Goal: Task Accomplishment & Management: Use online tool/utility

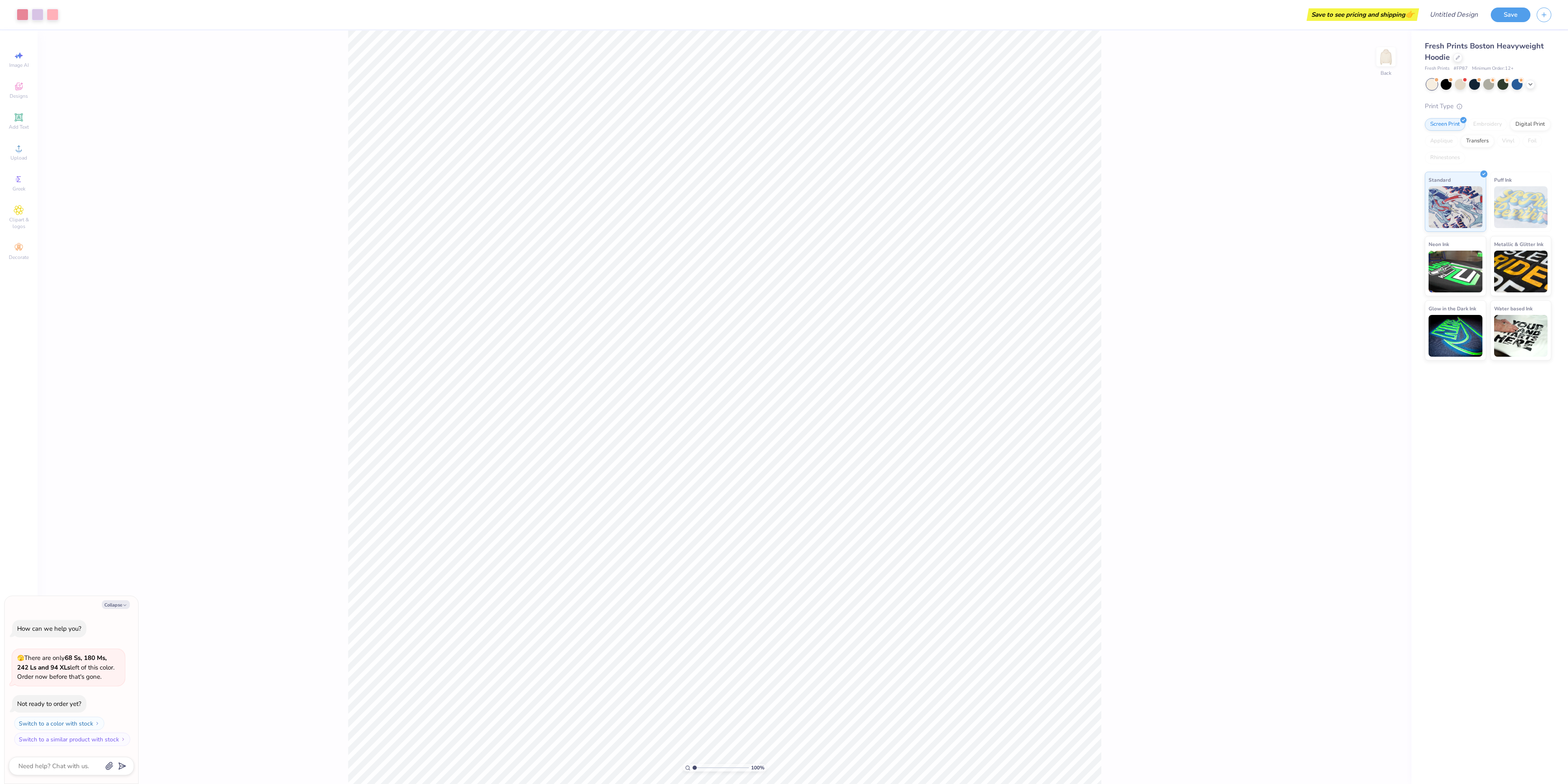
click at [1457, 61] on div at bounding box center [1457, 57] width 9 height 9
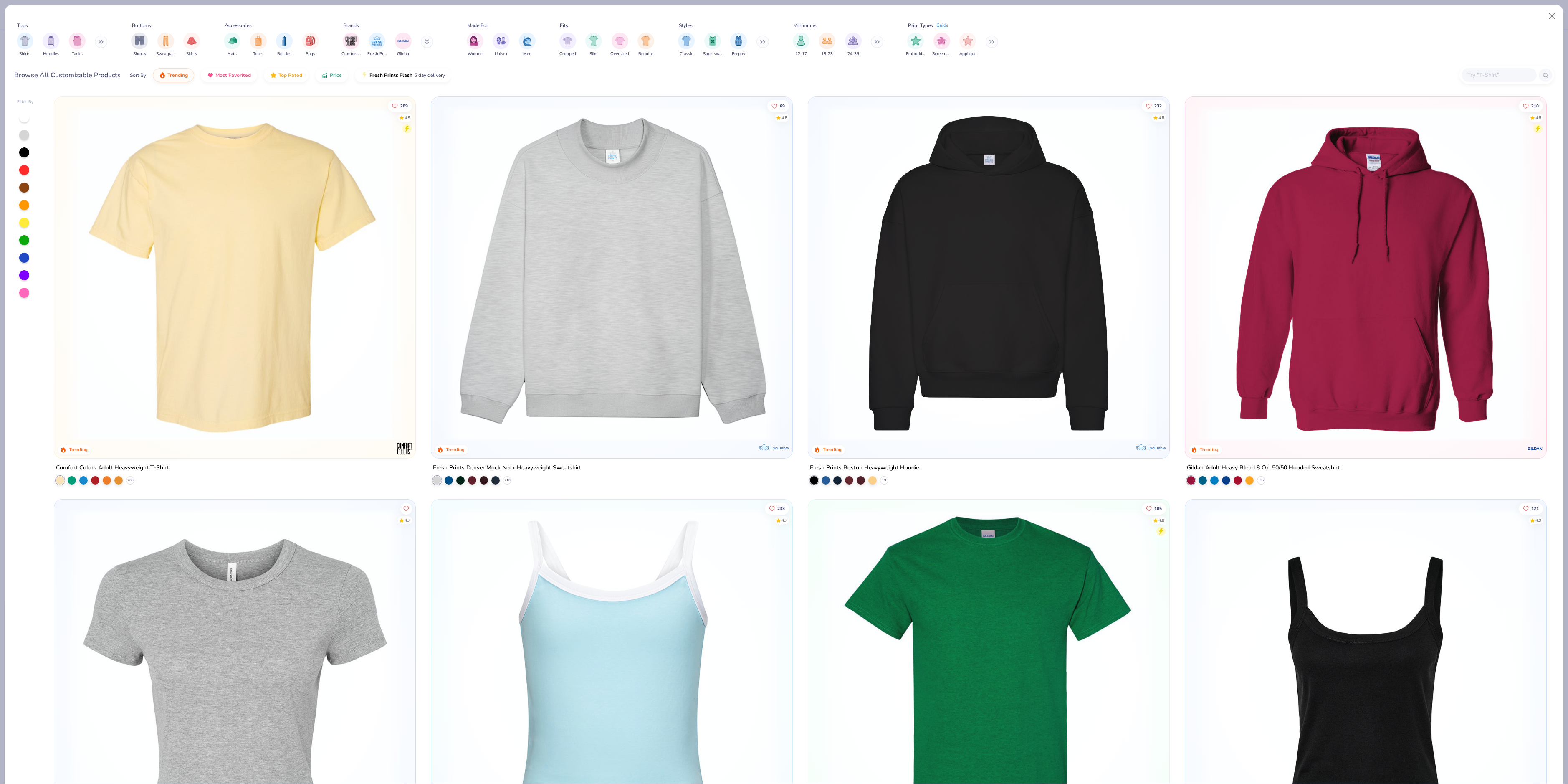
click at [352, 43] on img "filter for Comfort Colors" at bounding box center [351, 40] width 13 height 13
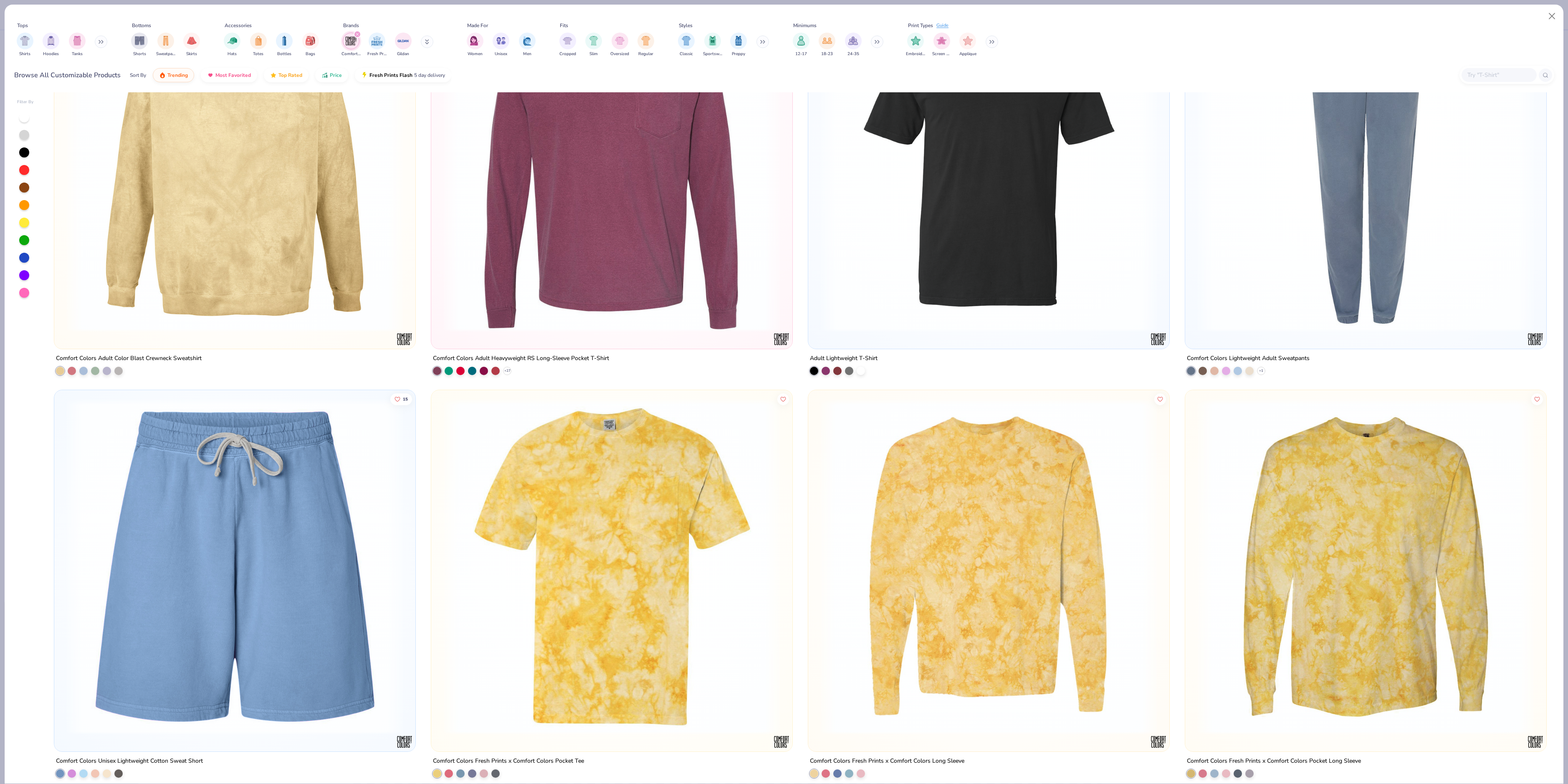
scroll to position [1197, 0]
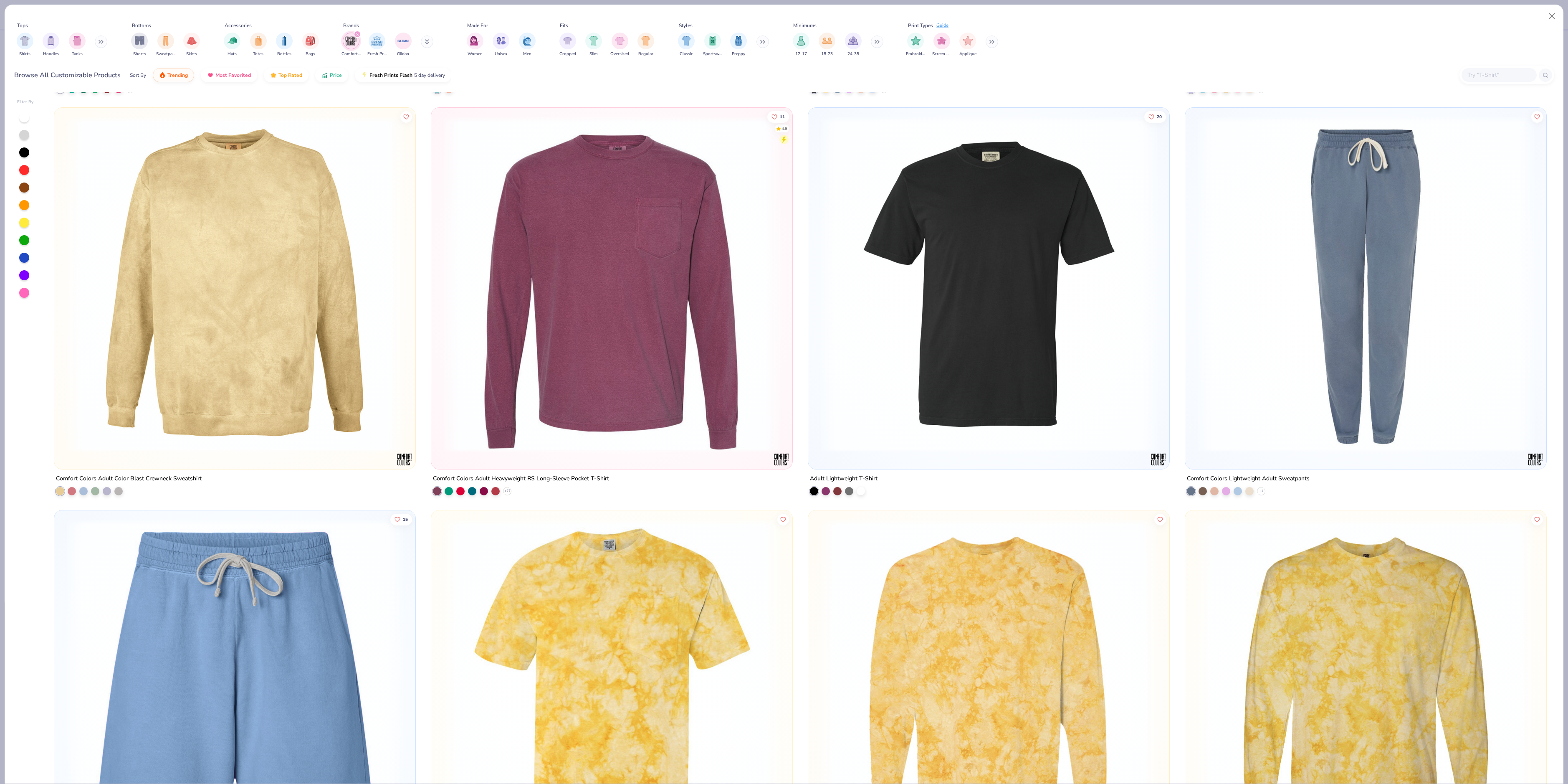
click at [947, 429] on img at bounding box center [989, 284] width 344 height 336
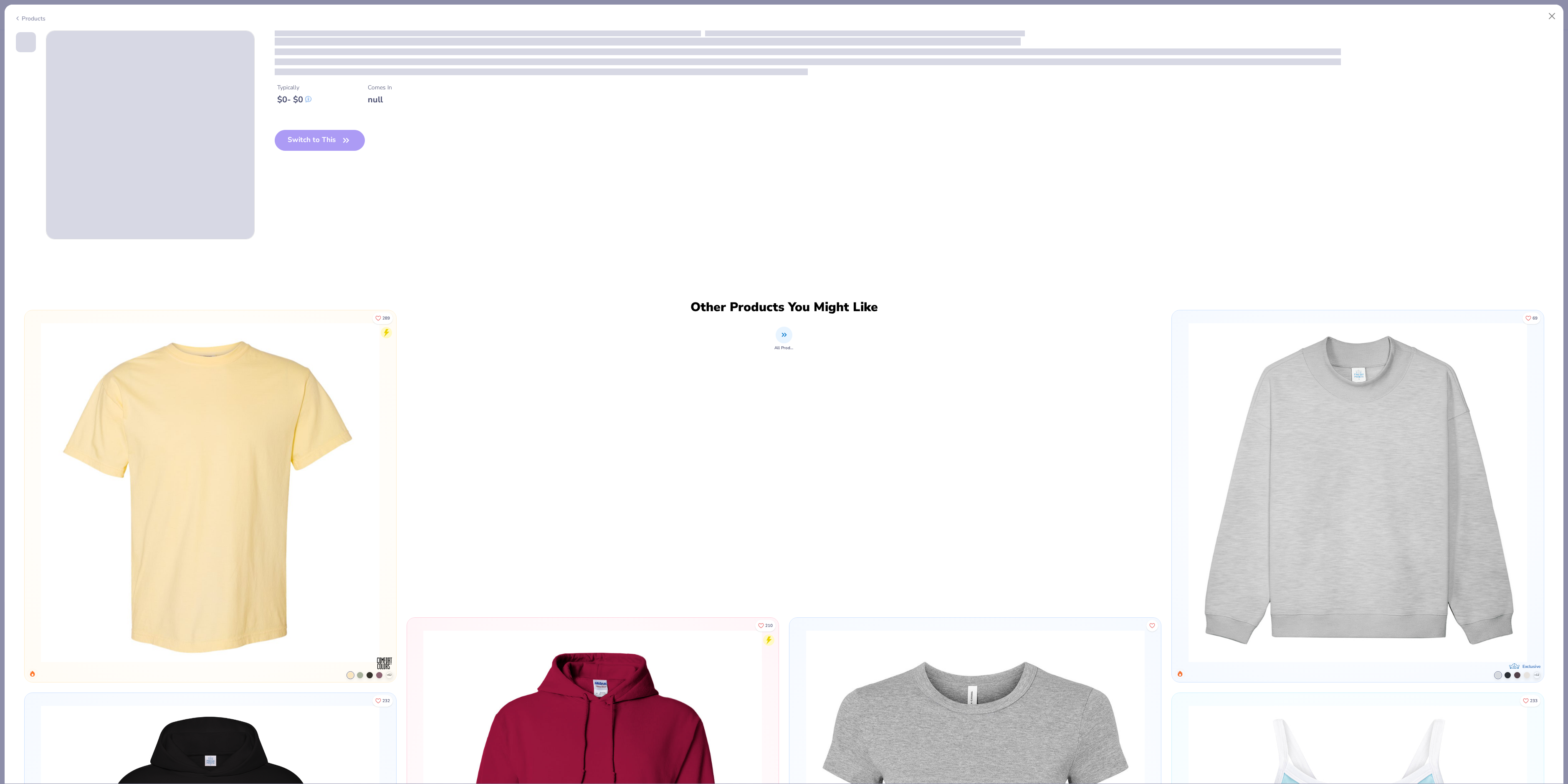
type textarea "x"
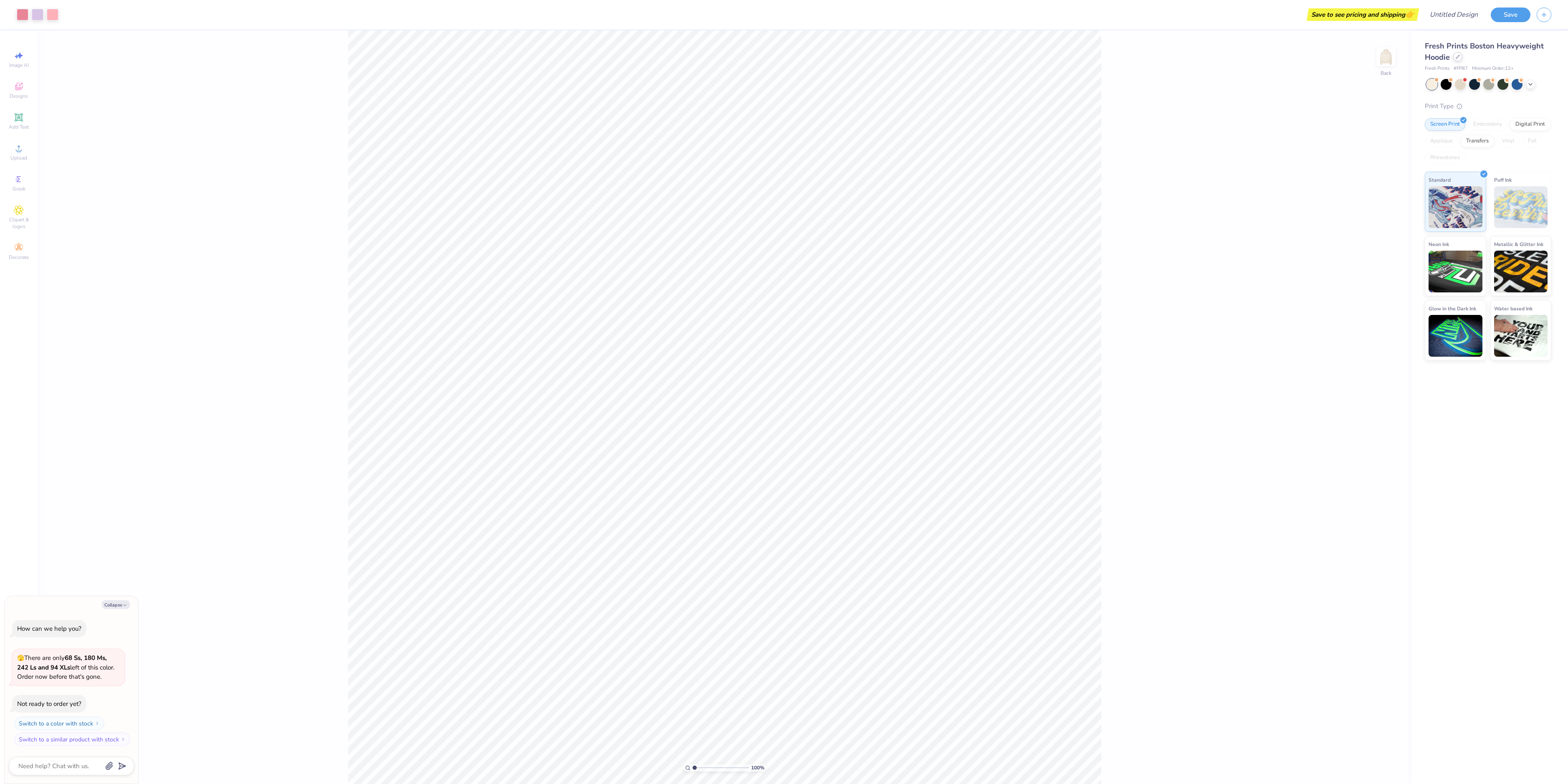
click at [1461, 58] on div at bounding box center [1457, 56] width 9 height 9
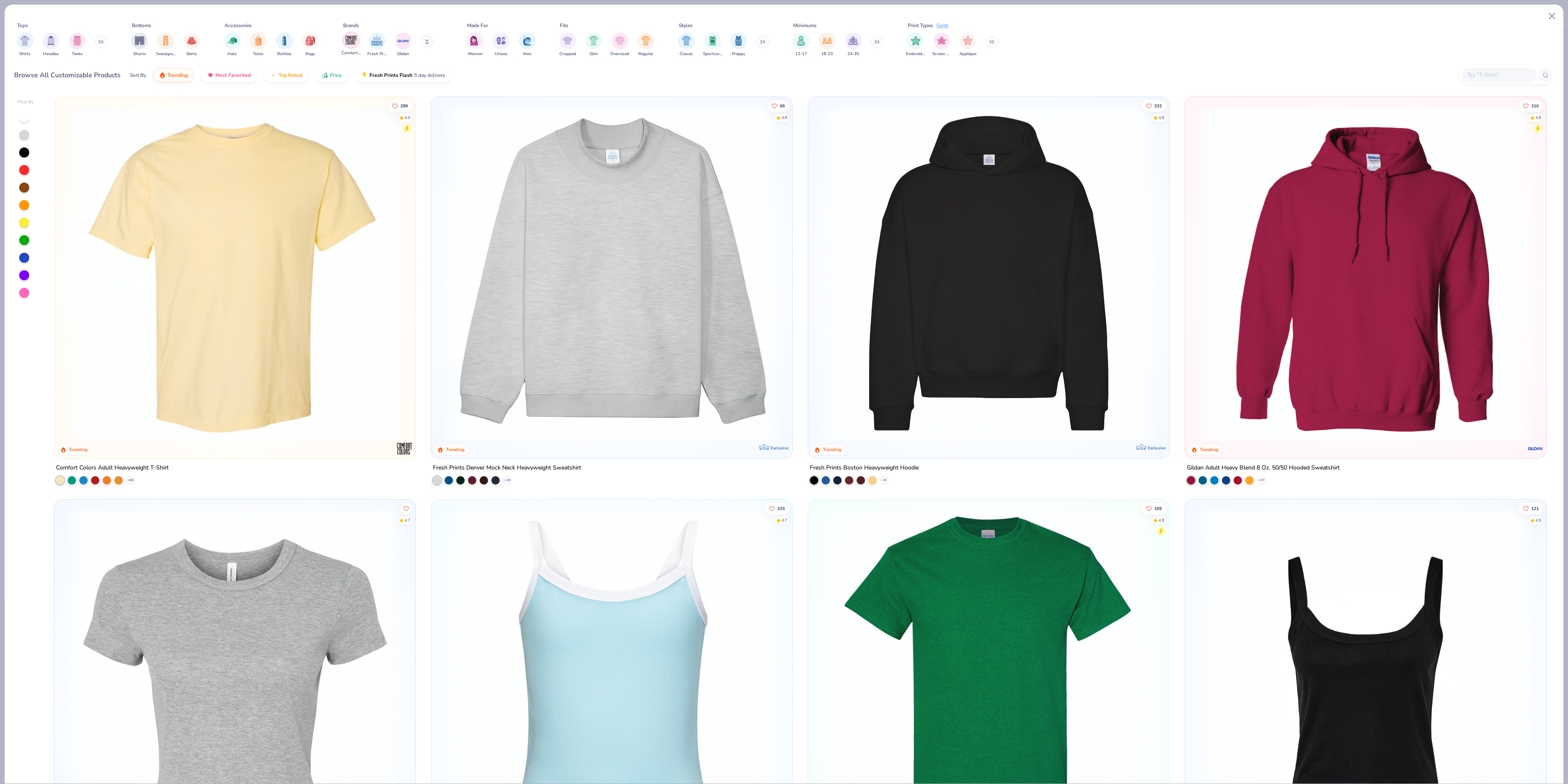
click at [350, 45] on img "filter for Comfort Colors" at bounding box center [351, 40] width 13 height 13
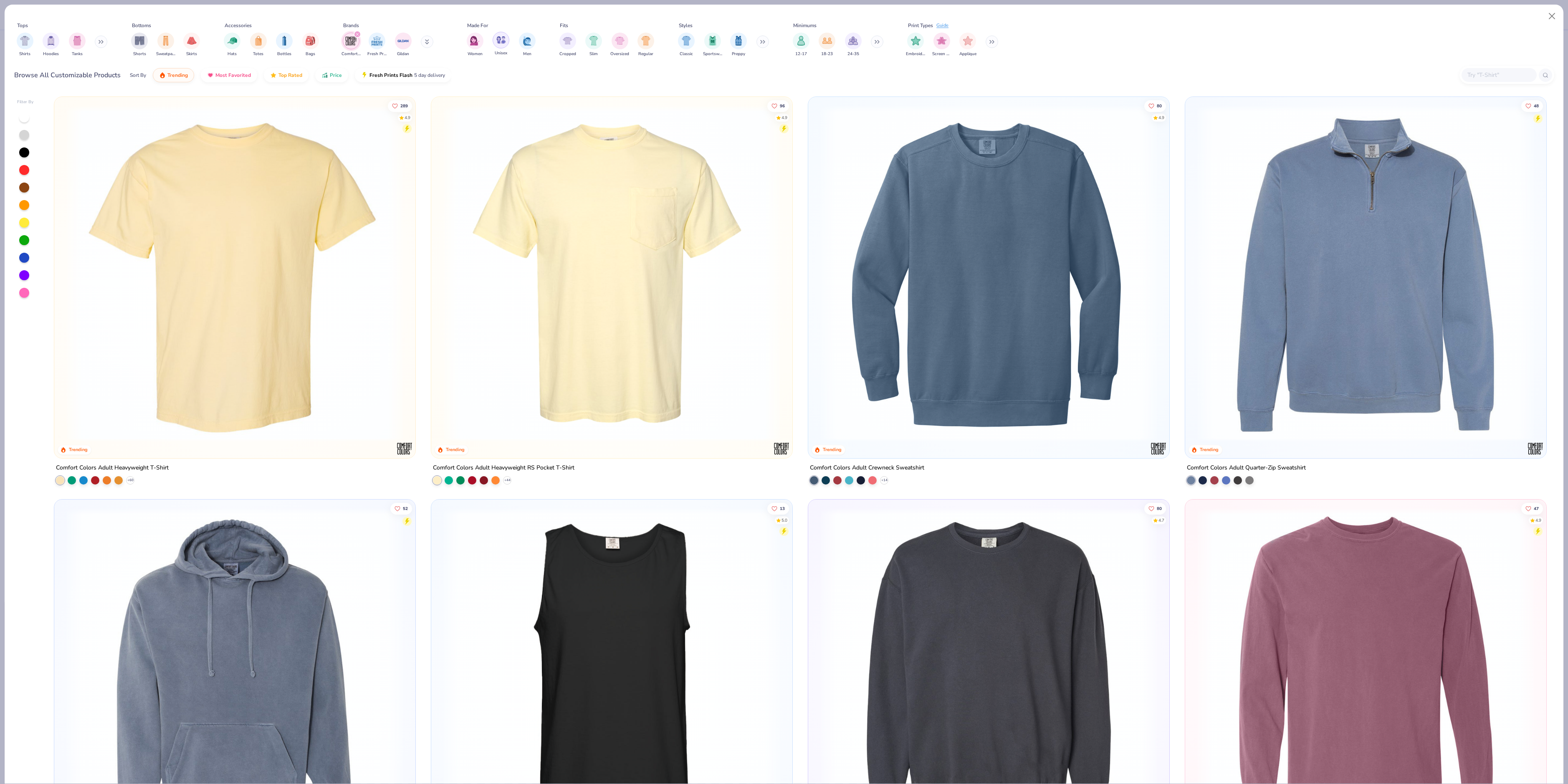
click at [499, 42] on img "filter for Unisex" at bounding box center [501, 40] width 10 height 10
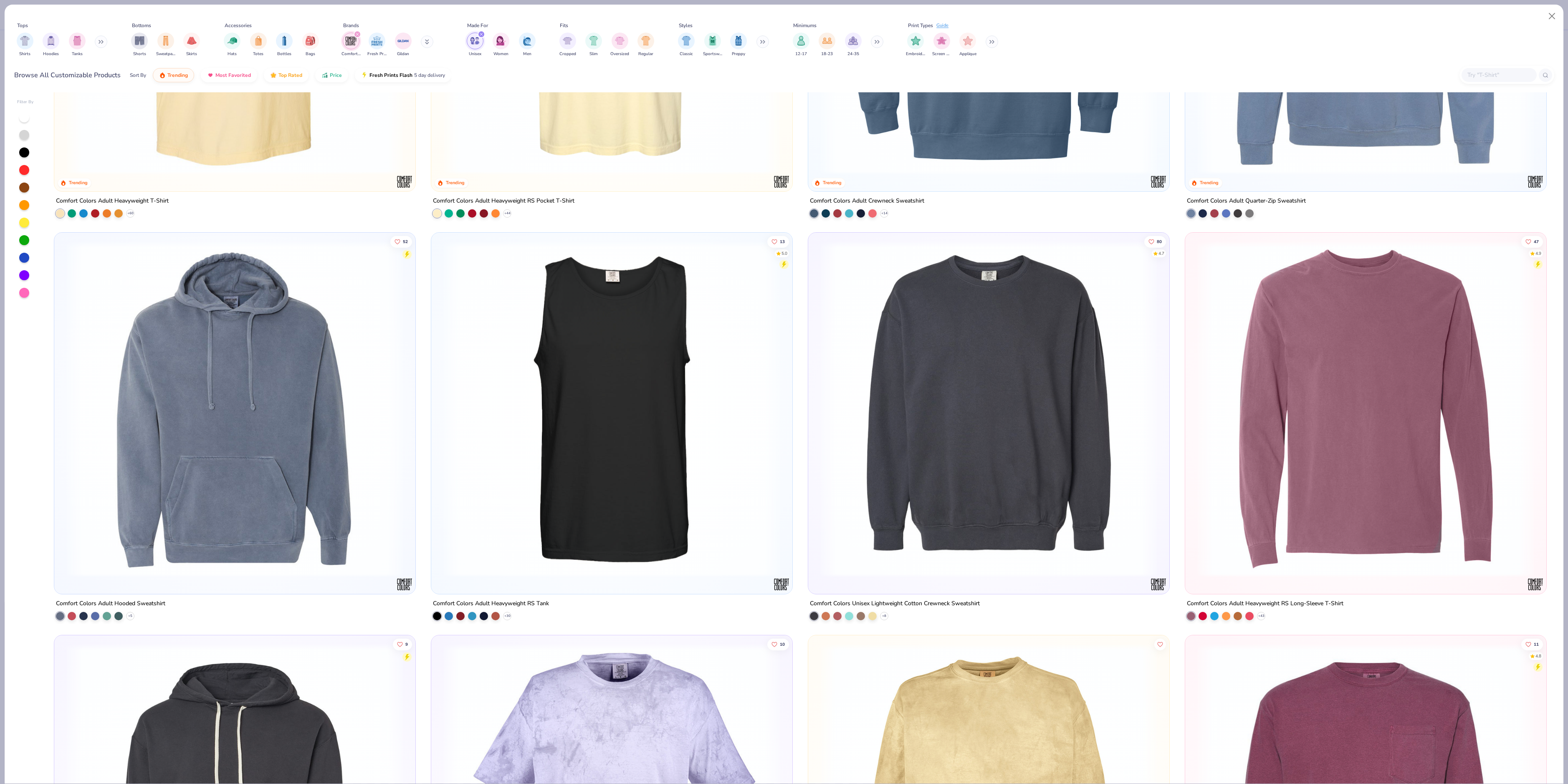
scroll to position [269, 0]
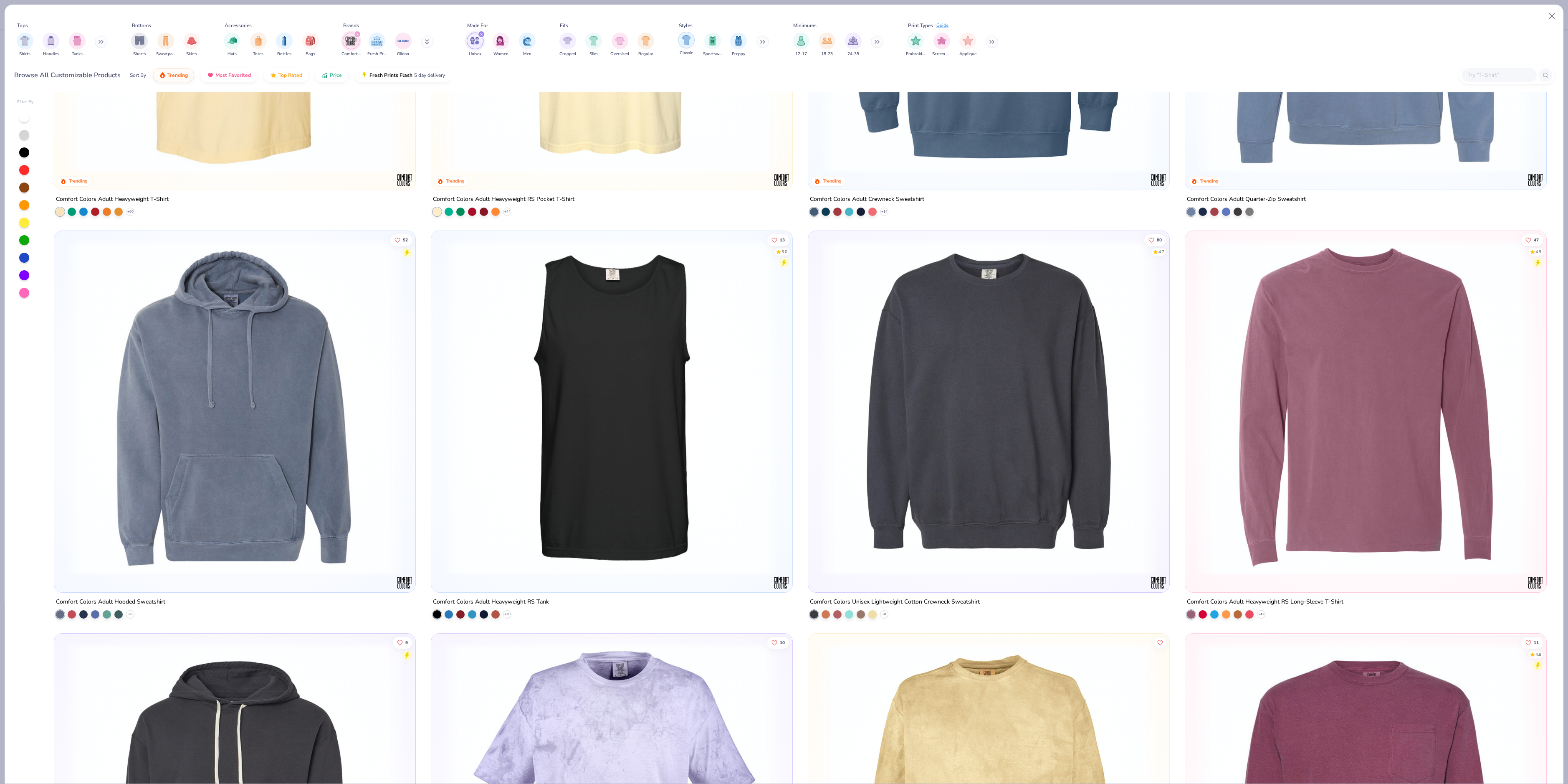
click at [683, 43] on img "filter for Classic" at bounding box center [687, 40] width 10 height 10
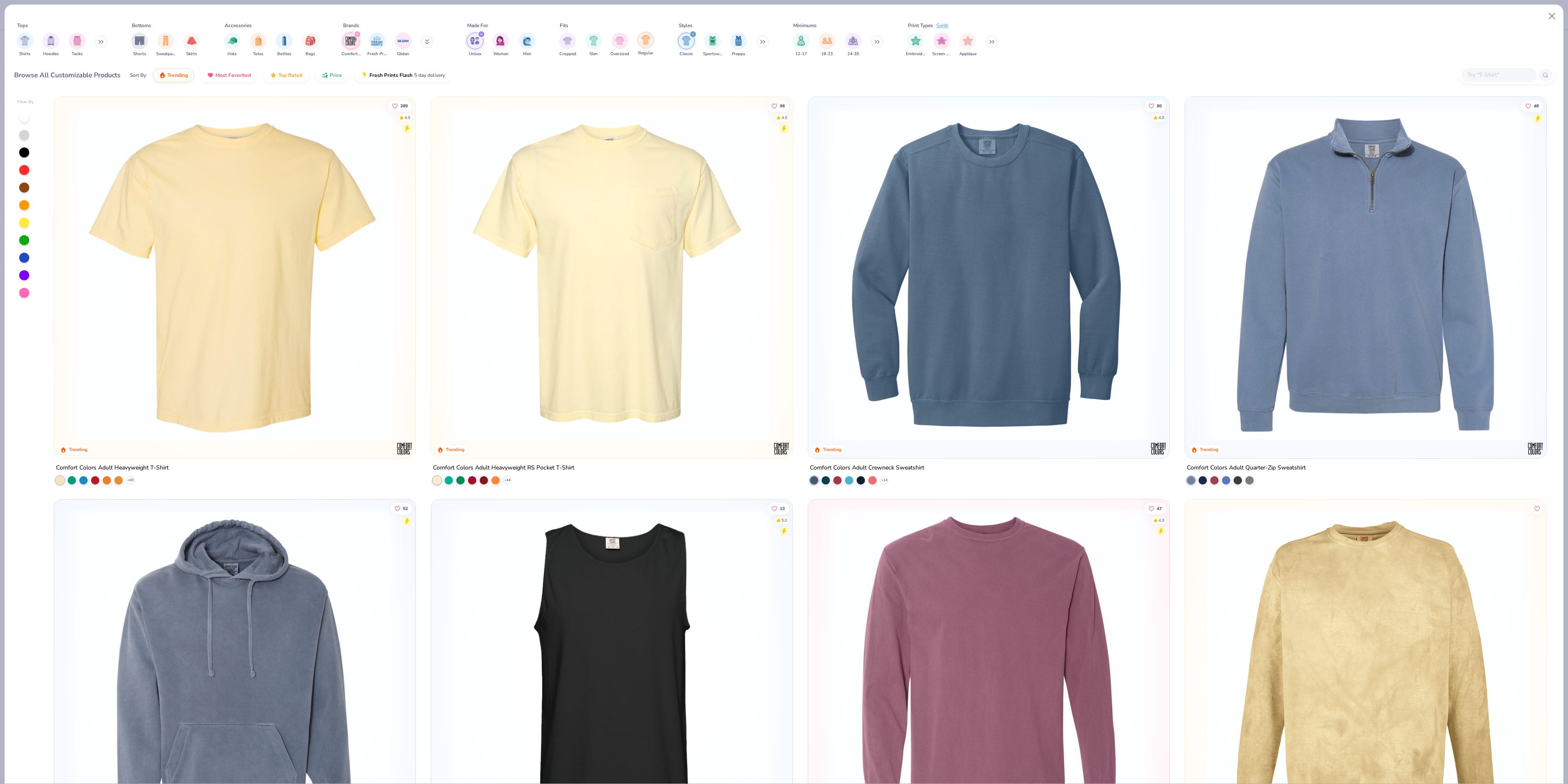
click at [647, 43] on img "filter for Regular" at bounding box center [646, 40] width 10 height 10
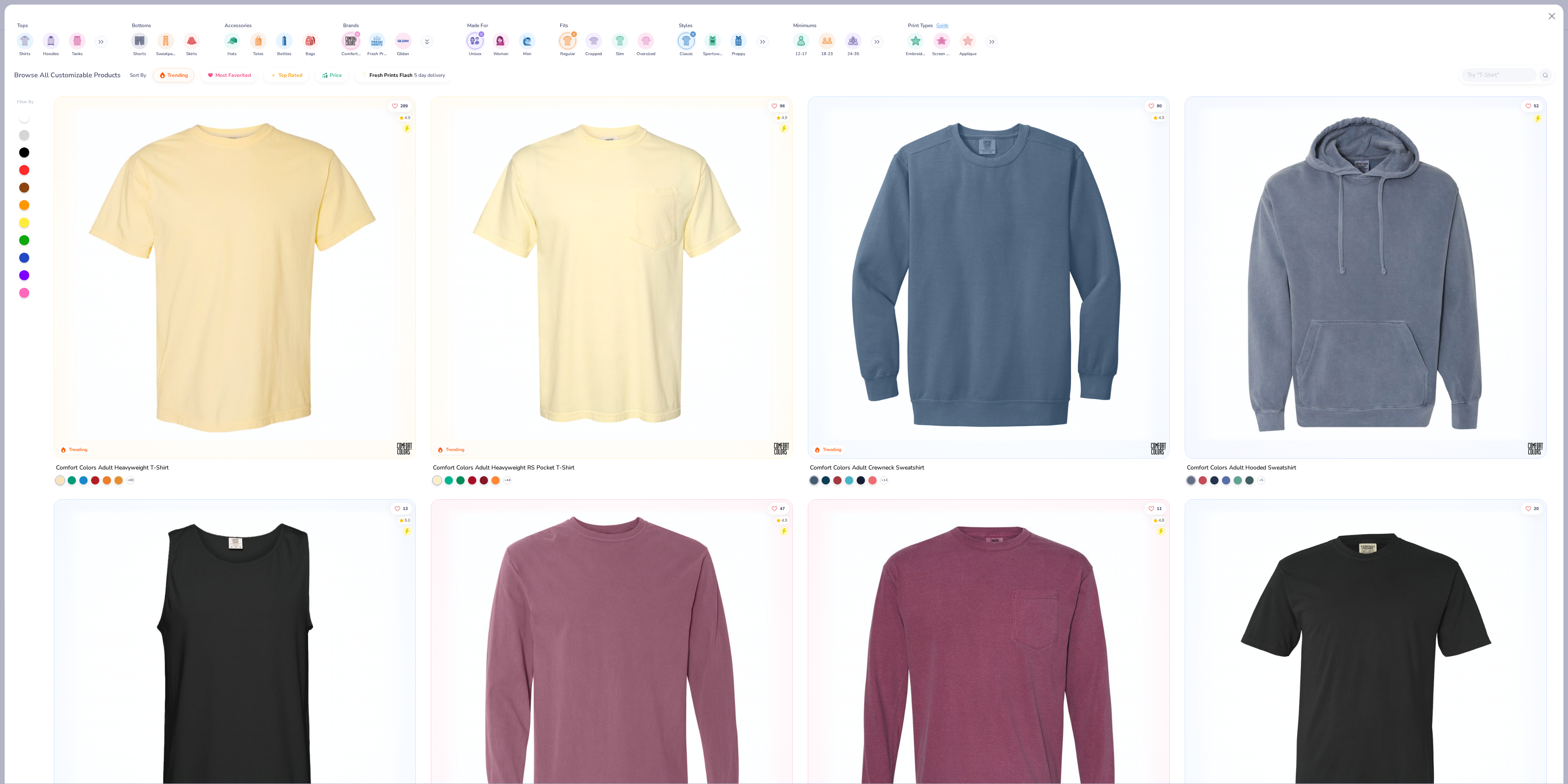
click at [270, 329] on img at bounding box center [234, 274] width 344 height 336
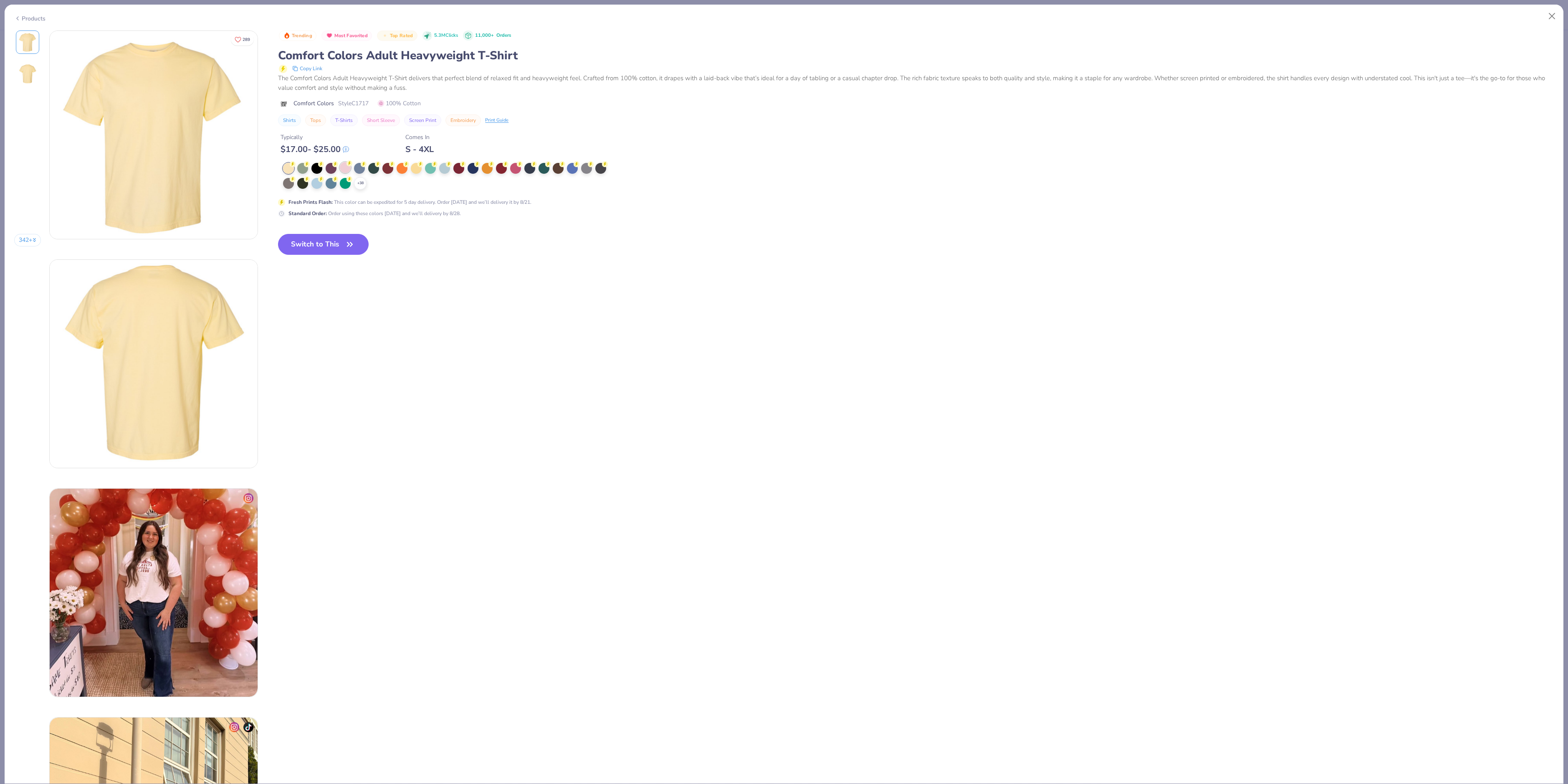
click at [348, 169] on div at bounding box center [345, 167] width 11 height 11
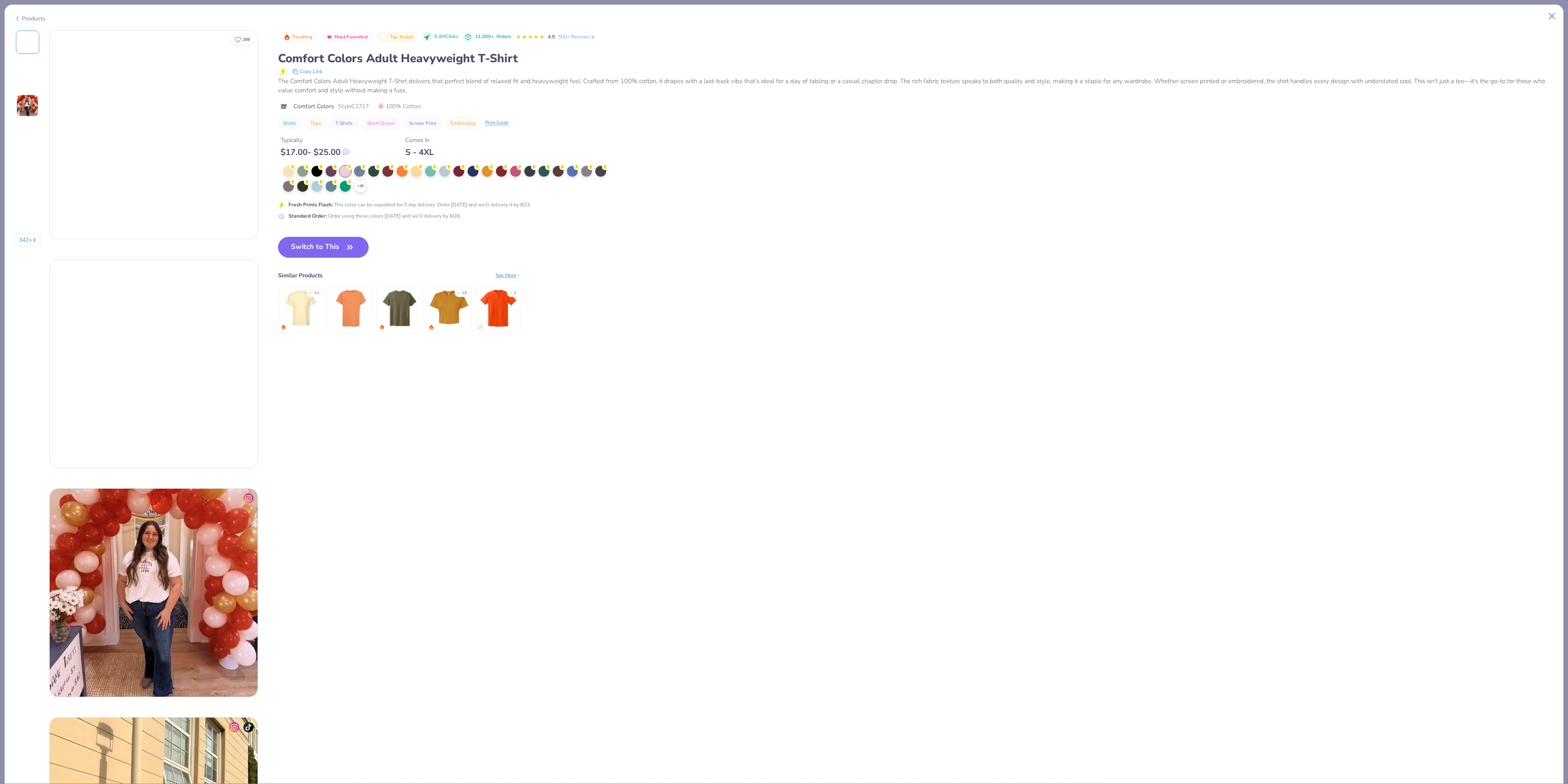
click at [348, 171] on div at bounding box center [345, 171] width 11 height 11
drag, startPoint x: 345, startPoint y: 172, endPoint x: 342, endPoint y: 214, distance: 42.1
click at [345, 171] on div at bounding box center [345, 171] width 11 height 11
click at [318, 246] on button "Switch to This" at bounding box center [323, 246] width 91 height 21
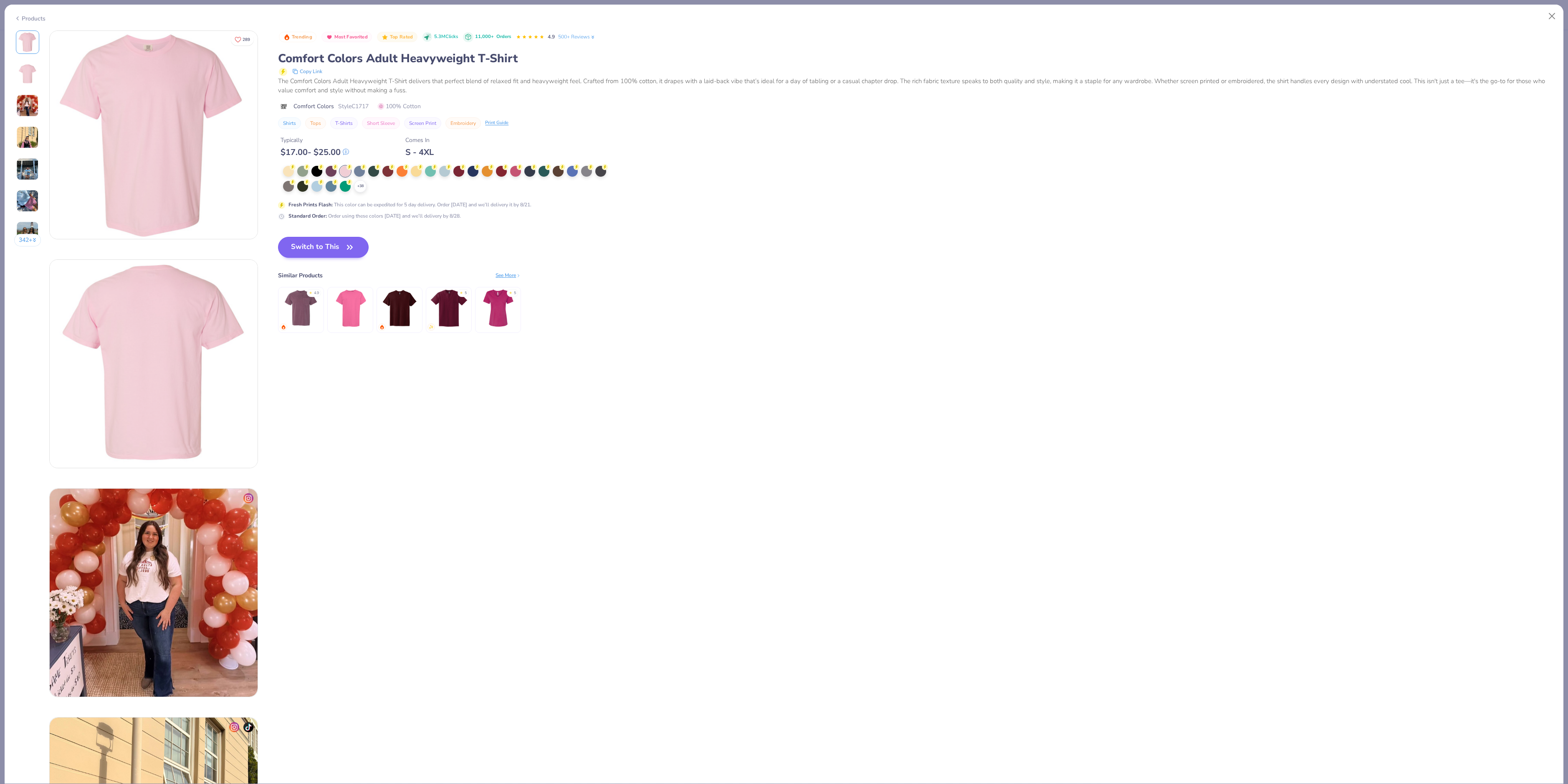
click at [340, 246] on button "Switch to This" at bounding box center [323, 246] width 91 height 21
click at [324, 249] on button "Switch to This" at bounding box center [323, 246] width 91 height 21
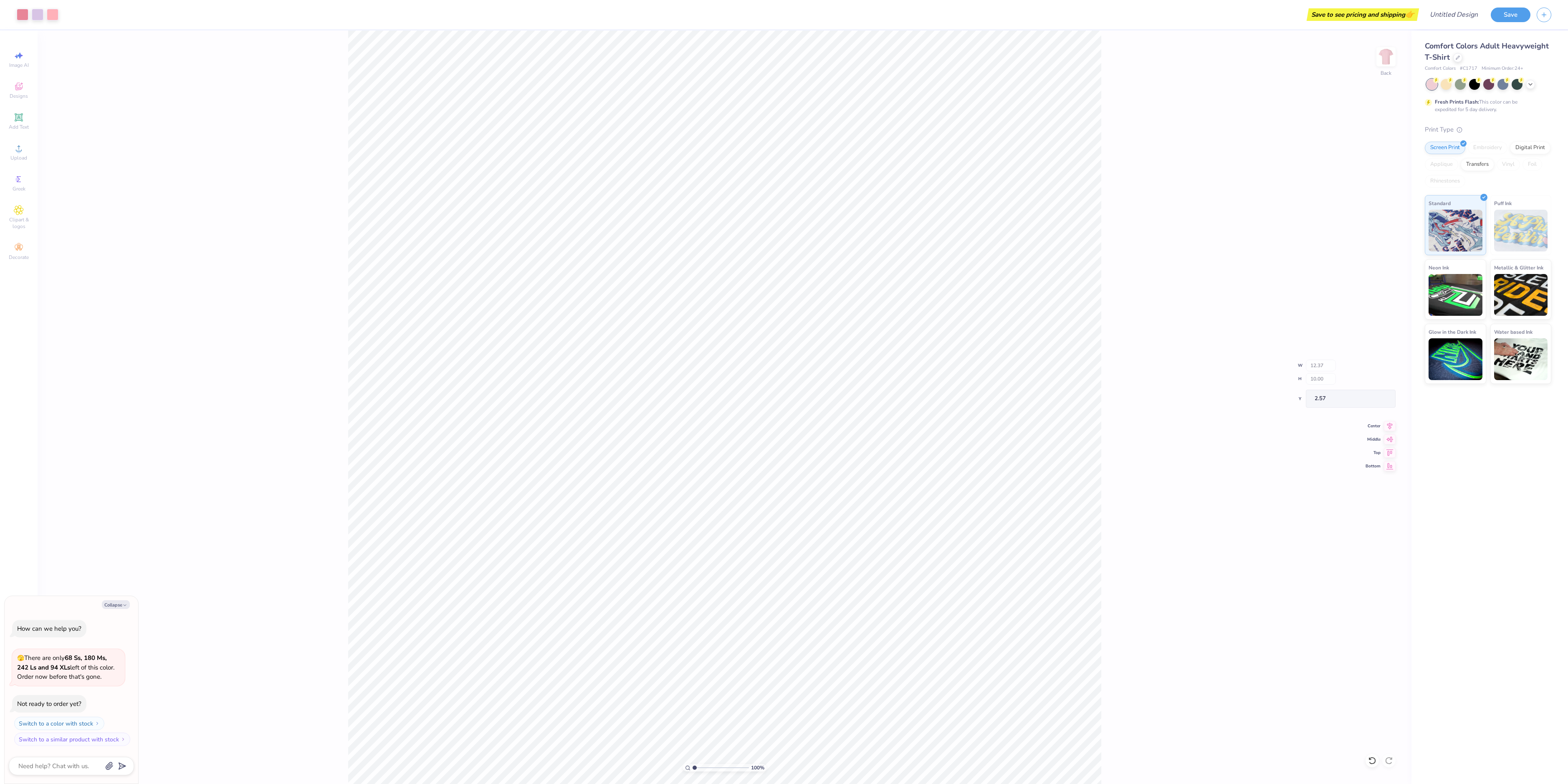
type textarea "x"
type input "12.38"
type input "0.82"
type input "10.75"
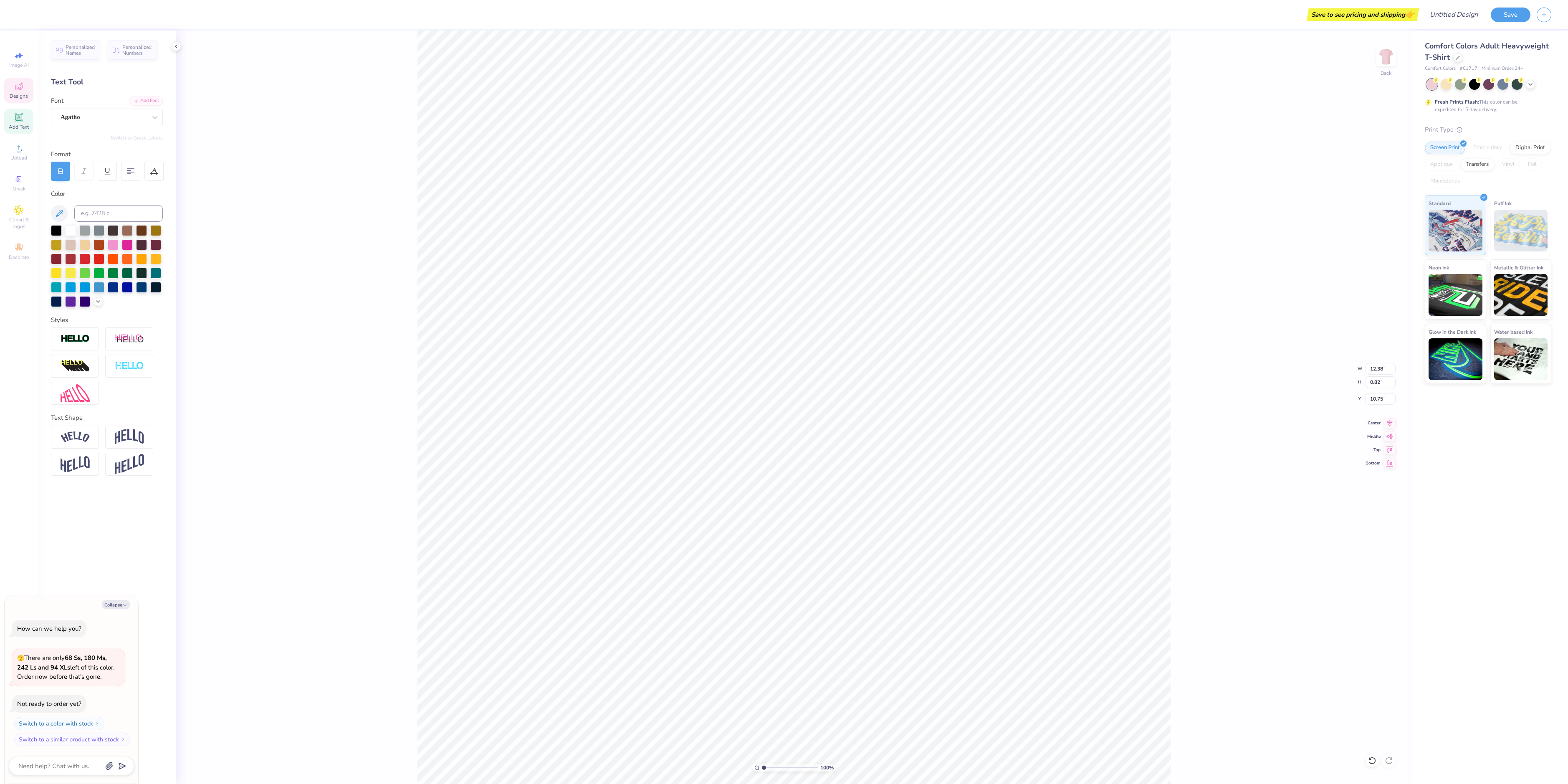
scroll to position [7, 3]
type textarea "x"
type textarea "KAPPA THETA"
type textarea "x"
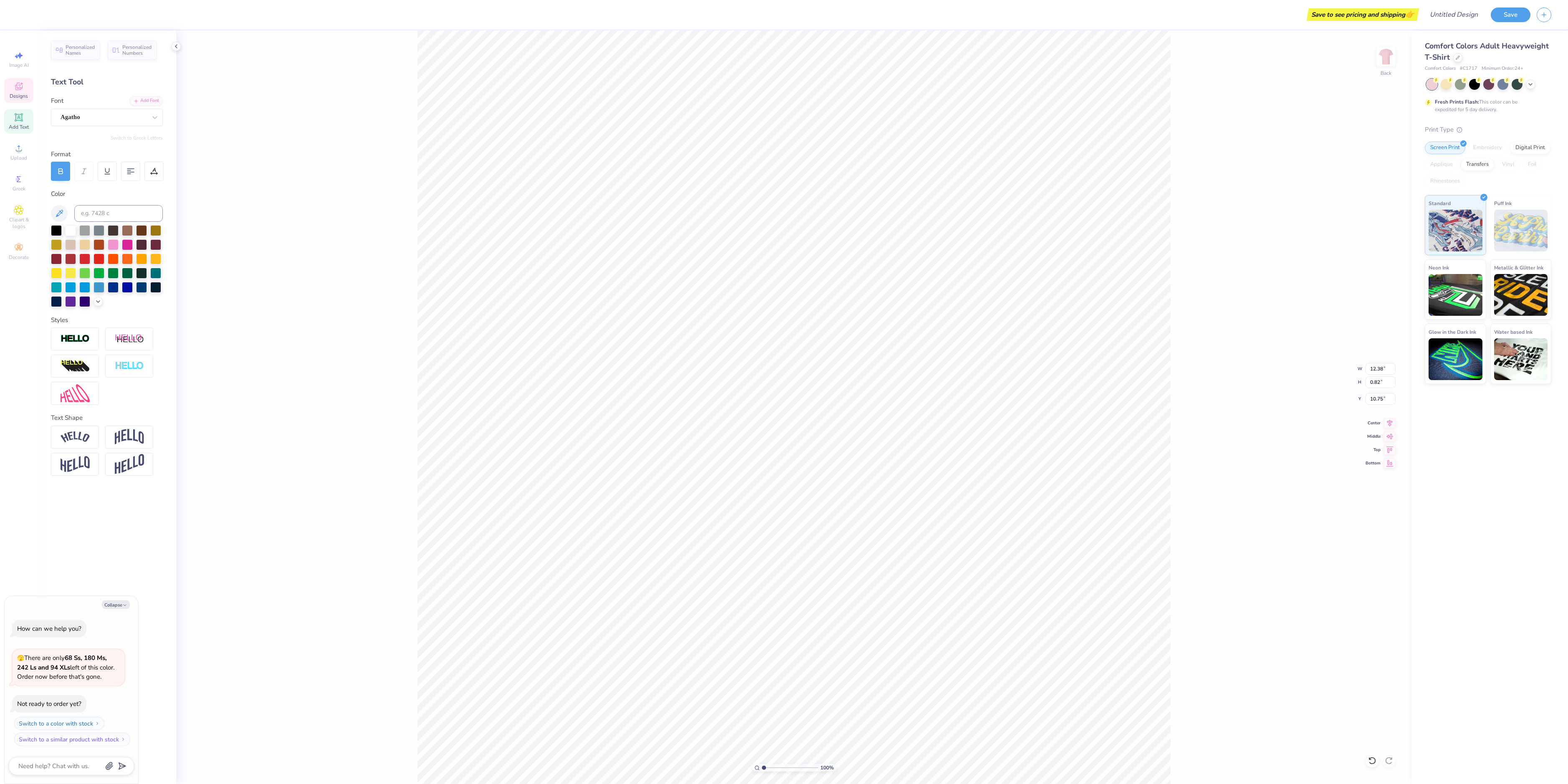
type textarea "KAPPA THETA"
type textarea "x"
type textarea "KAPPA THET"
type textarea "x"
type textarea "KAPPA THE"
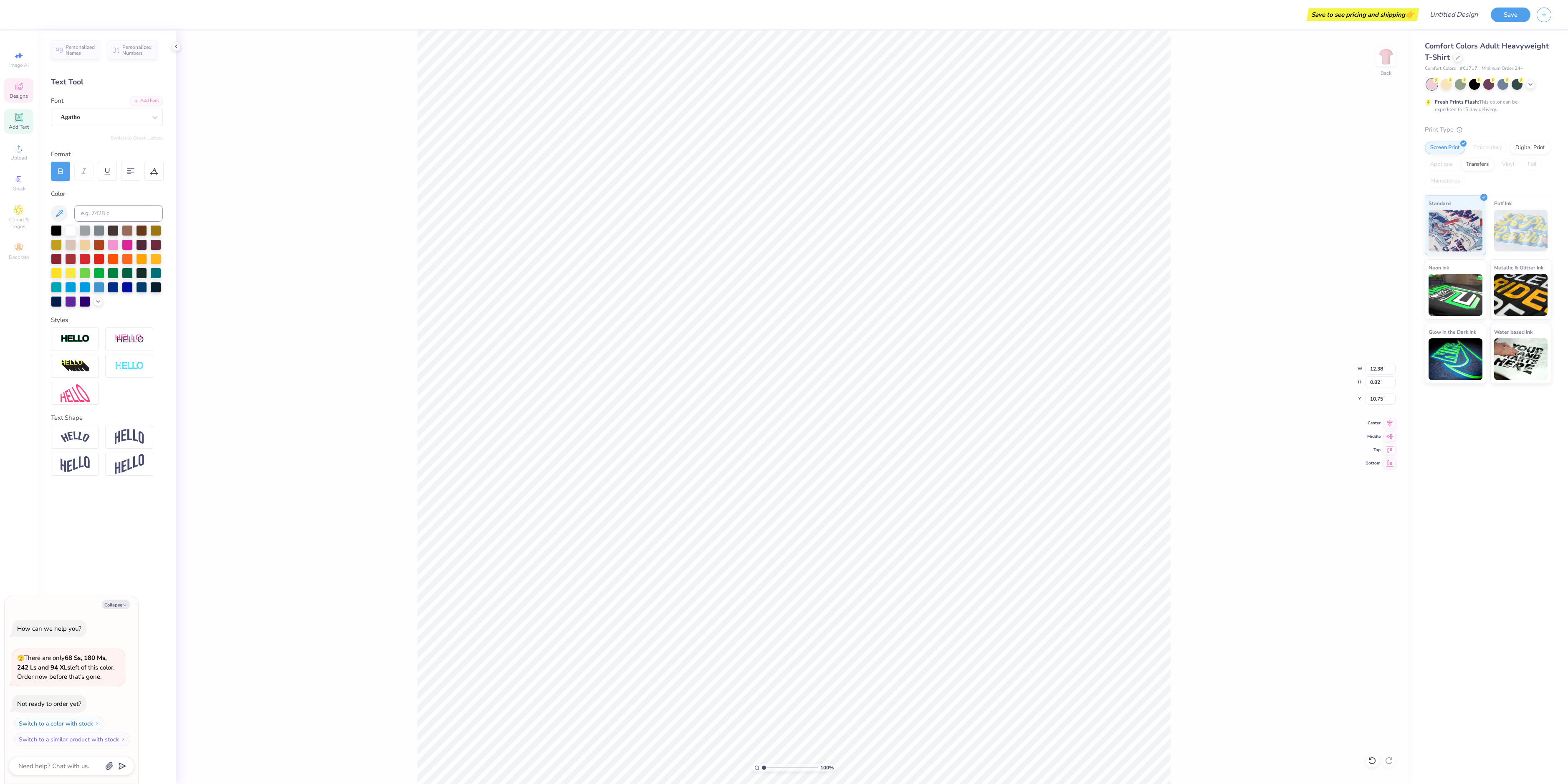
type textarea "x"
type textarea "KAPPA TH"
type textarea "x"
type textarea "KAPPA T"
type textarea "x"
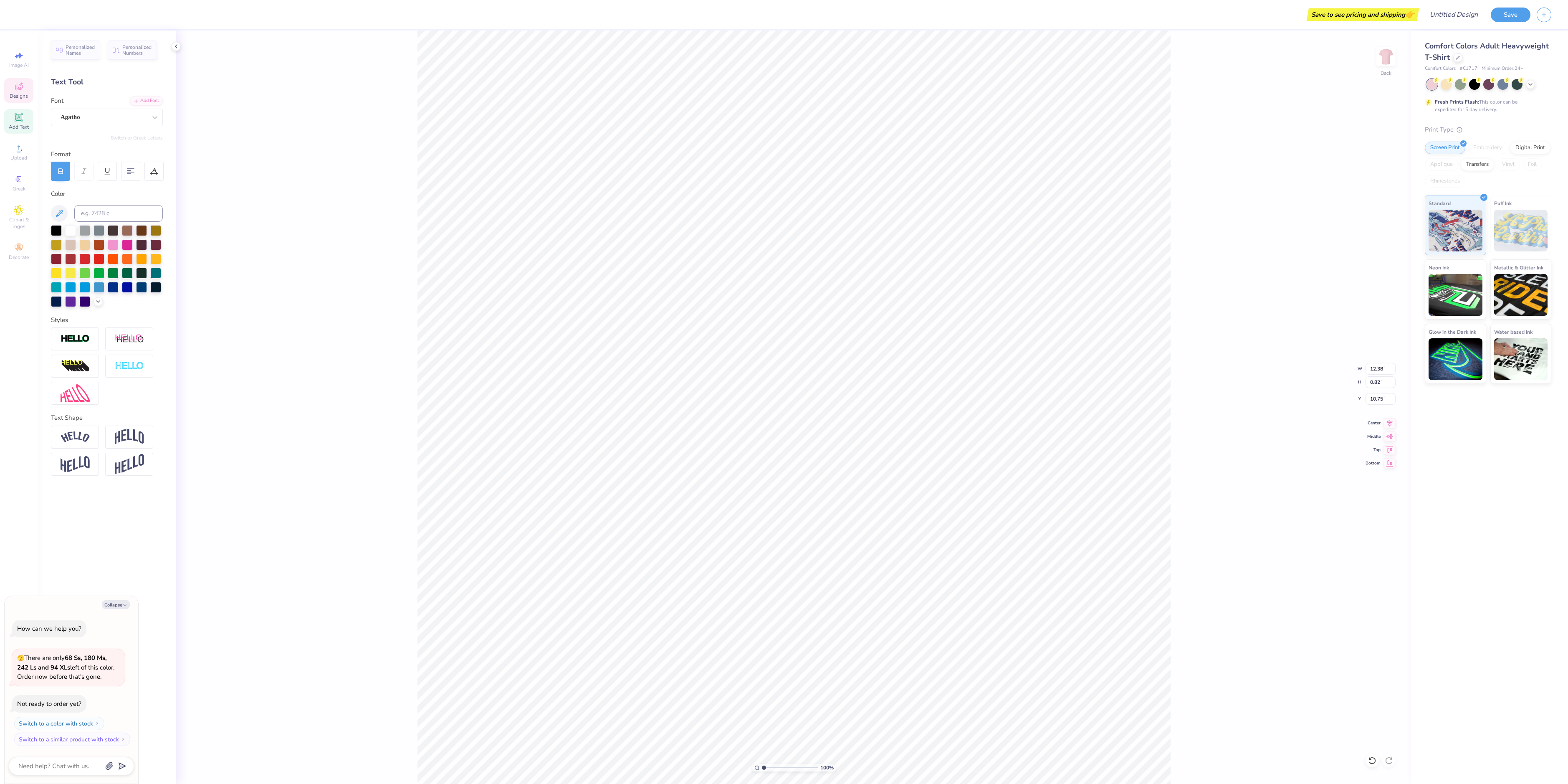
type textarea "KAPPA"
type textarea "x"
type textarea "KAPPA"
type textarea "x"
type textarea "[PERSON_NAME]"
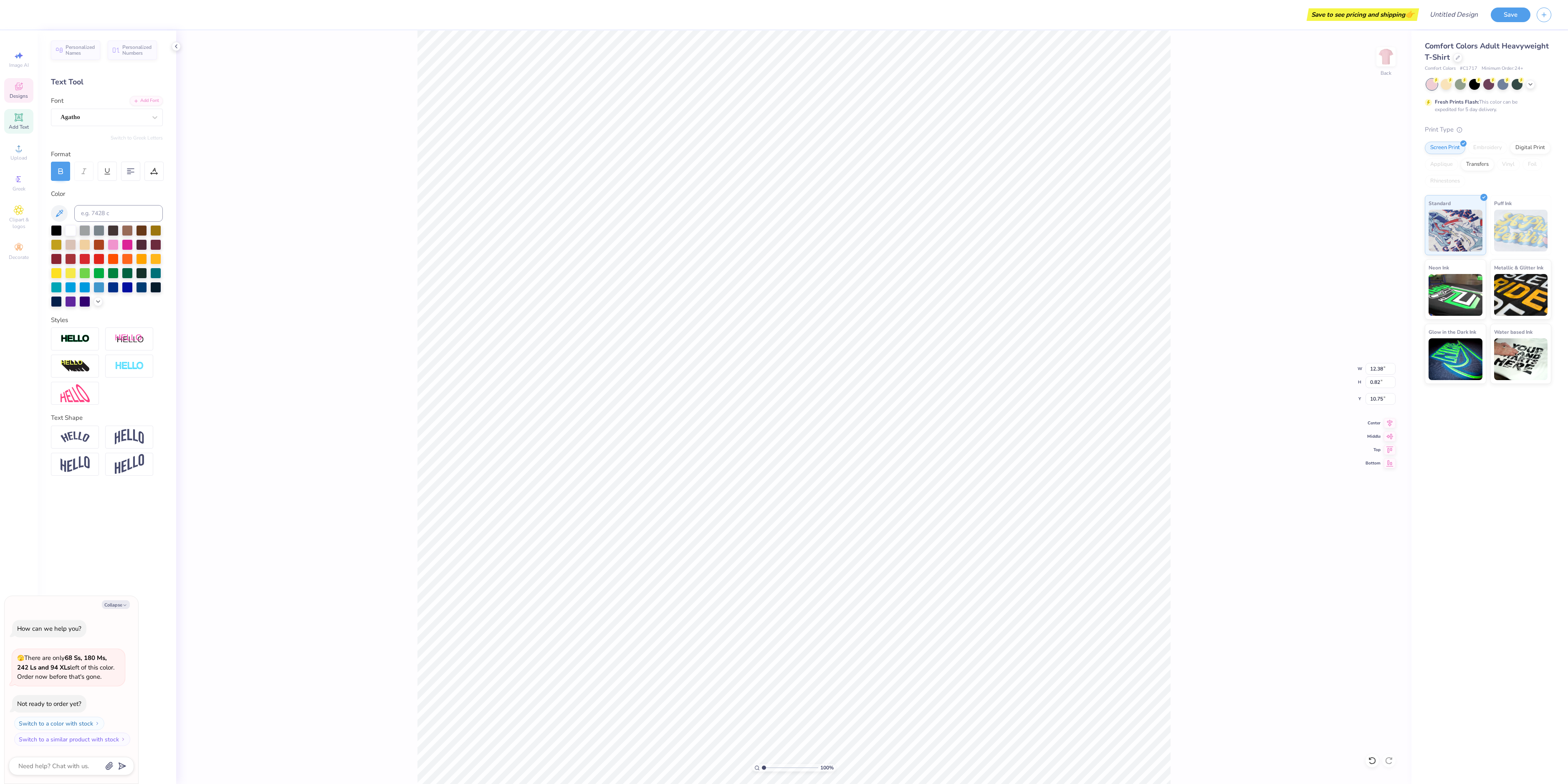
type textarea "x"
type textarea "KAP"
type textarea "x"
type textarea "KA"
type textarea "x"
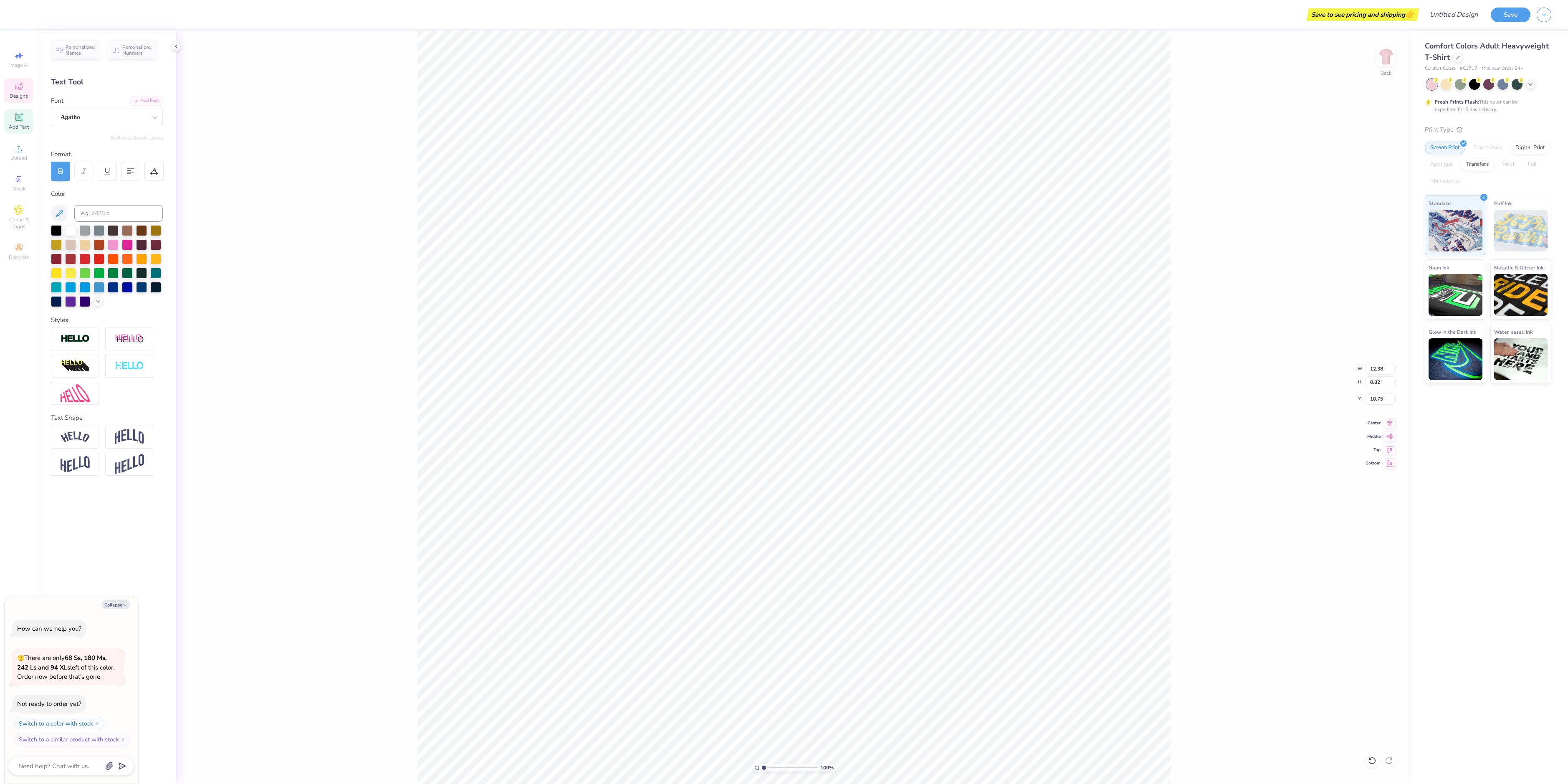
type textarea "K"
type textarea "x"
type textarea "B"
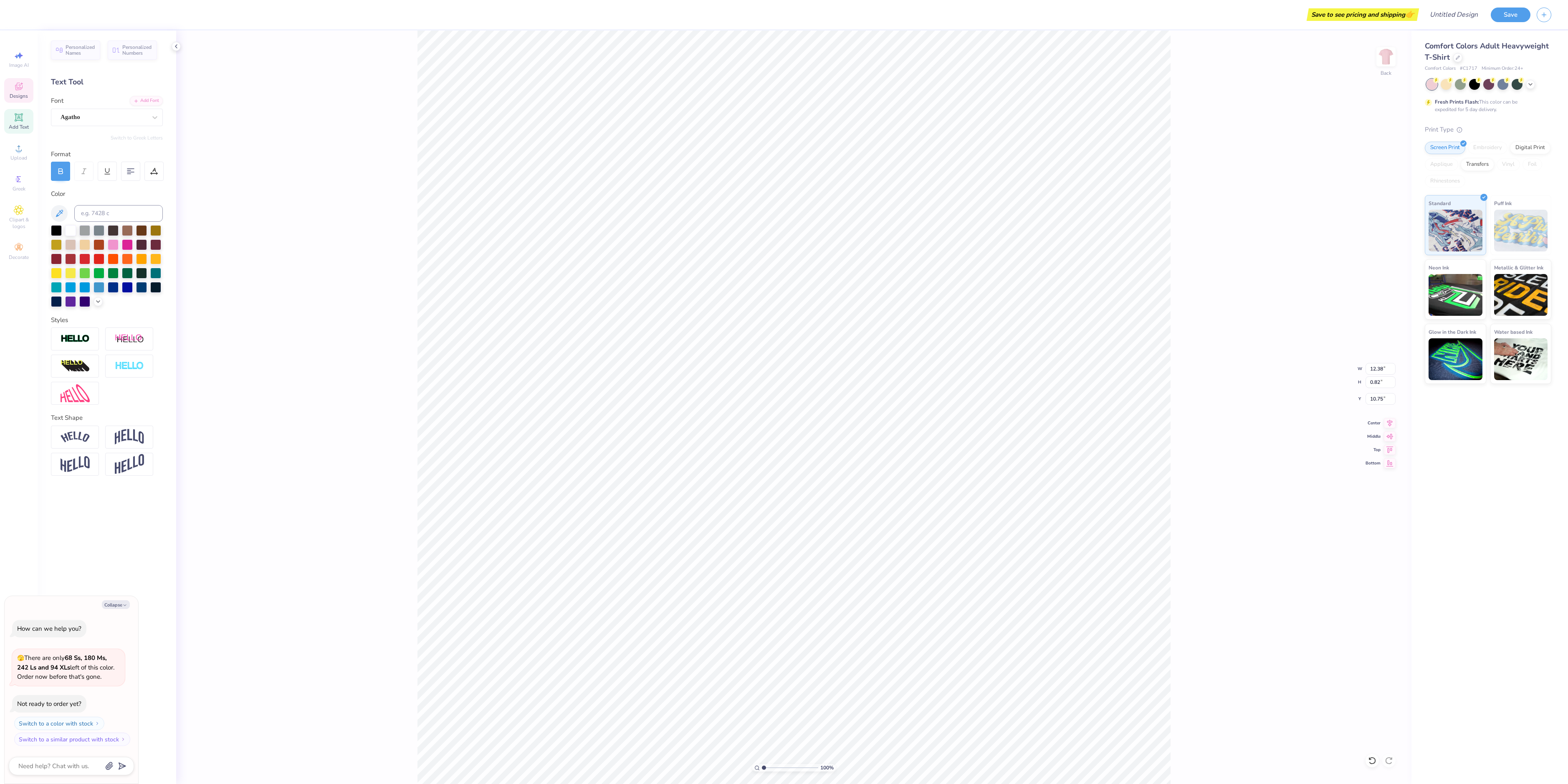
type textarea "x"
type textarea "Be"
type textarea "x"
type textarea "Bel"
type textarea "x"
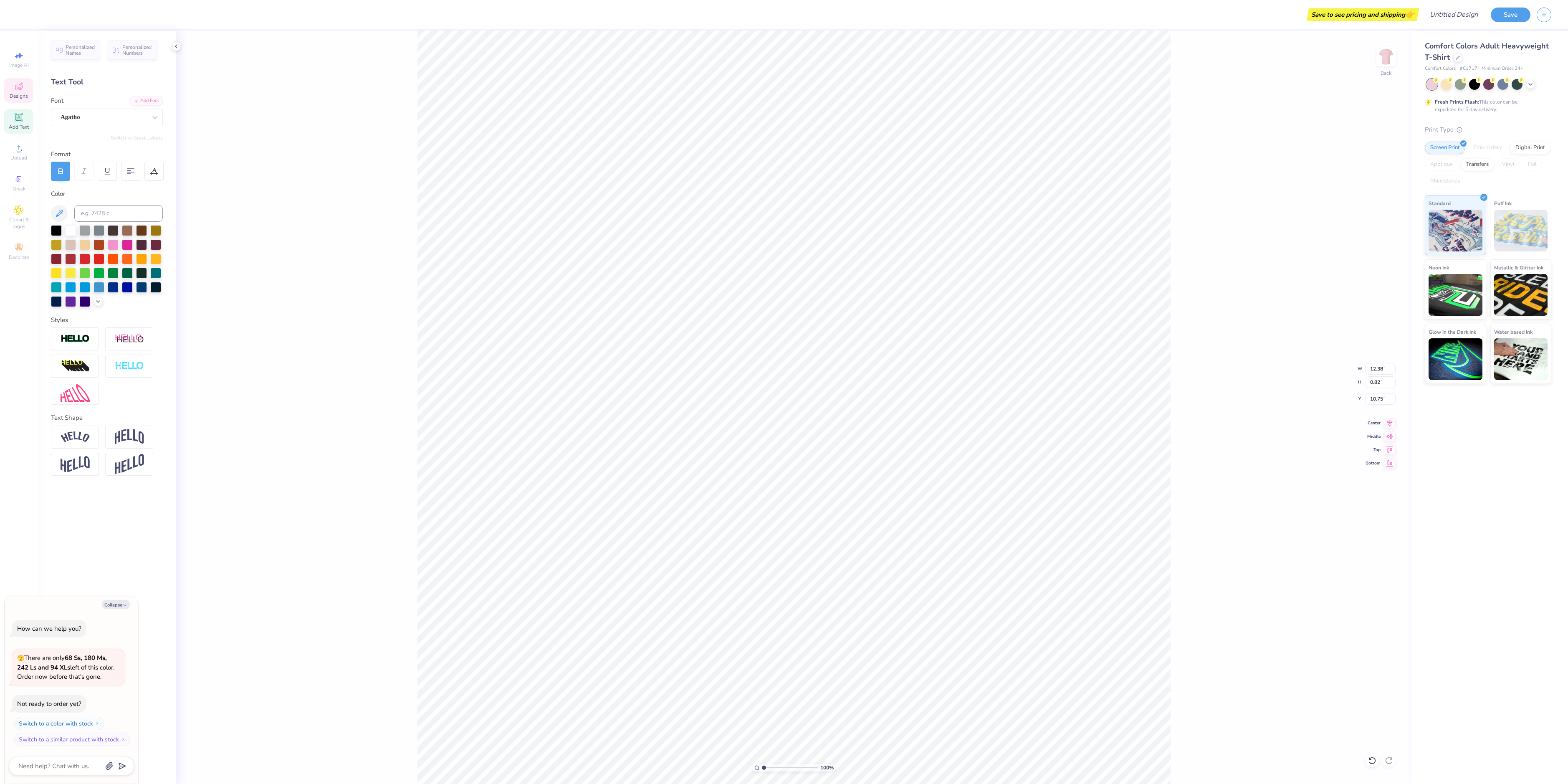
type textarea "Belv"
type textarea "x"
type textarea "Belve"
type textarea "x"
type textarea "Belved"
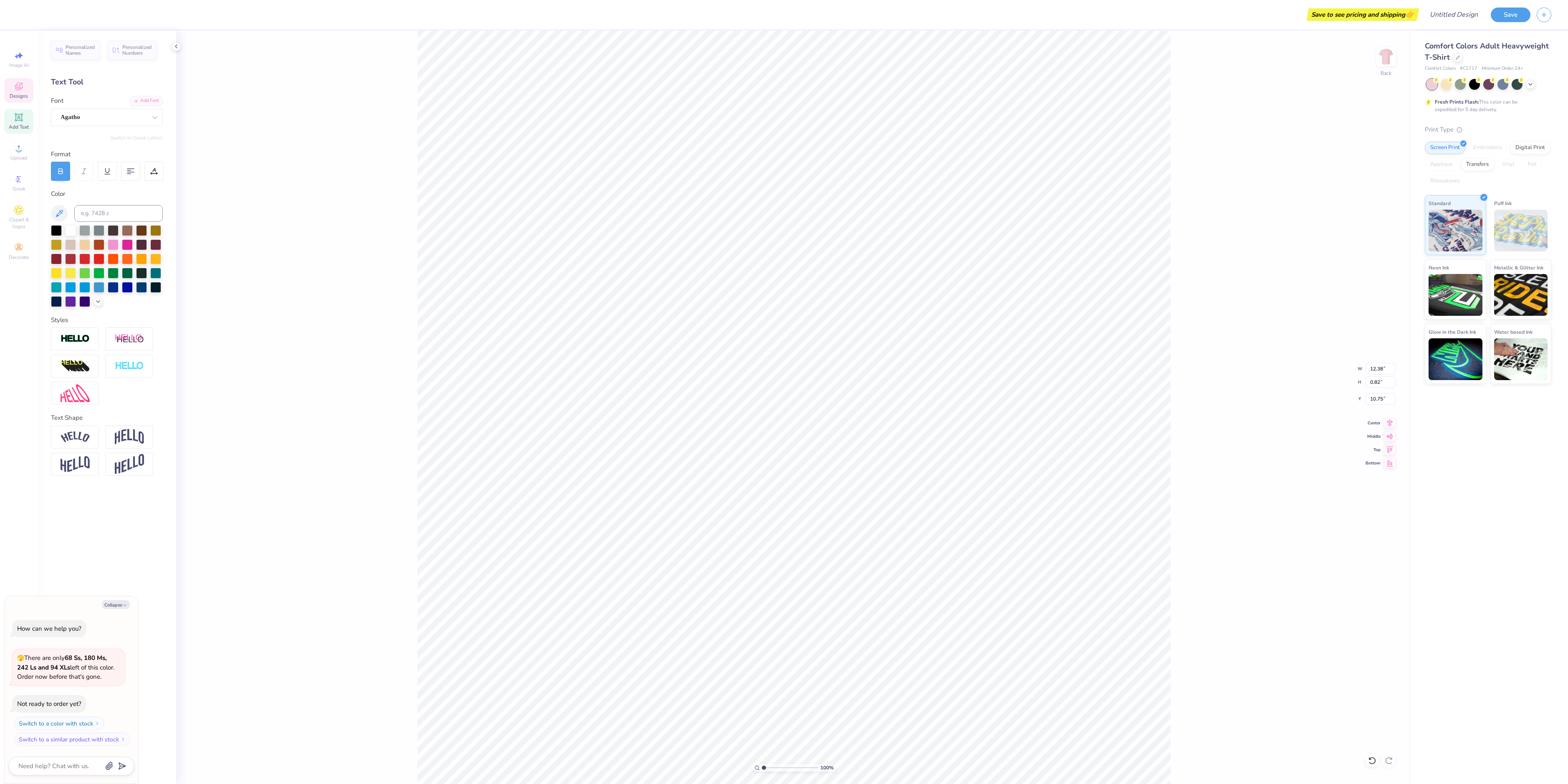
scroll to position [7, 2]
type textarea "x"
type textarea "Belvede"
type textarea "x"
type textarea "Belveder"
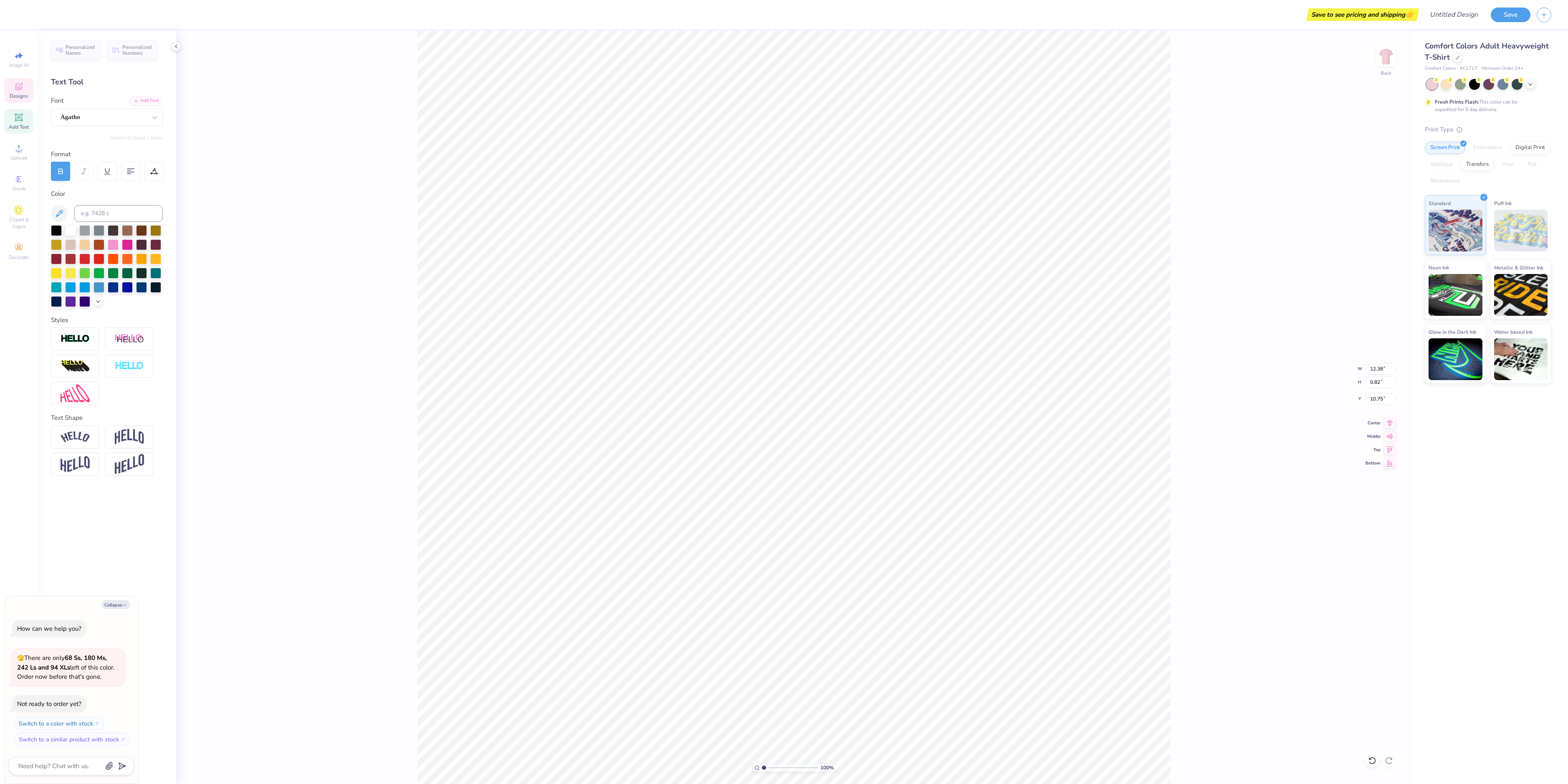
type textarea "x"
type textarea "Belvedere"
type textarea "x"
type textarea "Belvedere"
type textarea "x"
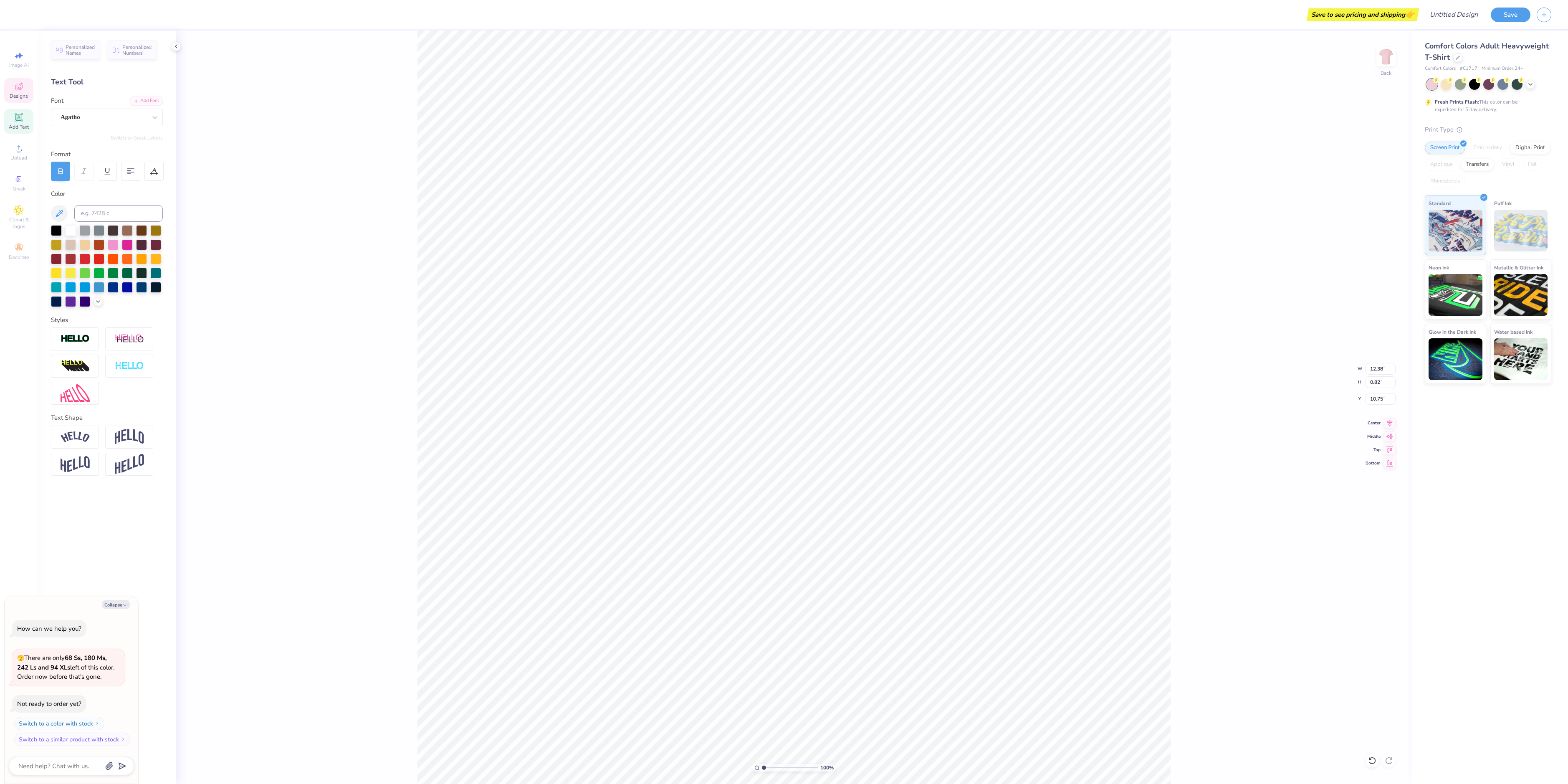
type textarea "Belvedere B"
type textarea "x"
type textarea "Belvedere Bu"
type textarea "x"
type textarea "Belvedere [PERSON_NAME]"
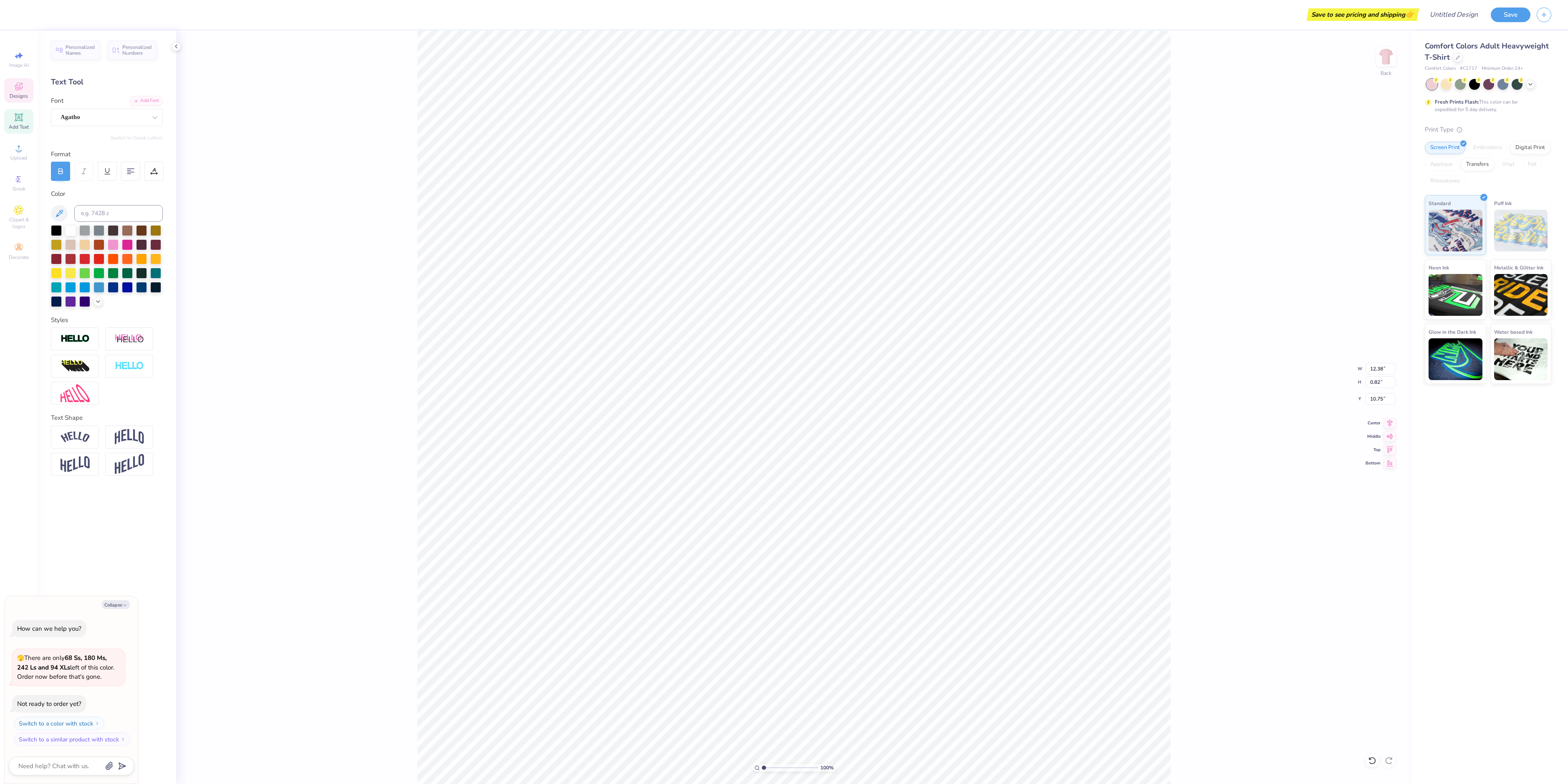
type textarea "x"
type textarea "Belvedere Buil"
type textarea "x"
type textarea "Belvedere Build"
type textarea "x"
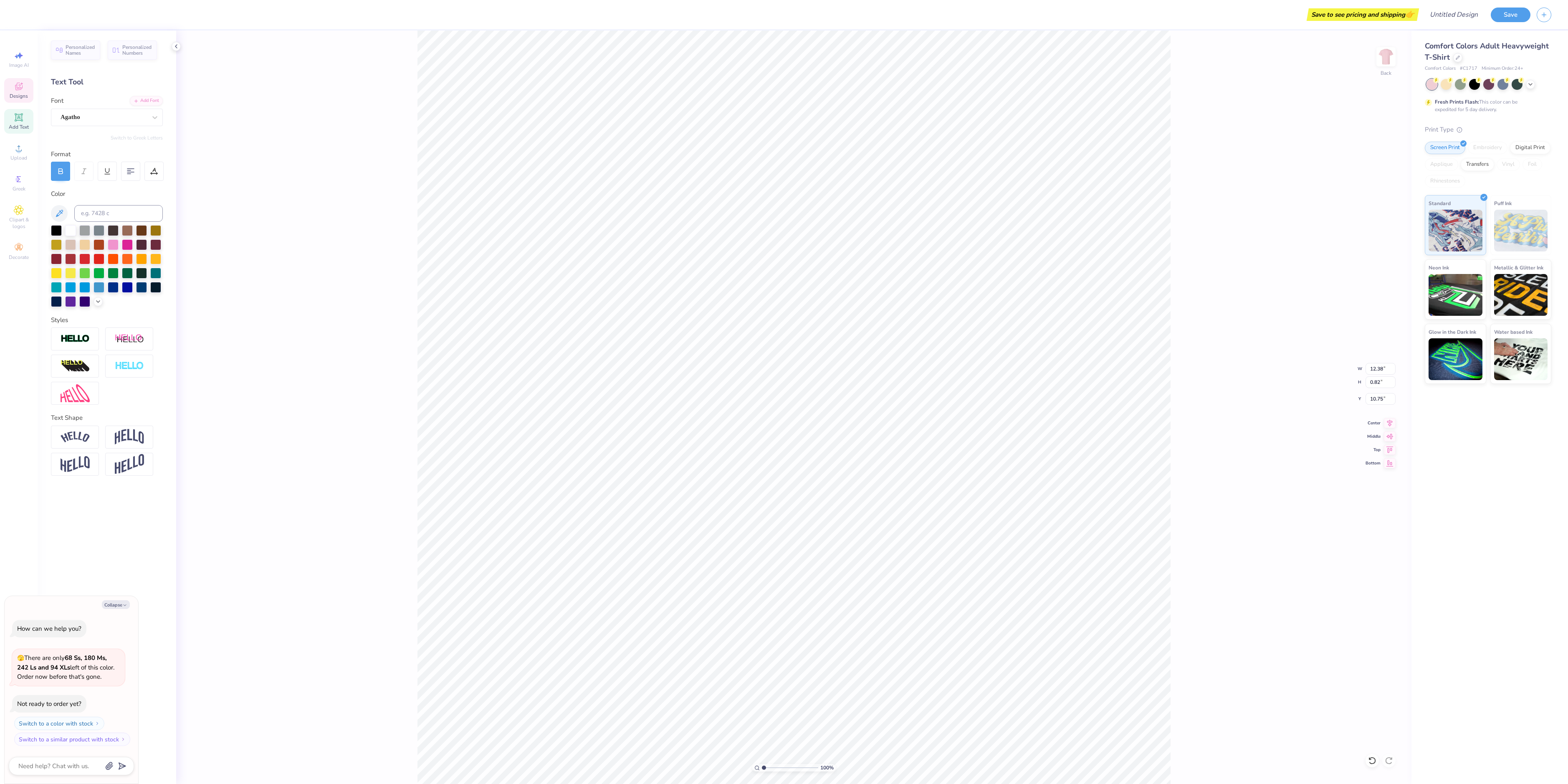
type textarea "Belvedere Builde"
type textarea "x"
type textarea "Belvedere Builder"
type textarea "x"
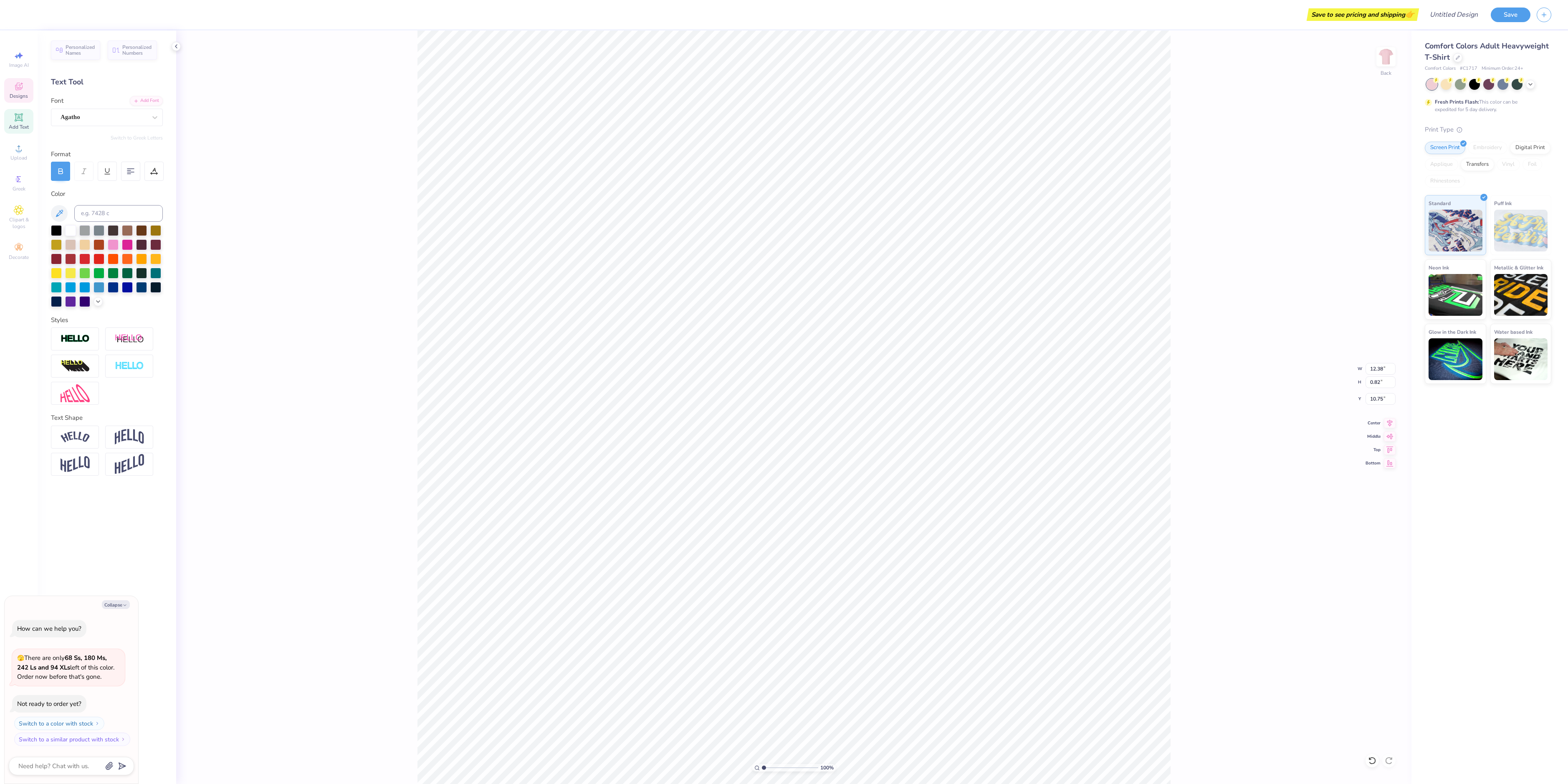
type textarea "Belvedere Builders"
type textarea "x"
type input "7.80"
type input "0.65"
type input "11.93"
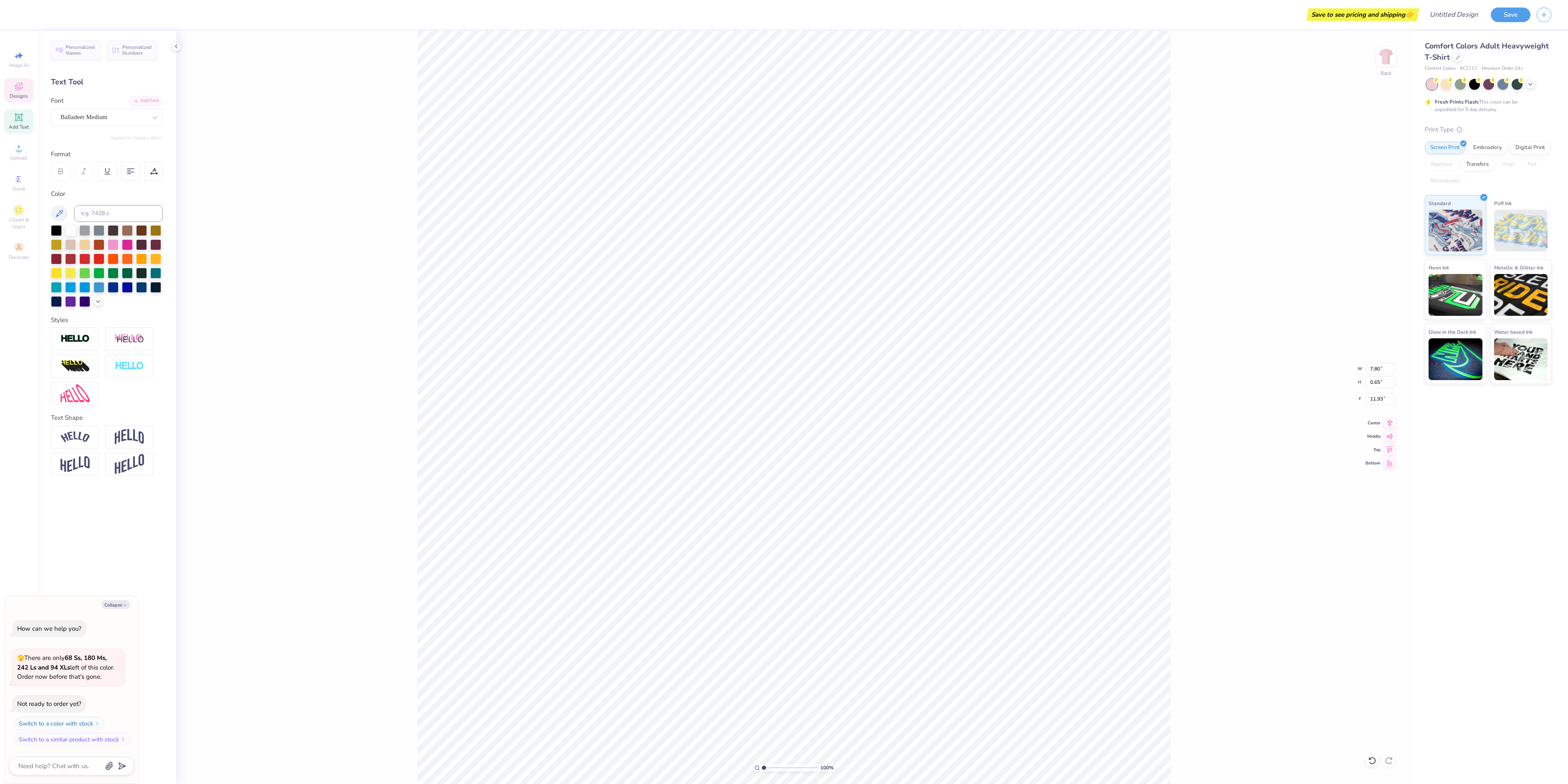
type textarea "x"
type textarea "Parents Weeken 2025"
type textarea "x"
type textarea "Parents Weeke 2025"
type textarea "x"
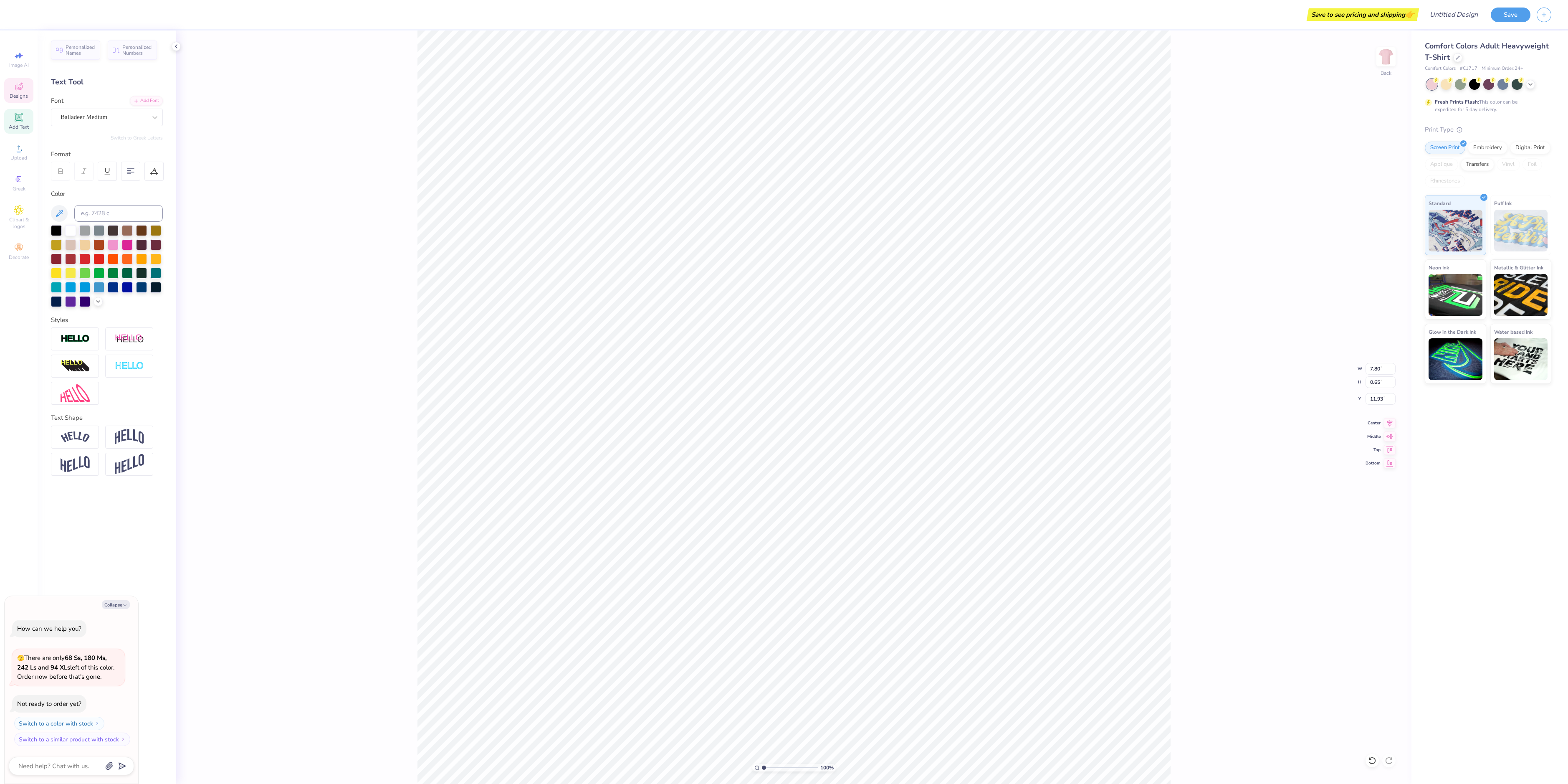
type textarea "Parents Week 2025"
type textarea "x"
type textarea "Parents Wee 2025"
type textarea "x"
type textarea "Parents We 2025"
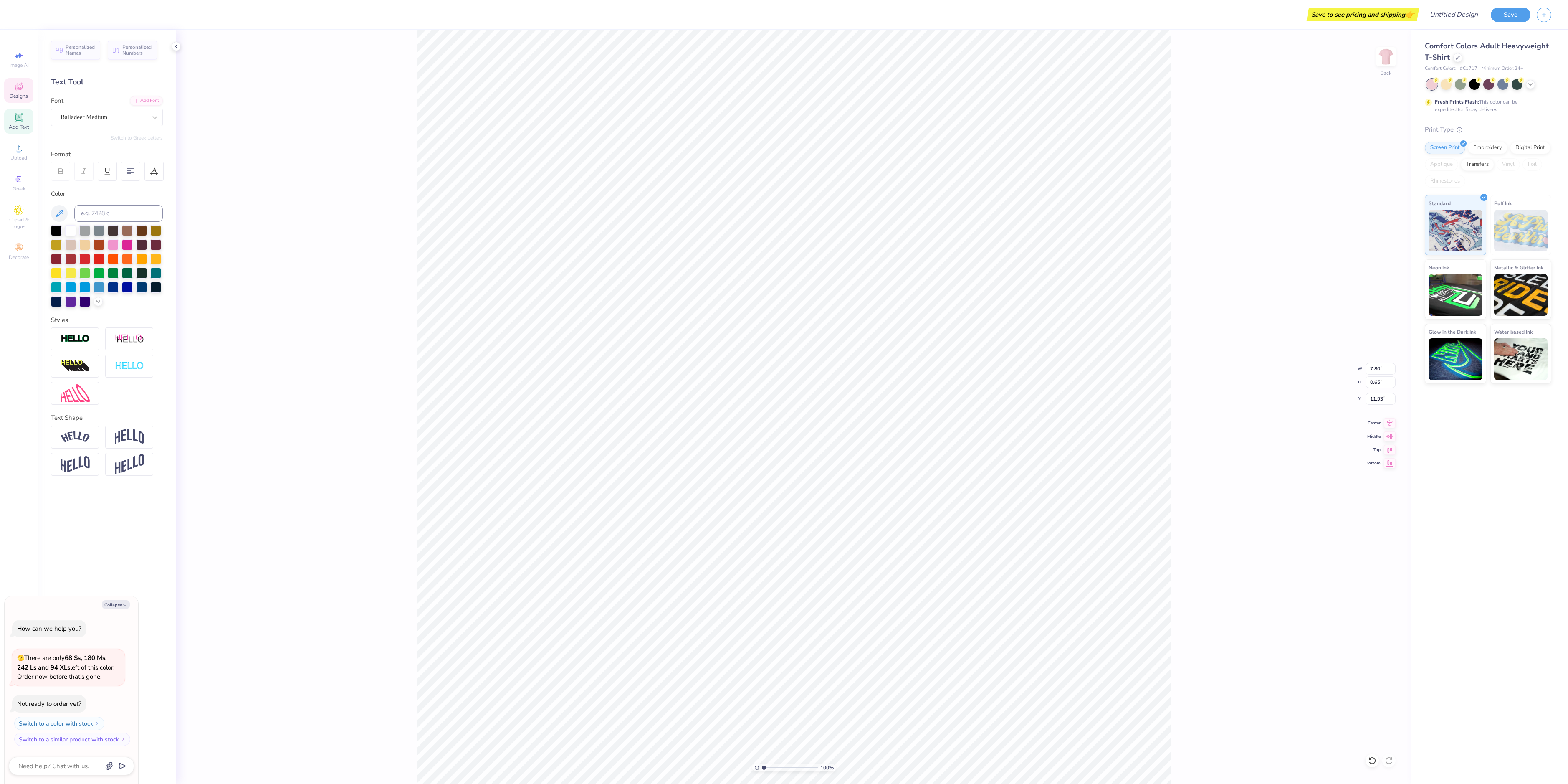
type textarea "x"
type textarea "Parents W 2025"
type textarea "x"
type textarea "Parents 2025"
type textarea "x"
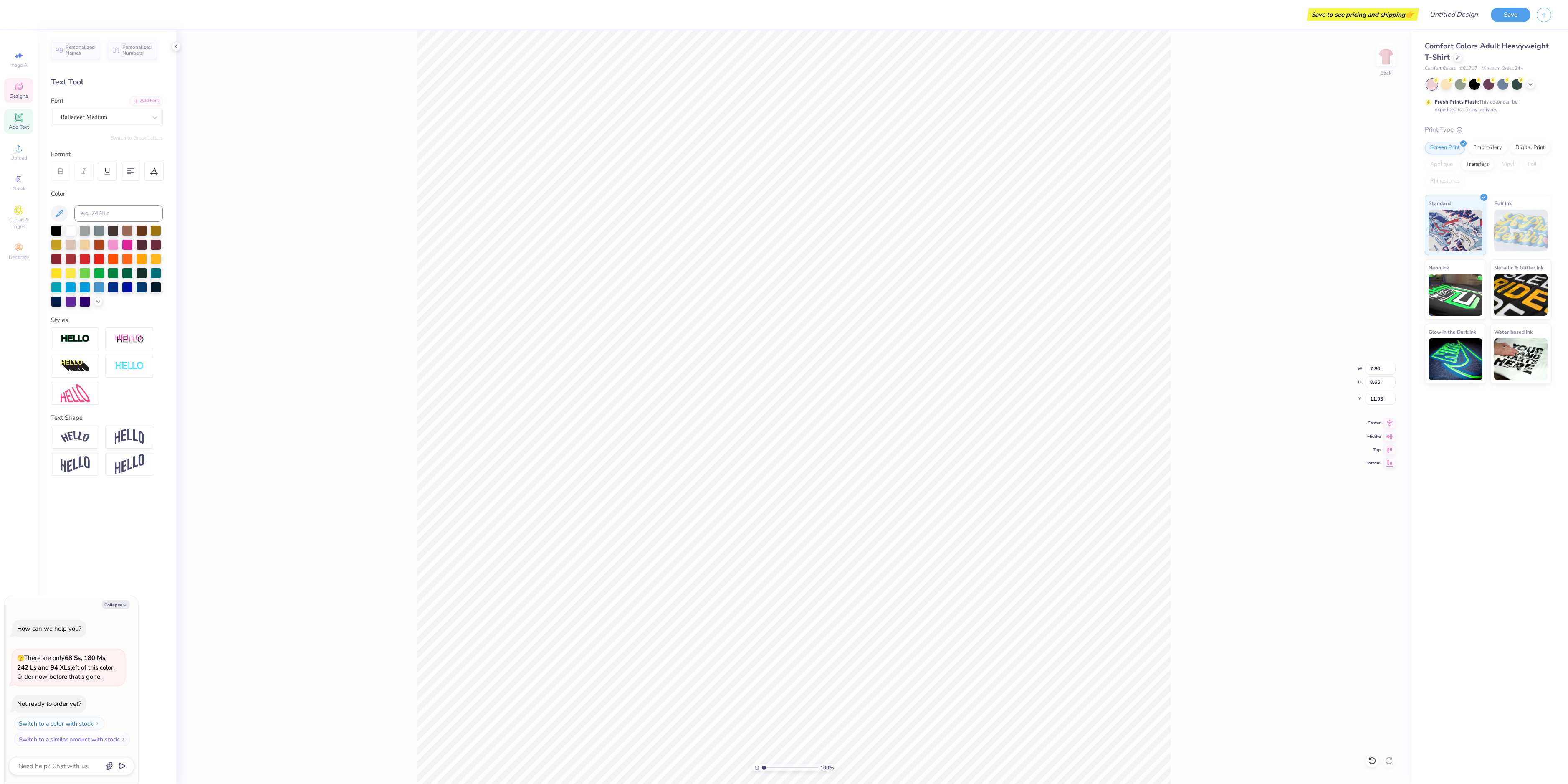
type textarea "Parents 2025"
type textarea "x"
type textarea "Parent 2025"
type textarea "x"
type textarea "Paren 2025"
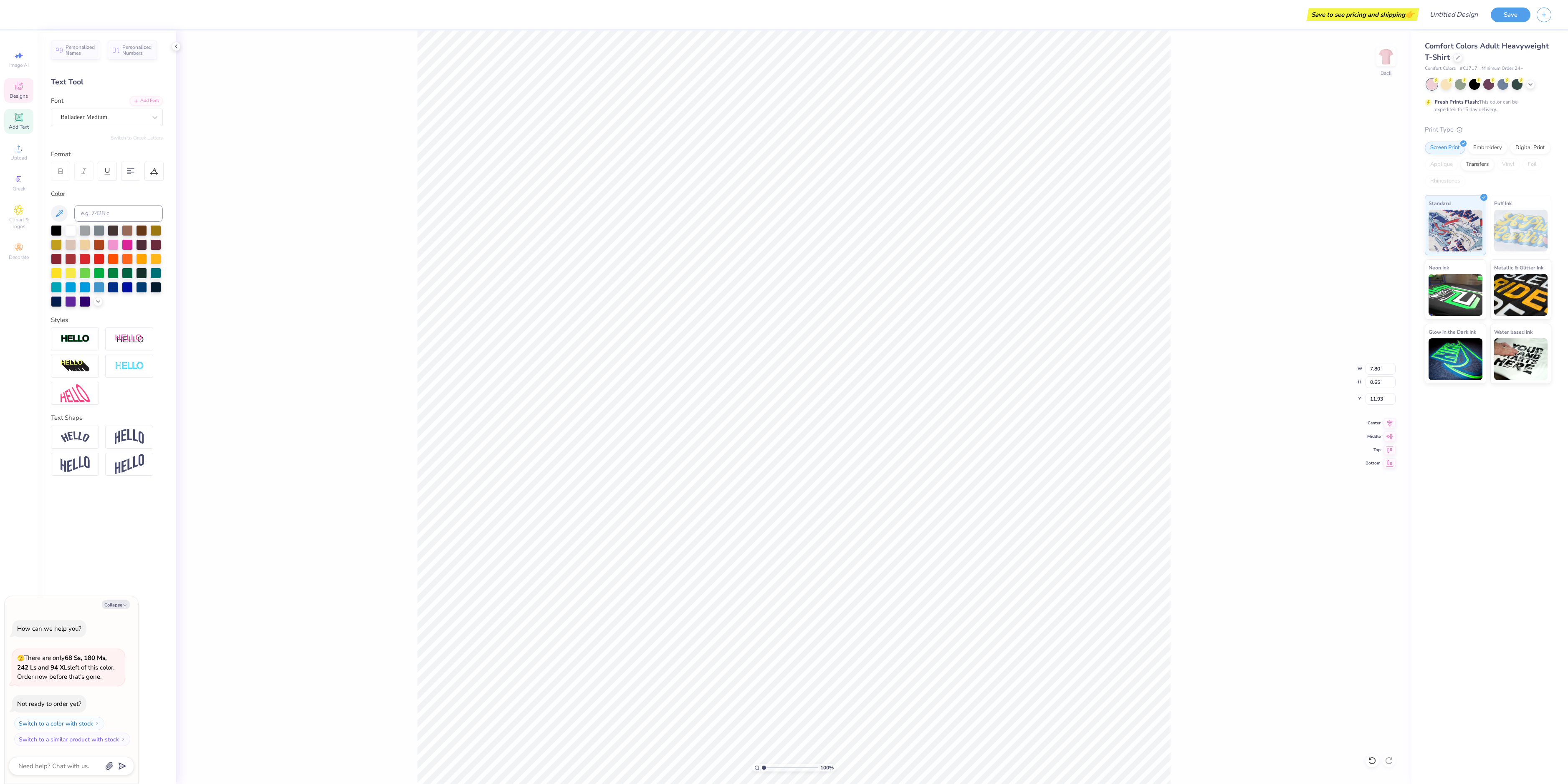
type textarea "x"
type textarea "Pare 2025"
type textarea "x"
type textarea "Par 2025"
type textarea "x"
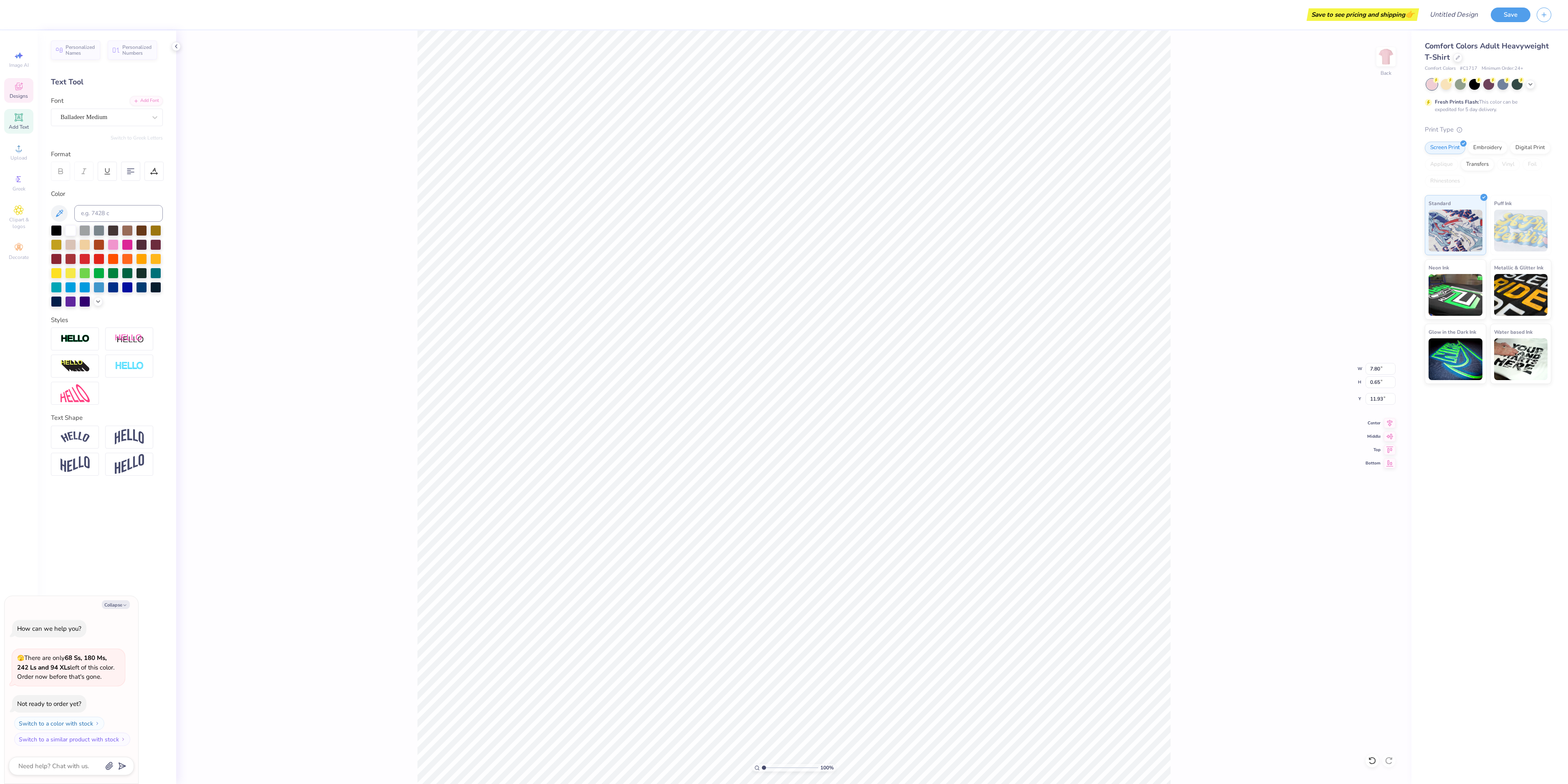
type textarea "Pa 2025"
type textarea "x"
type textarea "P 2025"
type textarea "x"
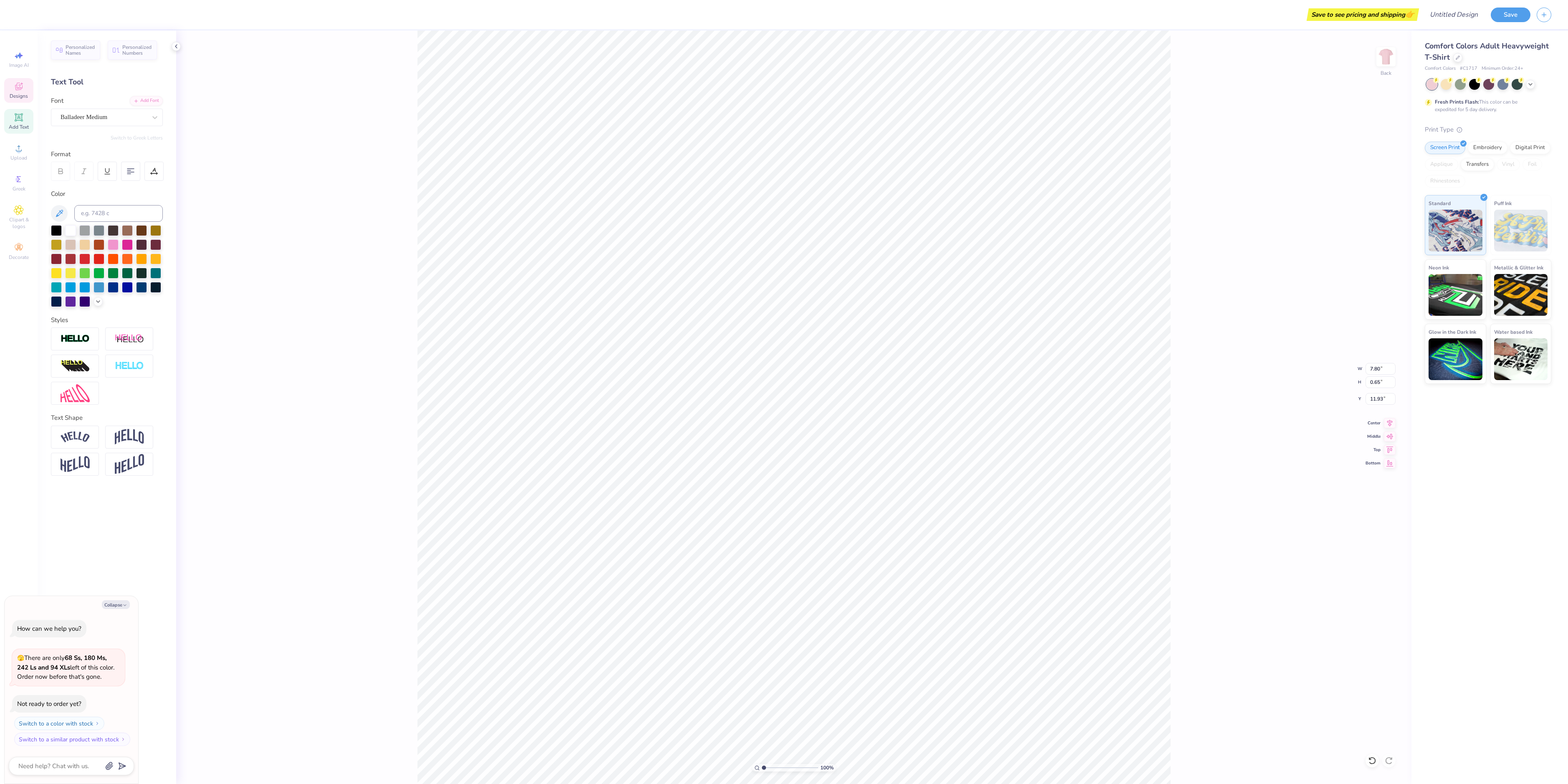
type textarea "2025"
type textarea "x"
type textarea "W 2025"
type textarea "x"
type textarea "Wo 2025"
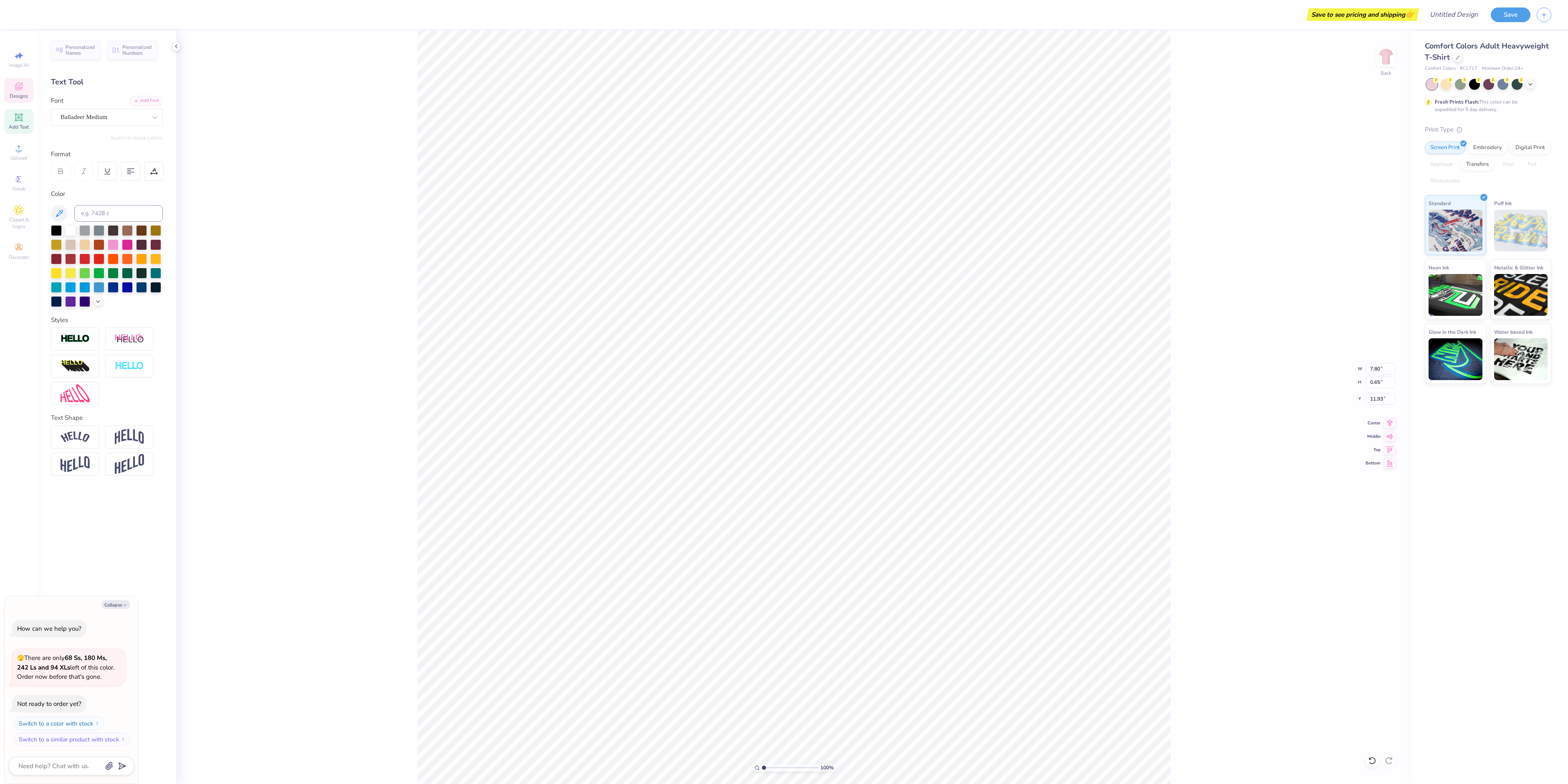
type textarea "x"
type textarea "Wom 2025"
type textarea "x"
type textarea "Wome 2025"
type textarea "x"
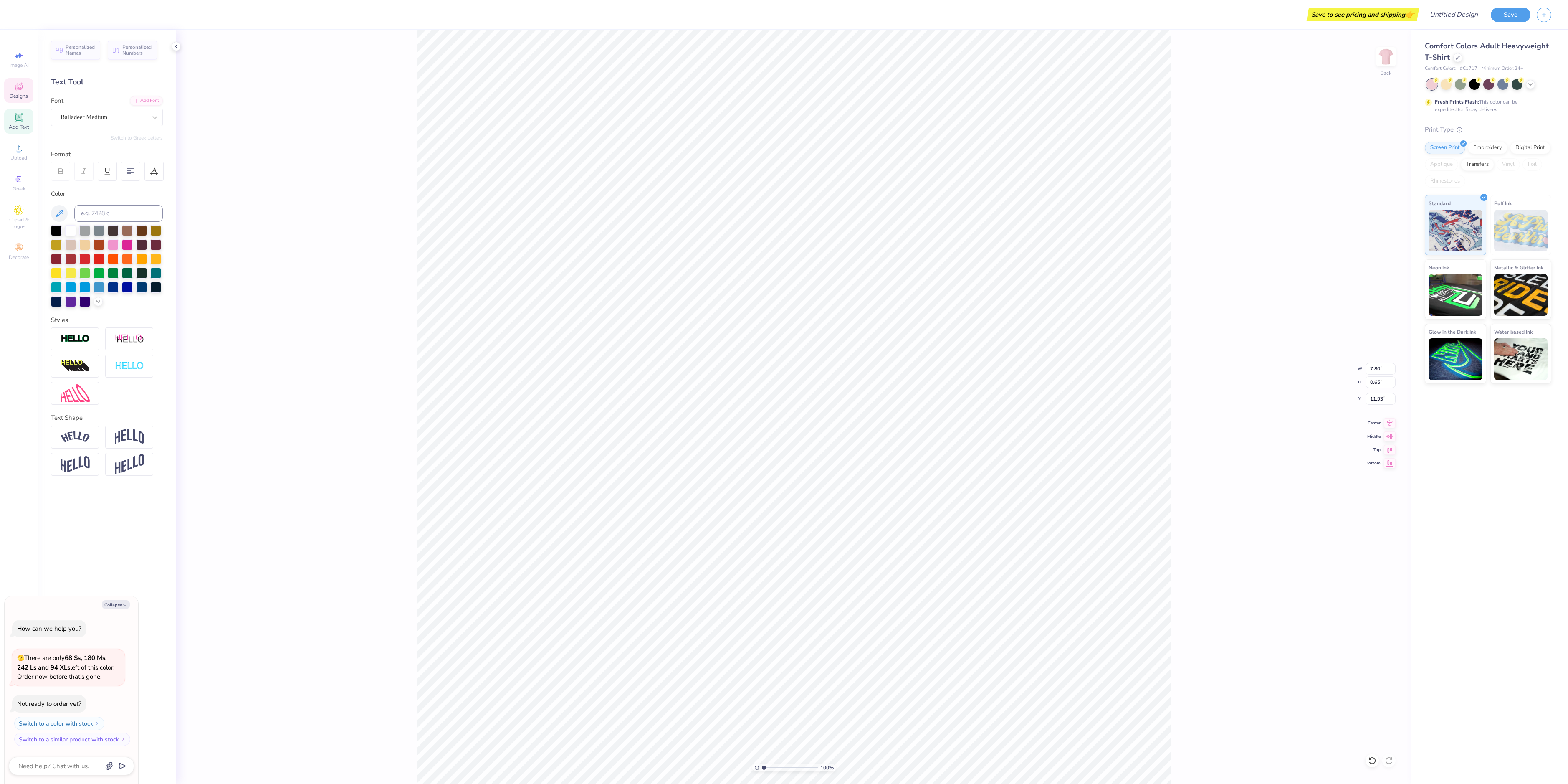
type textarea "Women 2025"
type textarea "x"
type textarea "Women 2025"
type textarea "x"
type textarea "Women B 2025"
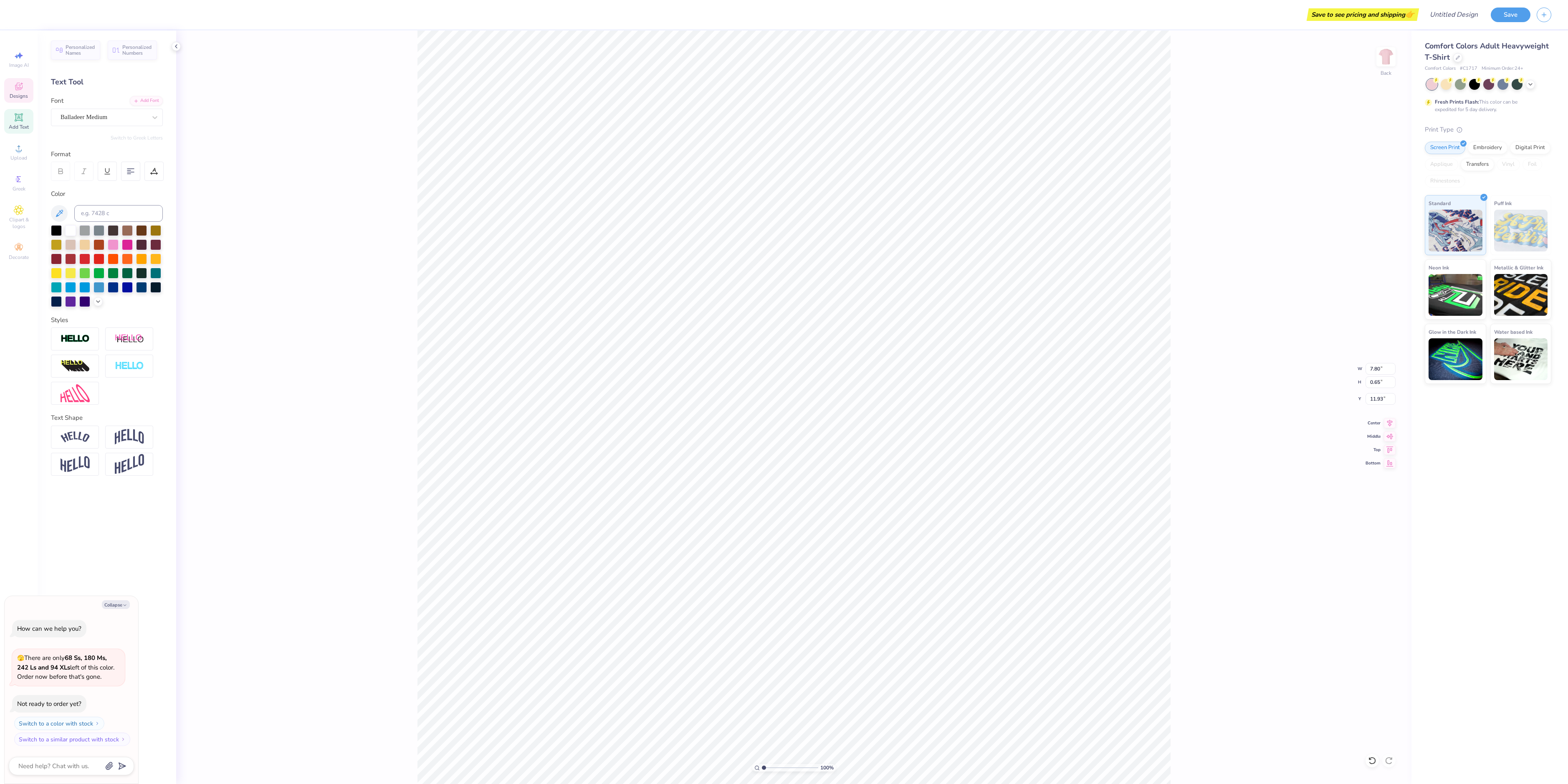
scroll to position [7, 3]
type textarea "x"
type textarea "Women Bu 2025"
type textarea "x"
type textarea "Women [PERSON_NAME] 2025"
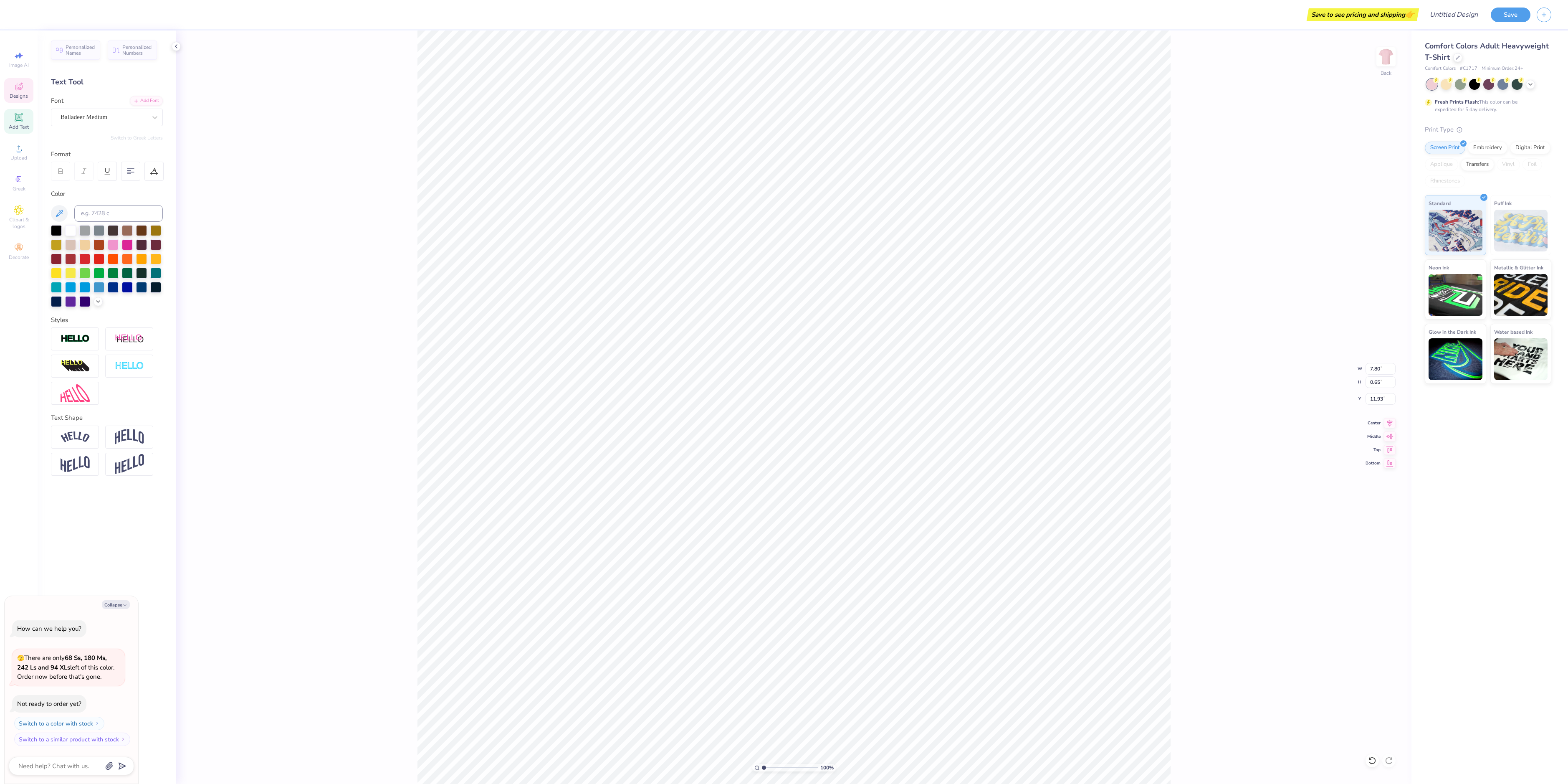
type textarea "x"
type textarea "Women Buil 2025"
type textarea "x"
type textarea "Women Build 2025"
click at [62, 172] on icon at bounding box center [61, 171] width 8 height 8
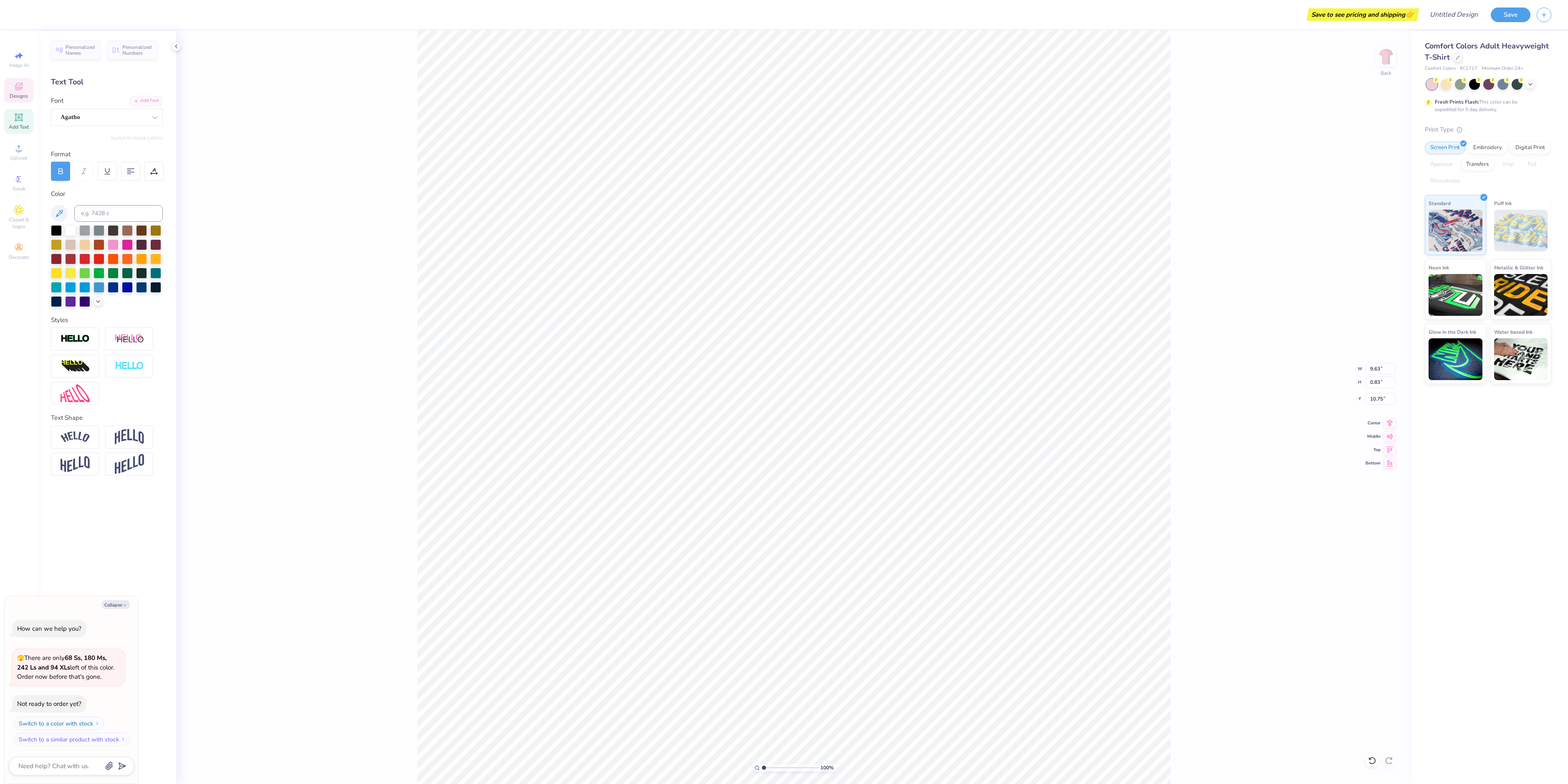
click at [62, 172] on icon at bounding box center [61, 171] width 8 height 8
click at [273, 259] on div "100 % Back W 9.63 9.63 " H 0.83 0.83 " Y 10.75 10.75 " Center Middle Top Bottom" at bounding box center [793, 407] width 1235 height 754
click at [21, 152] on icon at bounding box center [19, 149] width 10 height 10
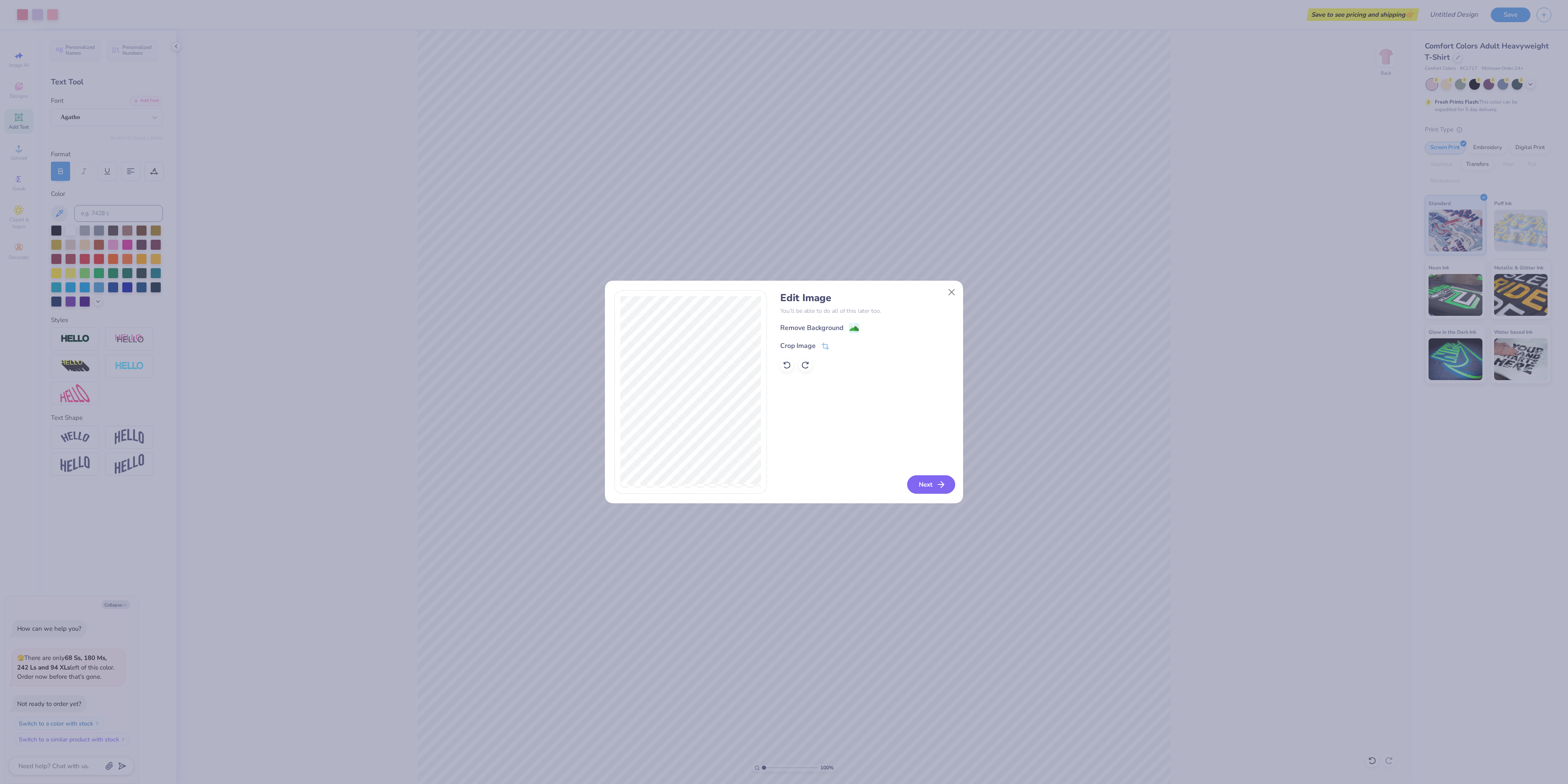
click at [936, 486] on icon "button" at bounding box center [941, 484] width 10 height 10
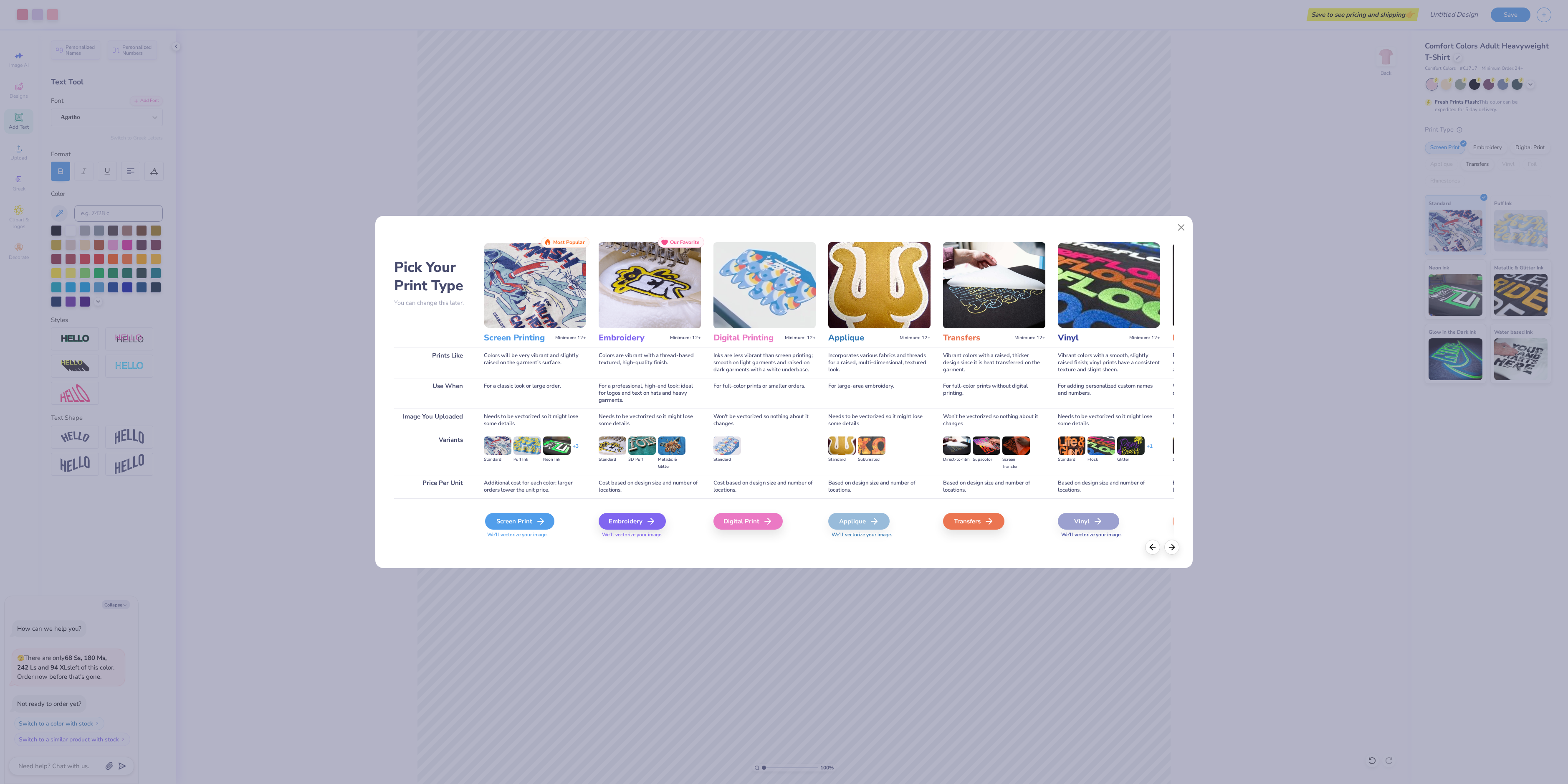
click at [536, 520] on icon at bounding box center [540, 521] width 10 height 10
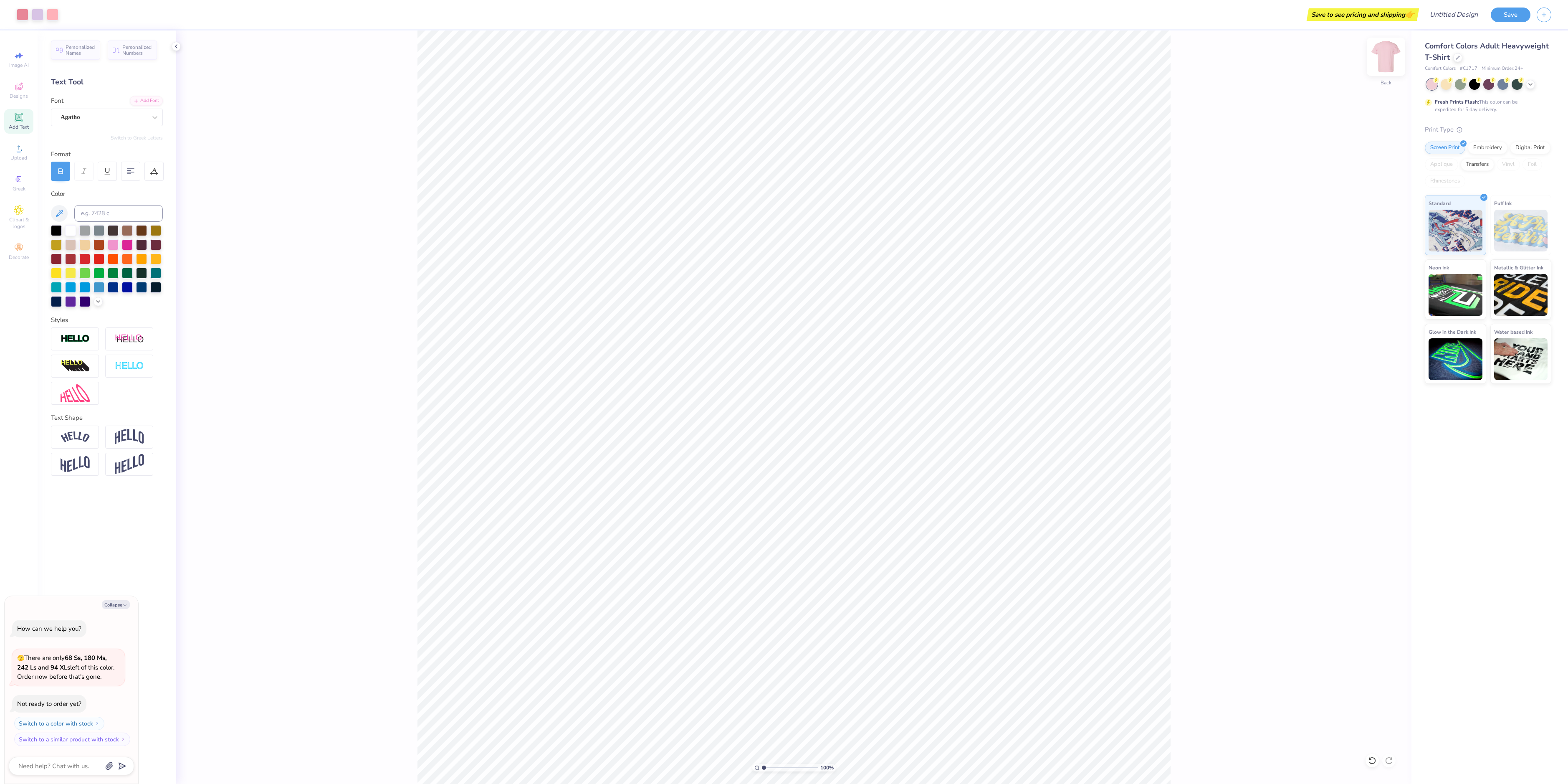
click at [1387, 58] on img at bounding box center [1385, 57] width 33 height 33
click at [19, 152] on circle at bounding box center [19, 151] width 5 height 5
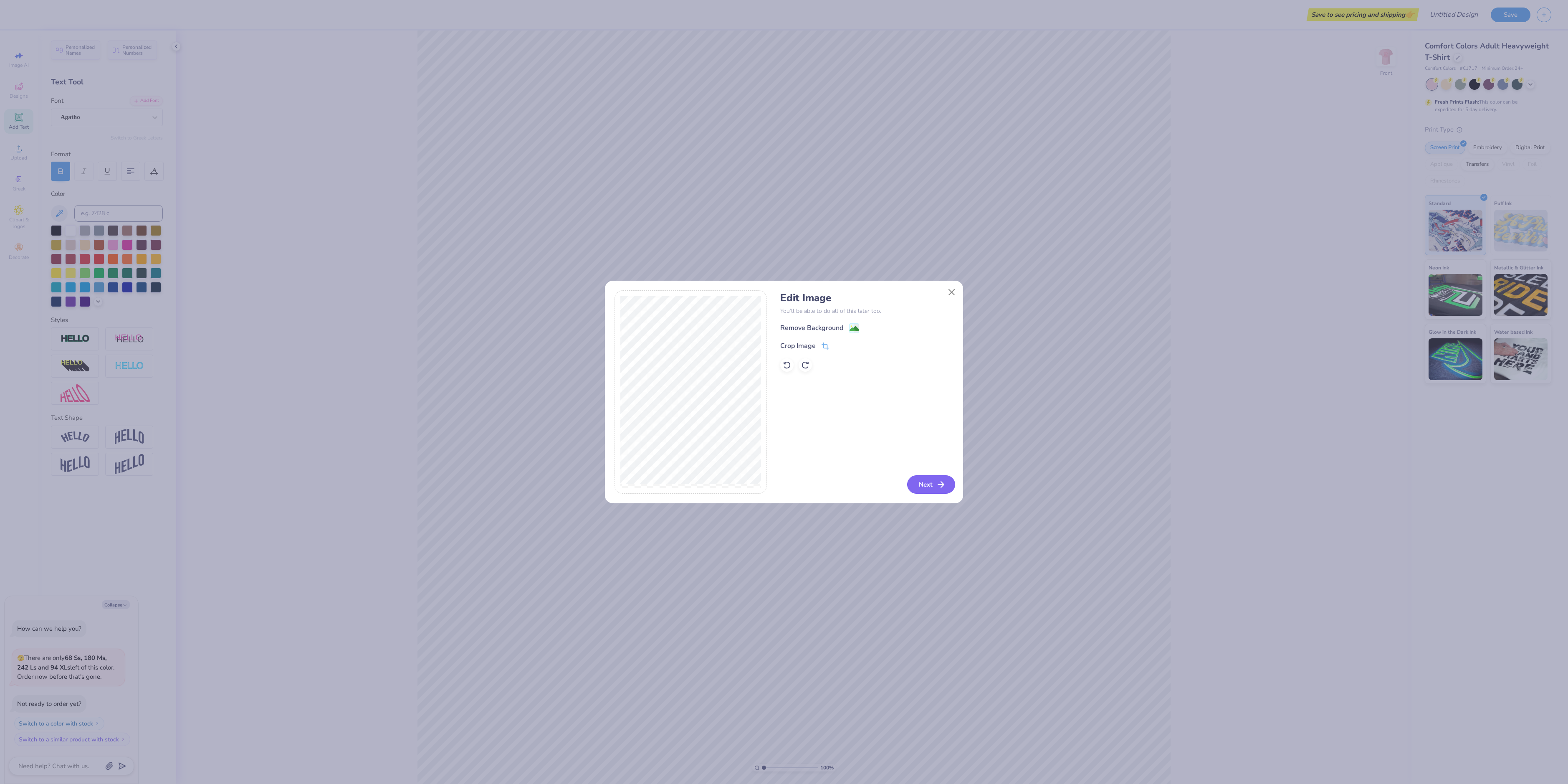
click at [920, 482] on button "Next" at bounding box center [930, 484] width 48 height 19
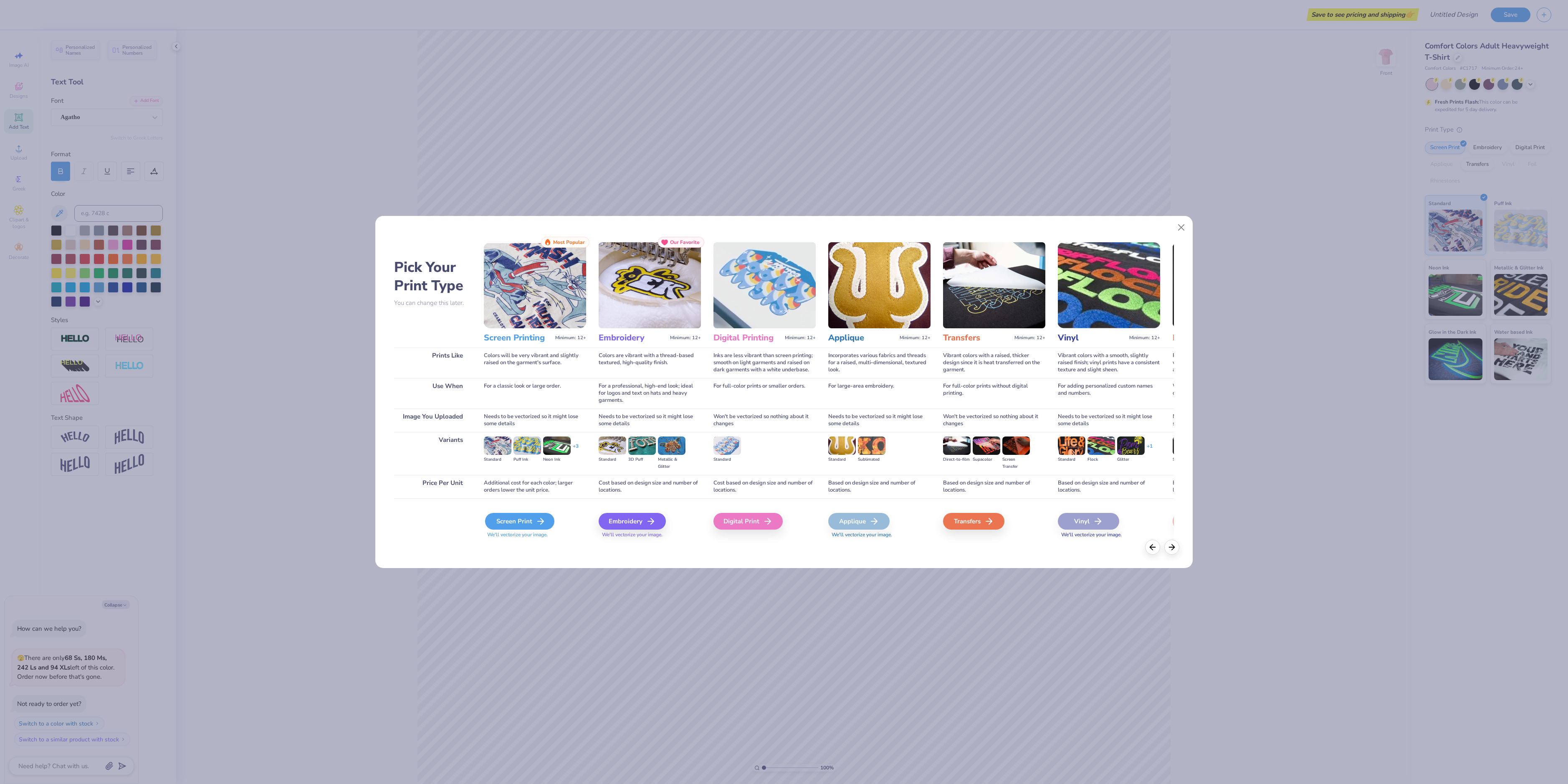
click at [522, 523] on div "Screen Print" at bounding box center [519, 521] width 69 height 17
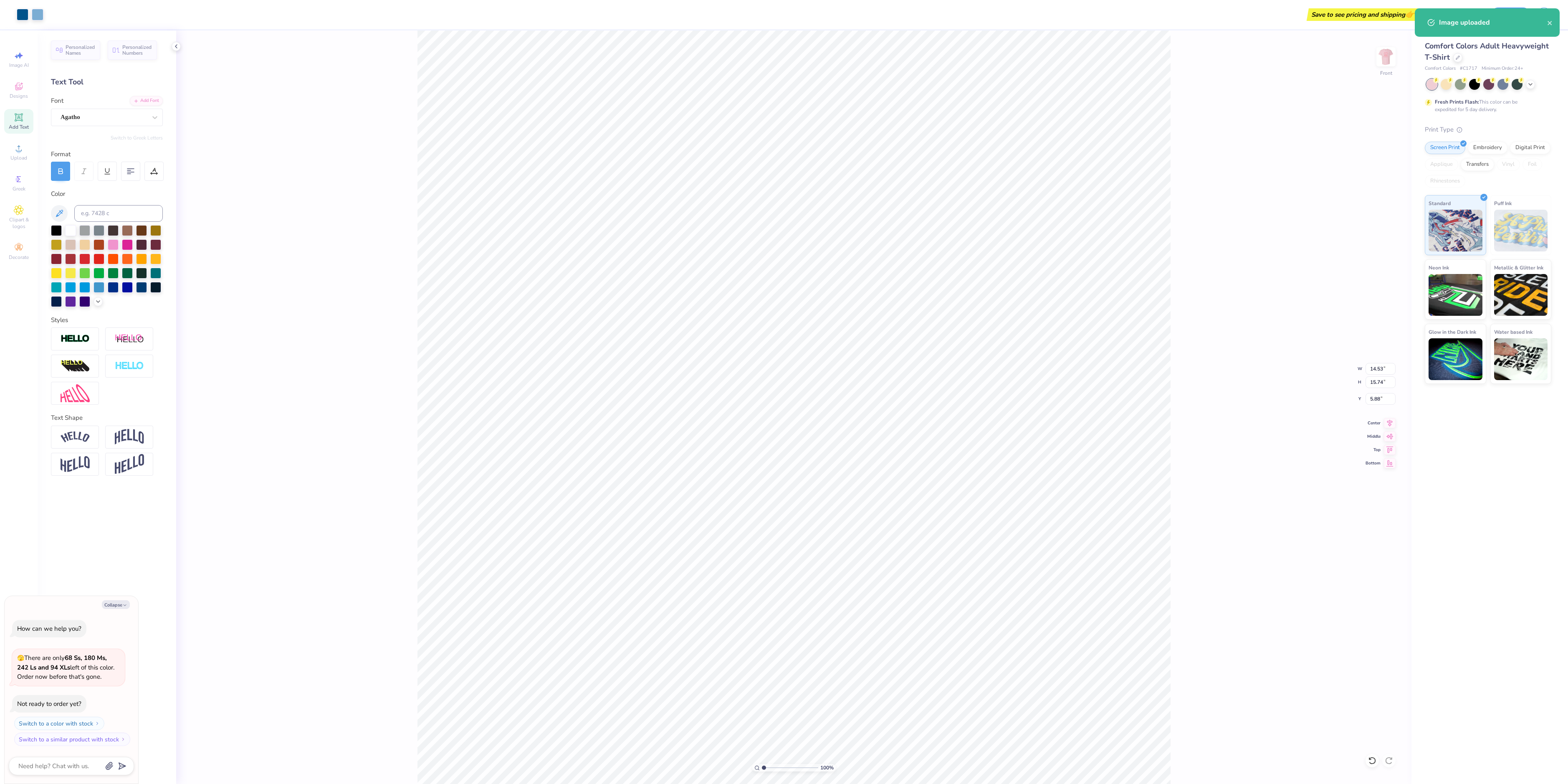
type textarea "x"
type input "3.85"
type input "4.17"
type textarea "x"
type input "3.38"
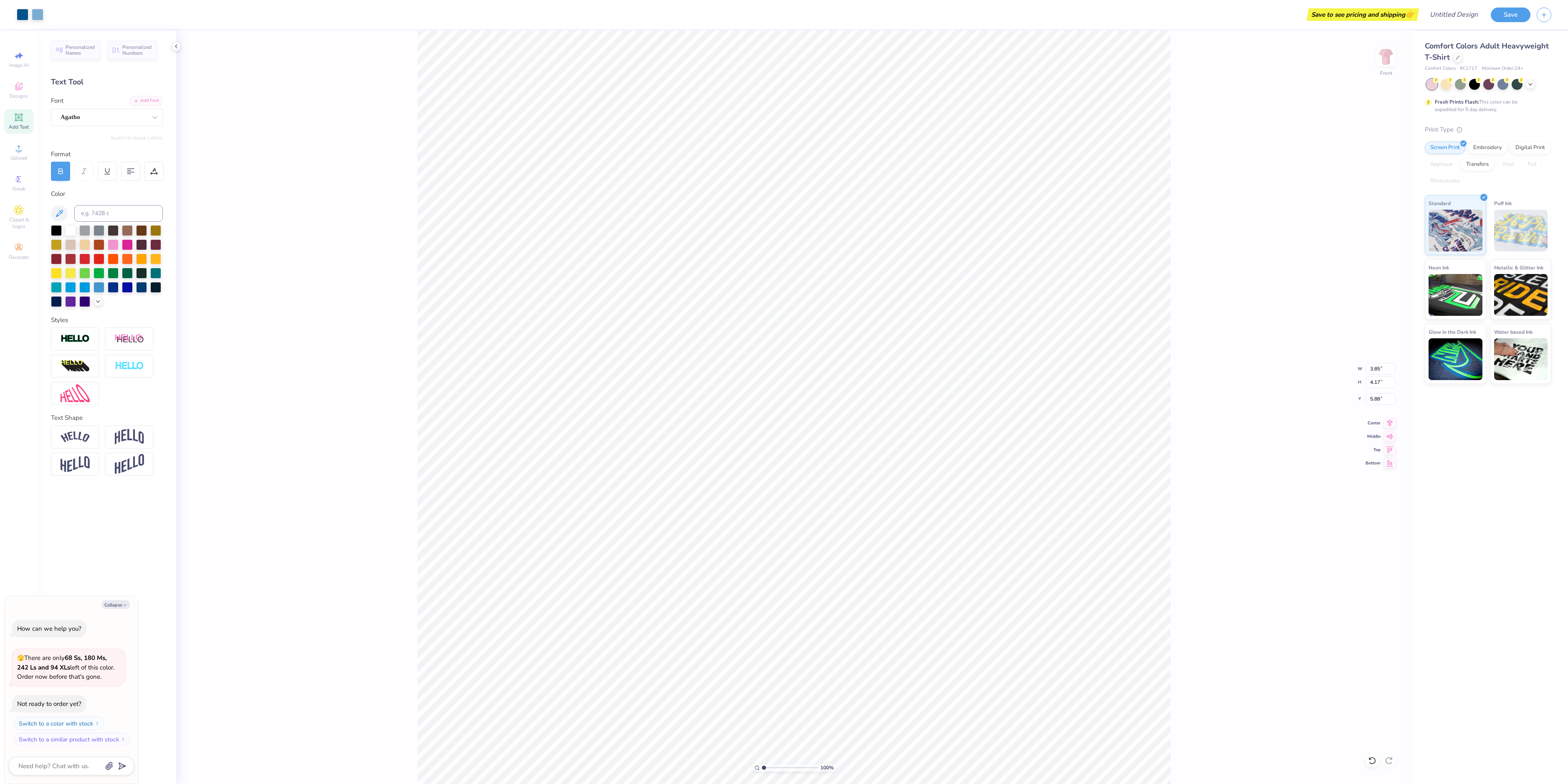
type input "3.66"
type textarea "x"
type input "0.60"
click at [1387, 49] on img at bounding box center [1385, 57] width 33 height 33
type textarea "x"
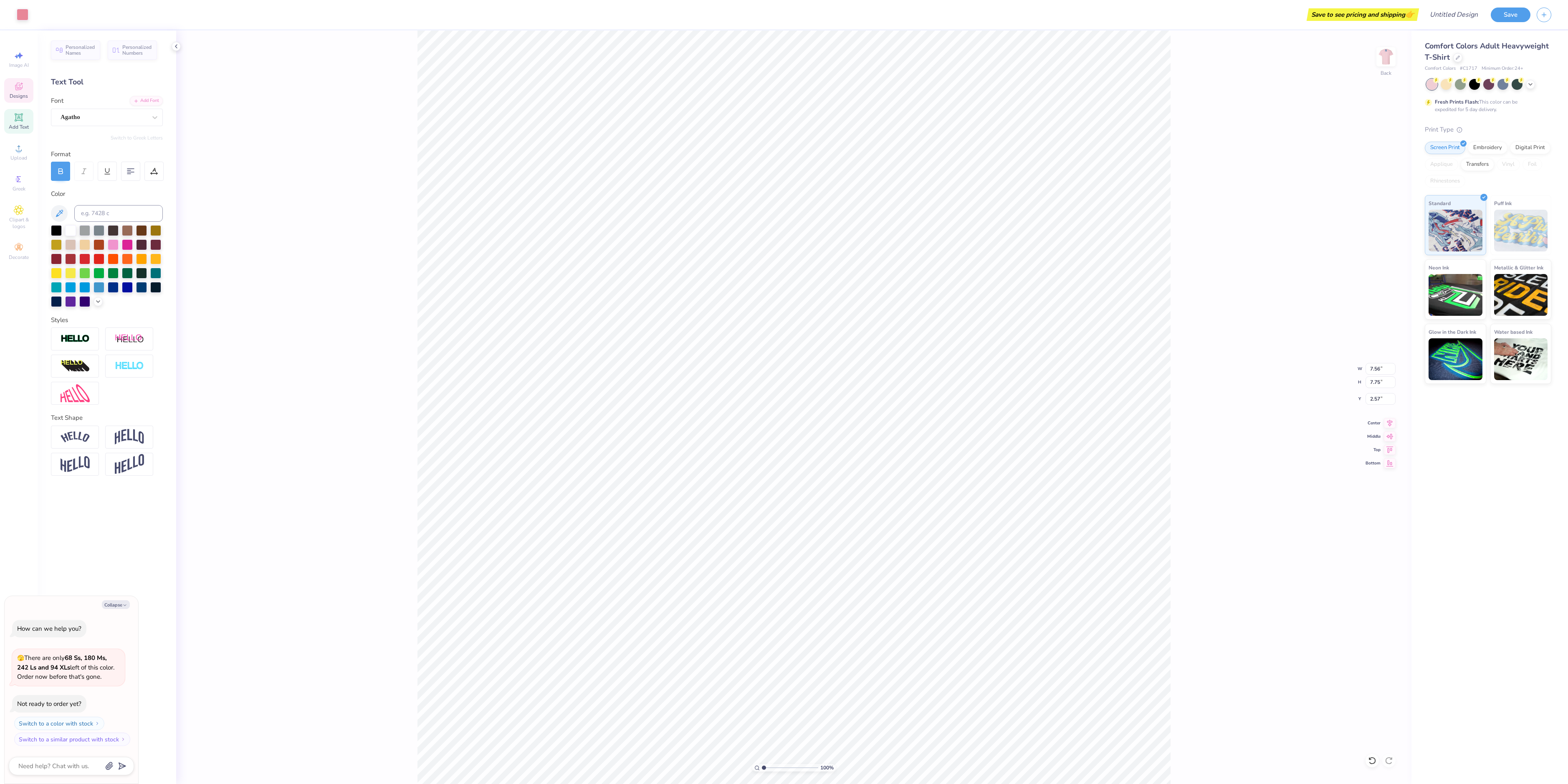
type input "8.04"
type input "8.24"
type input "2.09"
type textarea "x"
type input "8.38"
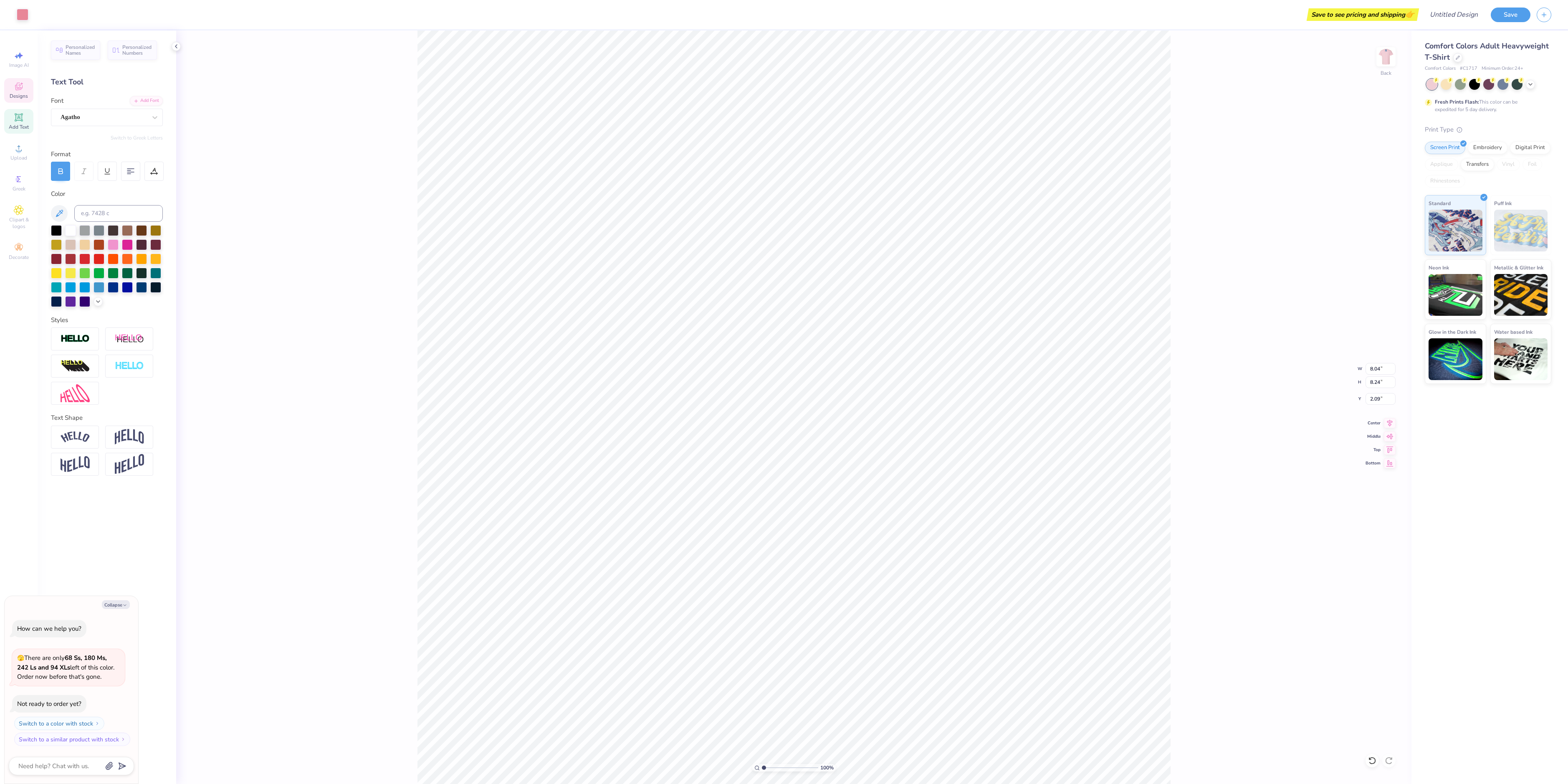
type input "8.59"
type input "1.74"
type textarea "x"
type input "7.28"
type input "7.67"
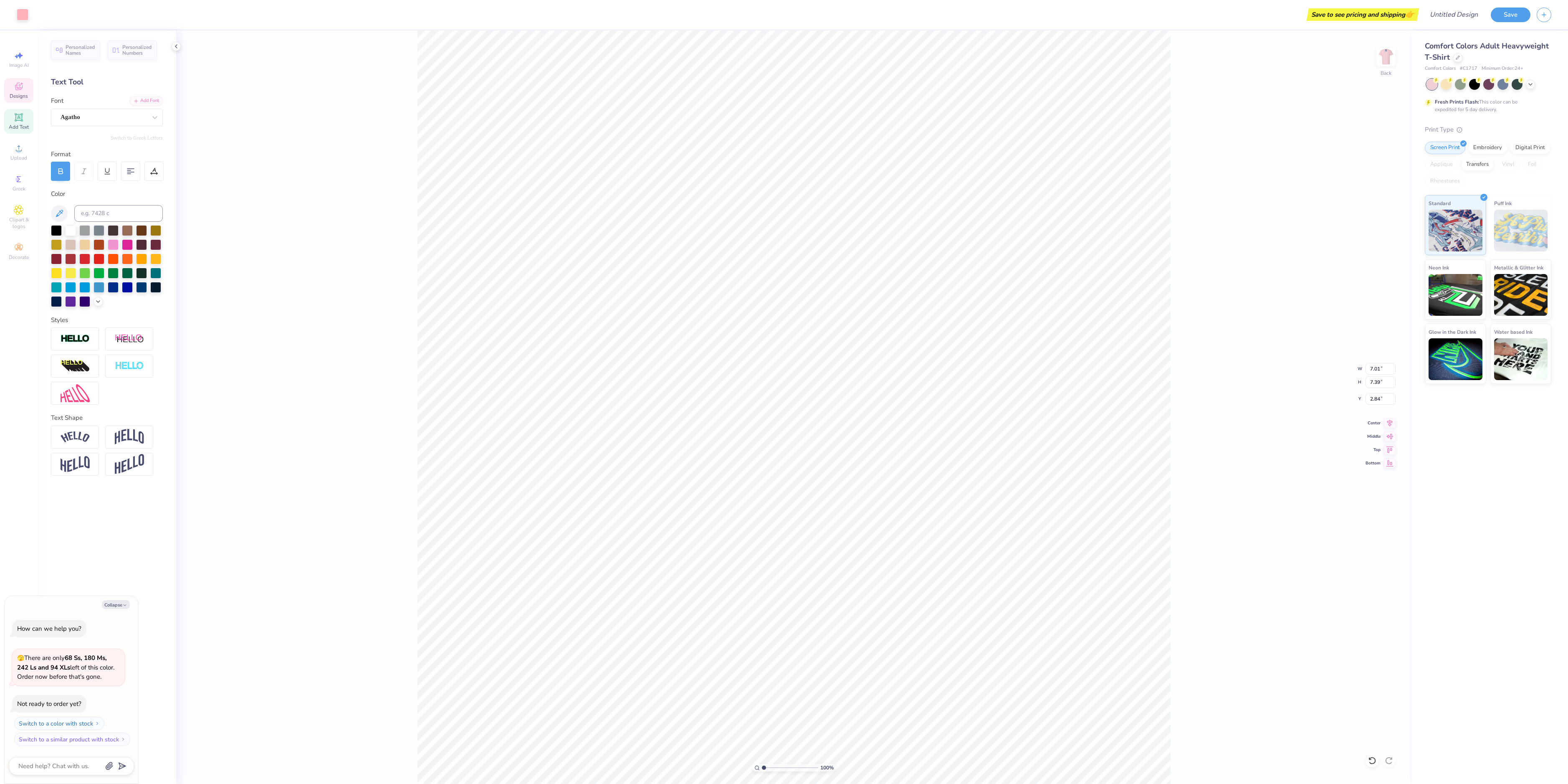
type input "2.56"
type textarea "x"
type input "7.77"
type input "8.19"
type input "2.03"
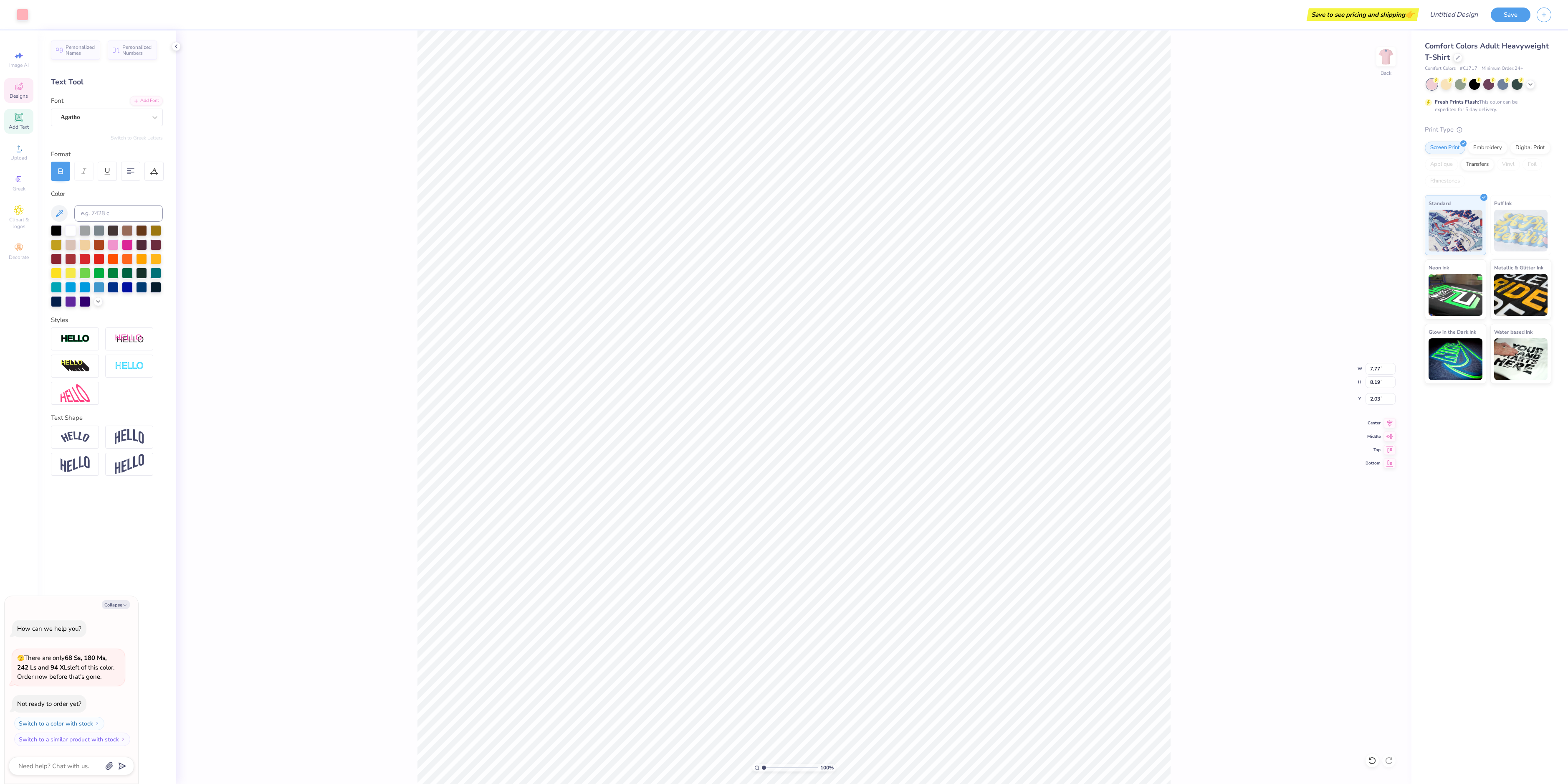
type textarea "x"
type input "7.94"
type input "8.37"
type input "1.86"
type textarea "x"
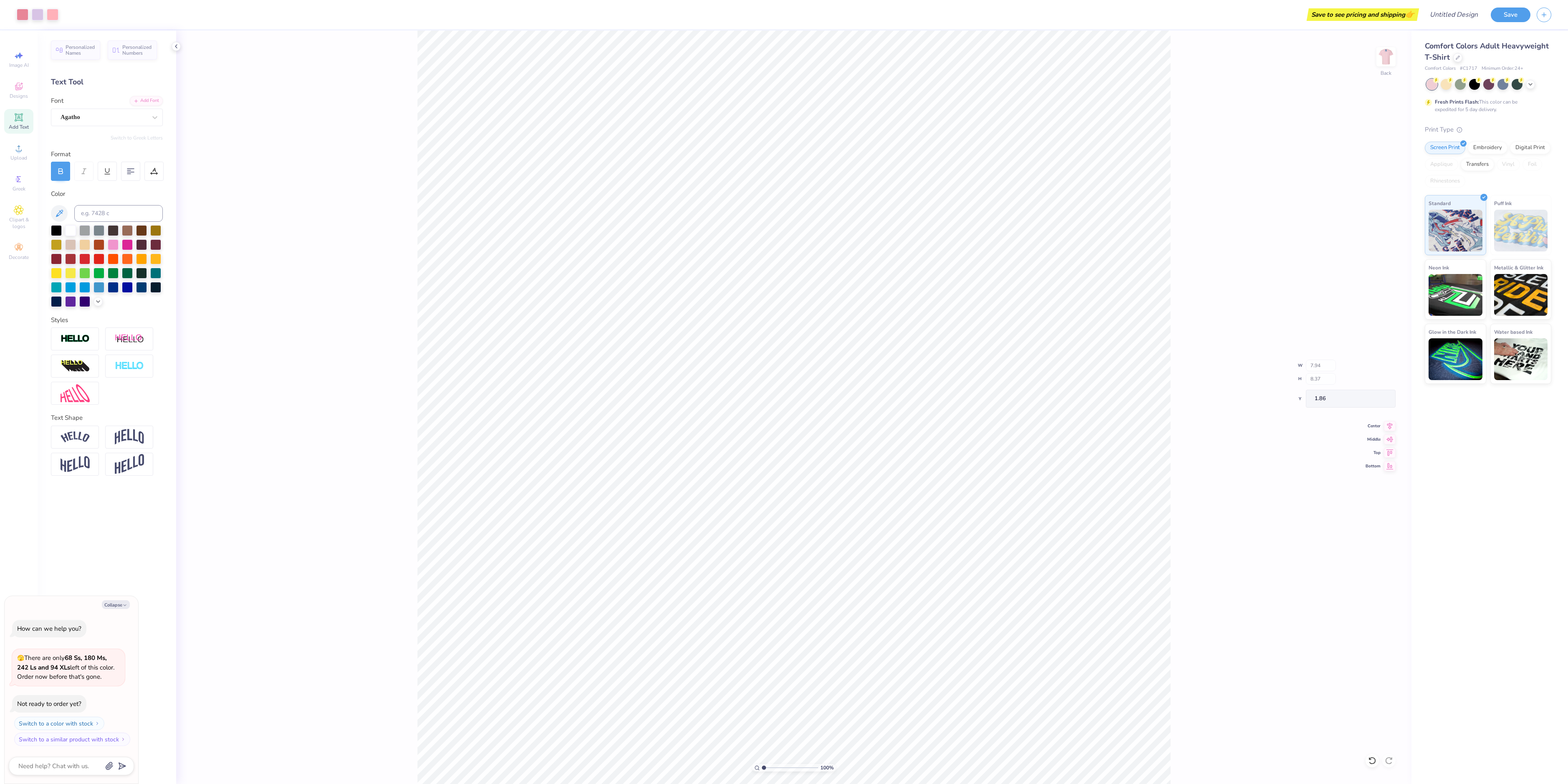
type input "8.38"
type input "8.59"
type input "1.74"
type textarea "x"
type input "5.39"
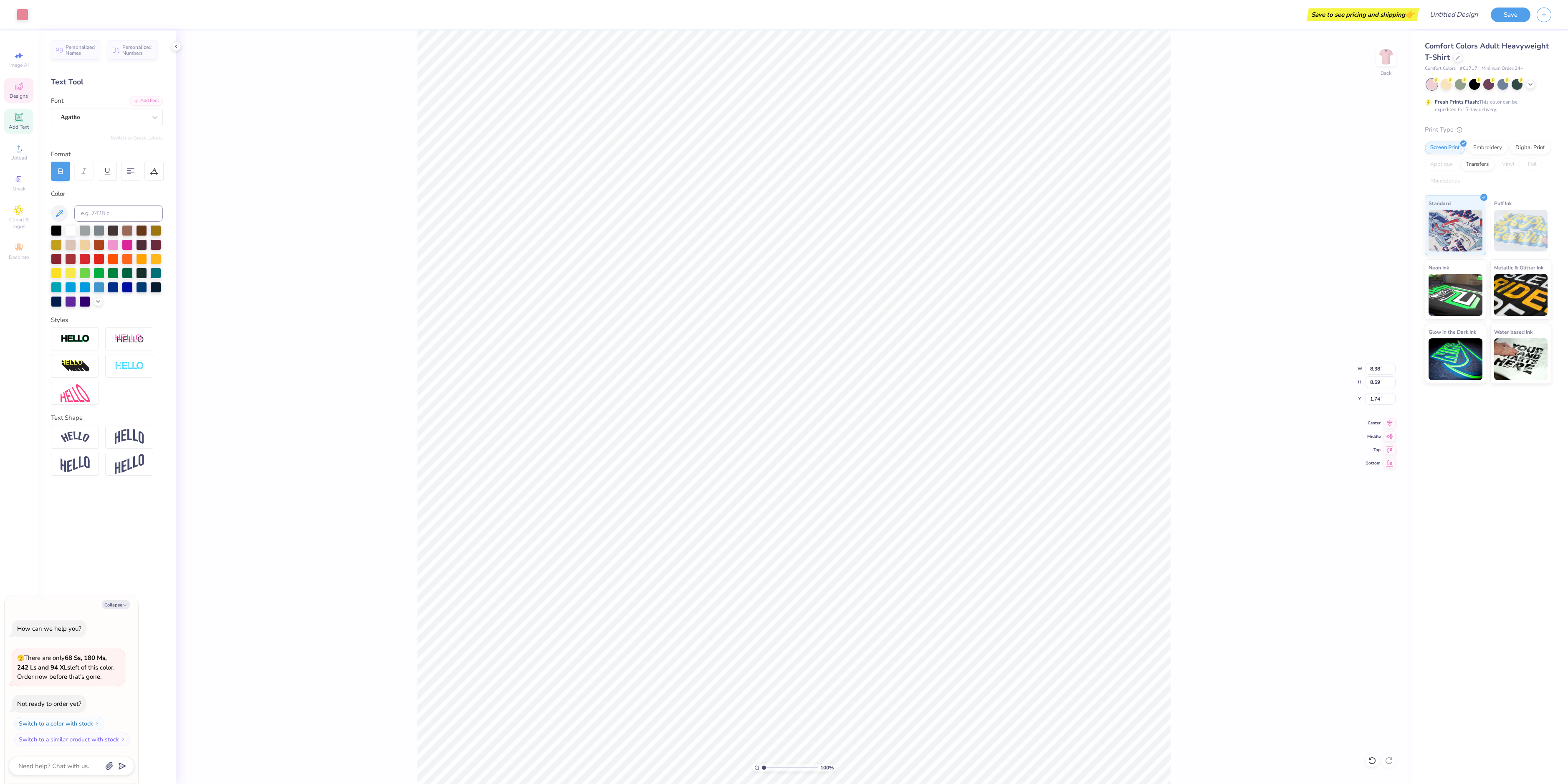
type input "1.63"
type input "6.94"
type textarea "x"
type input "6.59"
type textarea "x"
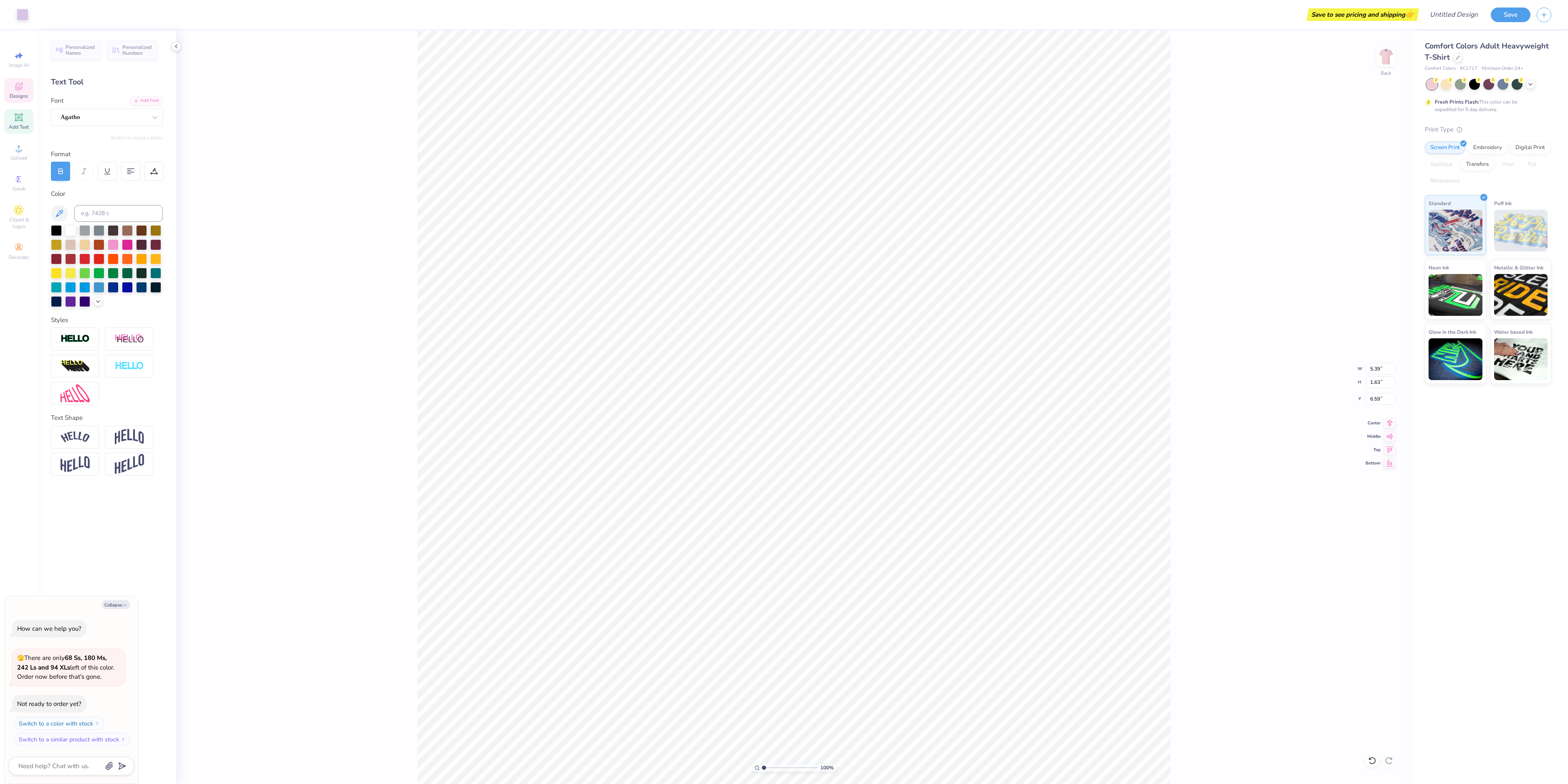
type input "5.79"
type input "1.75"
type input "6.47"
type textarea "x"
type input "8.38"
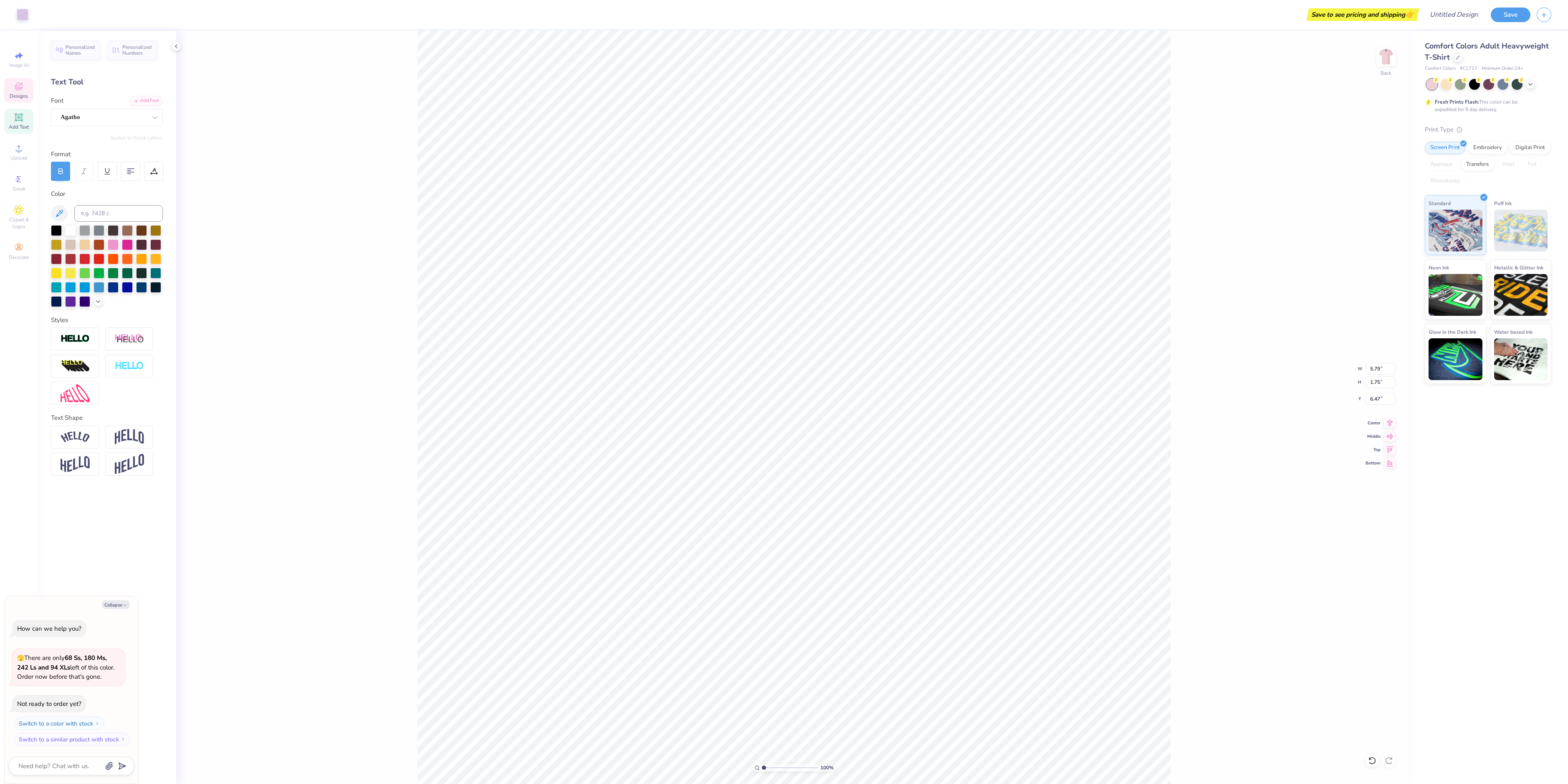
type input "8.59"
type input "1.74"
type textarea "x"
type input "1.86"
type textarea "x"
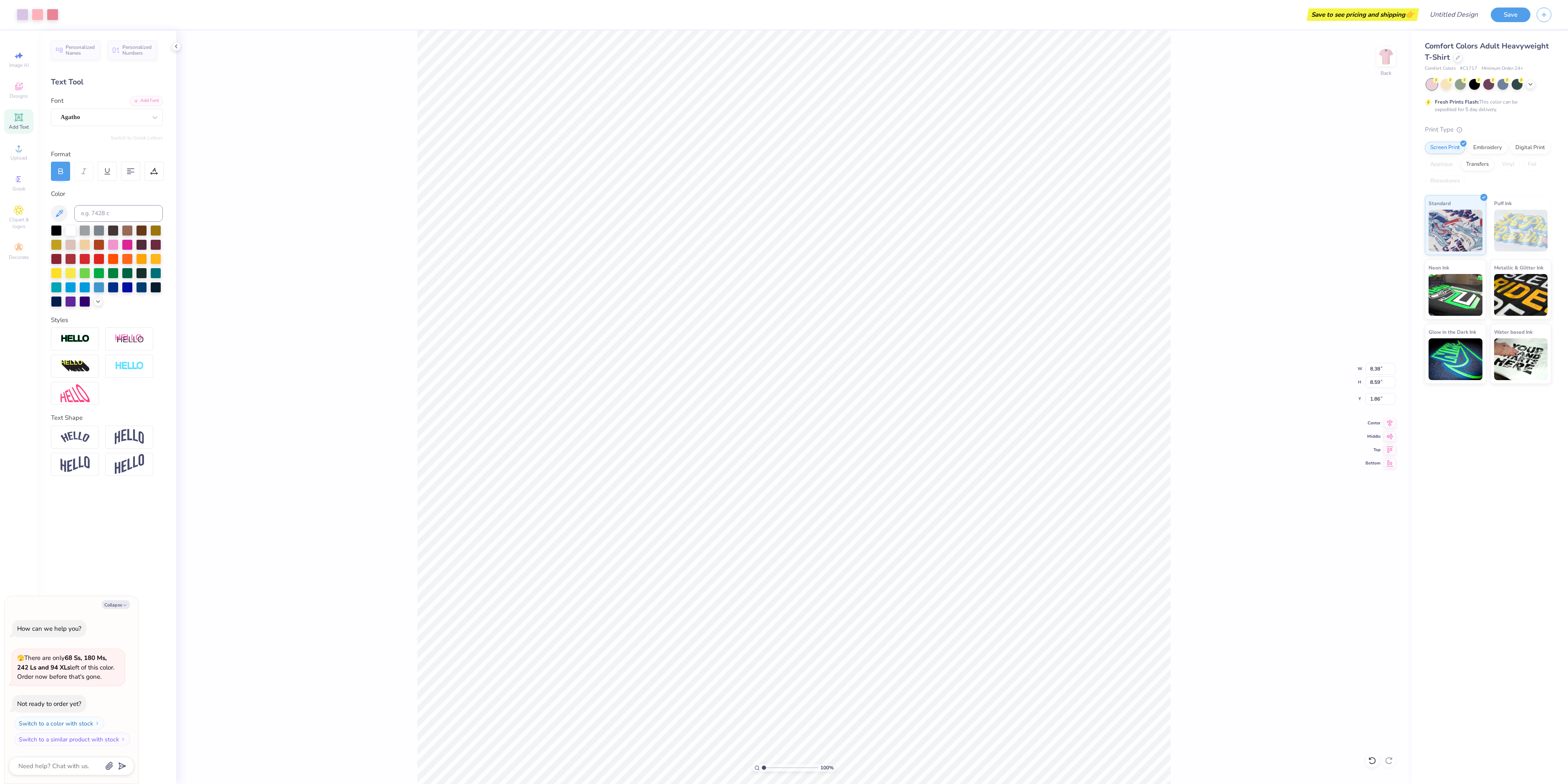
type input "1.91"
type textarea "x"
type input "1.79"
type textarea "x"
type input "8.37"
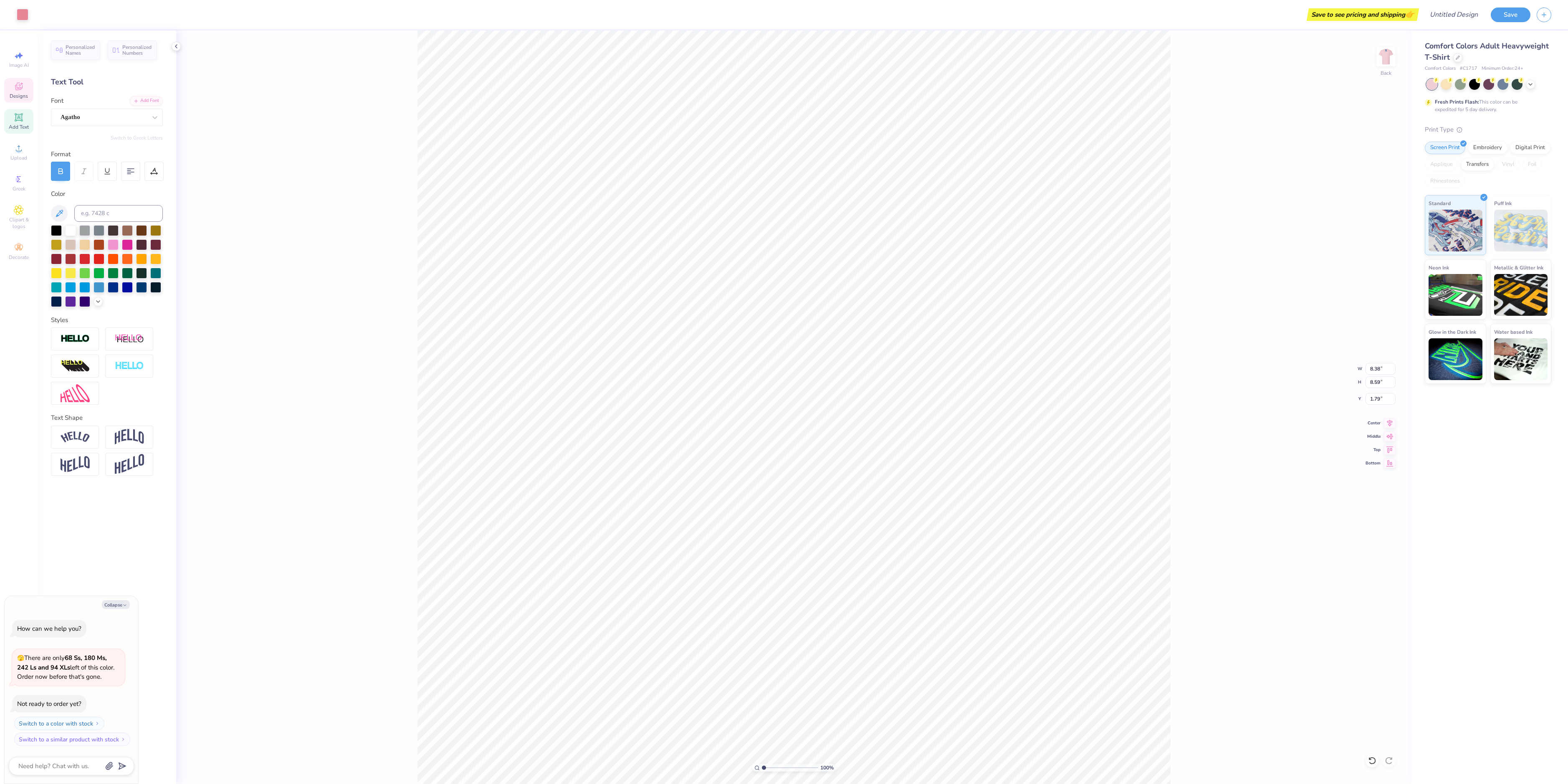
type input "8.58"
type input "1.50"
type textarea "x"
type input "5.95"
type input "1.80"
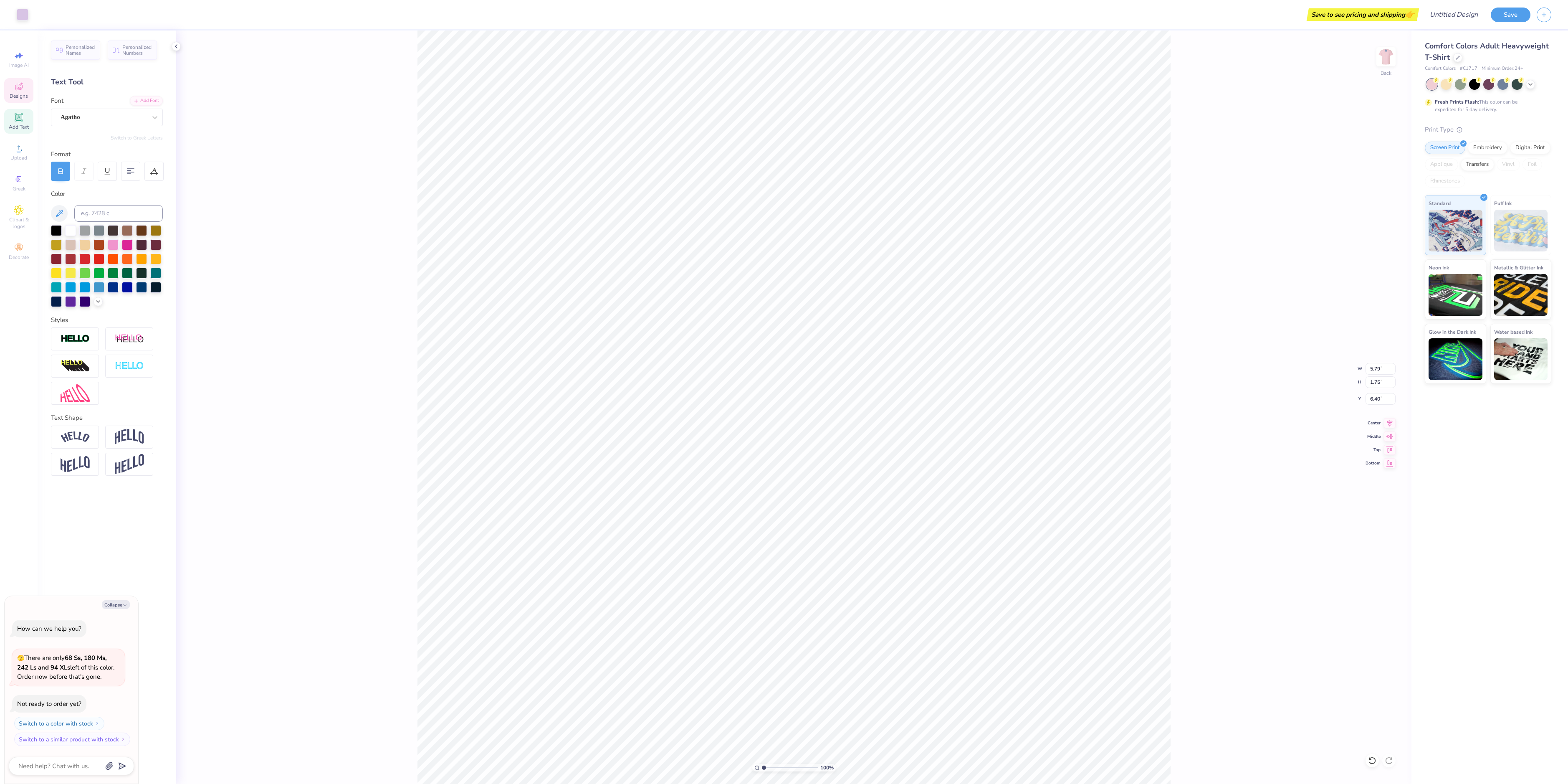
type input "6.35"
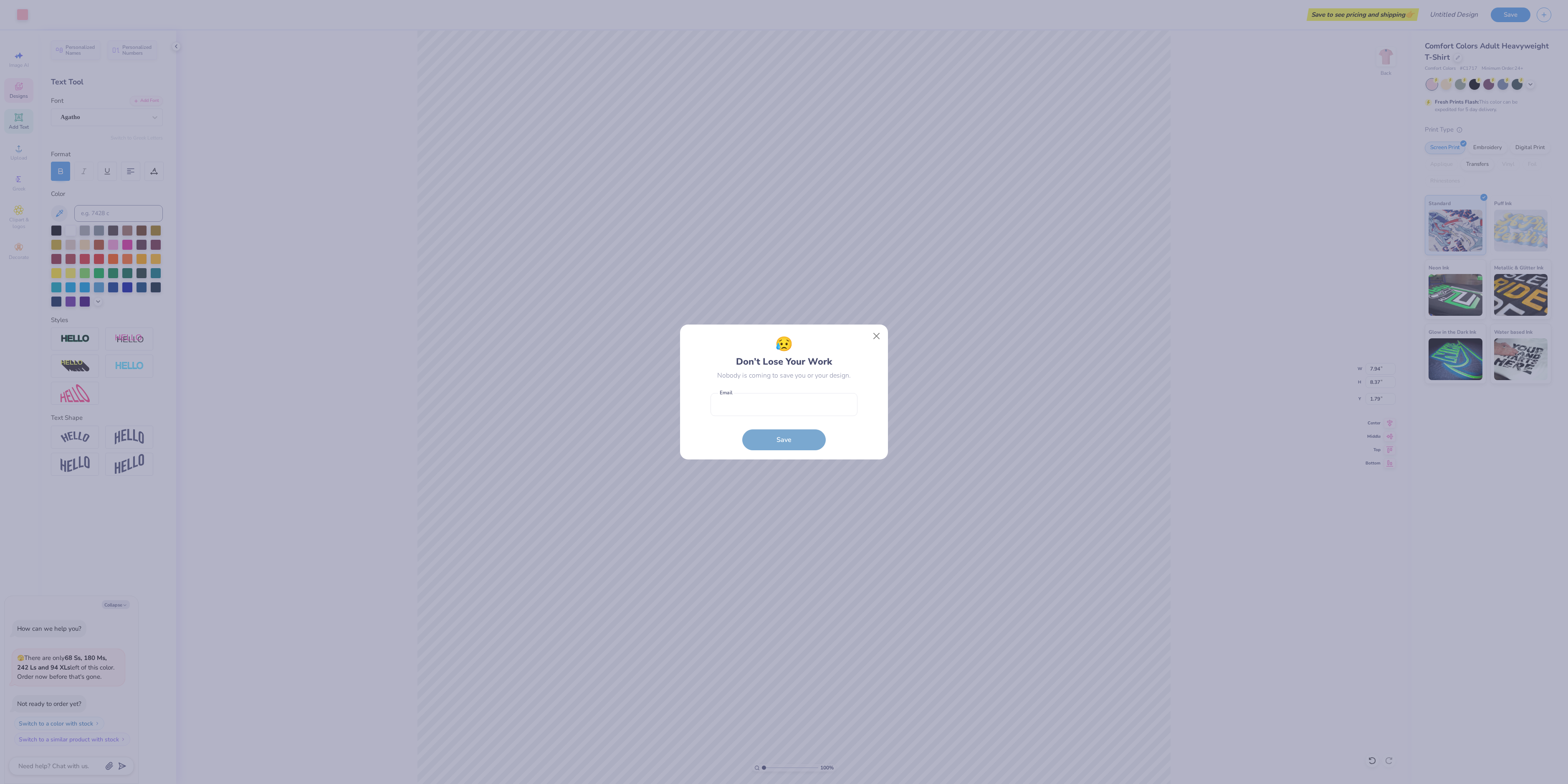
click at [877, 334] on button "Close" at bounding box center [876, 336] width 16 height 16
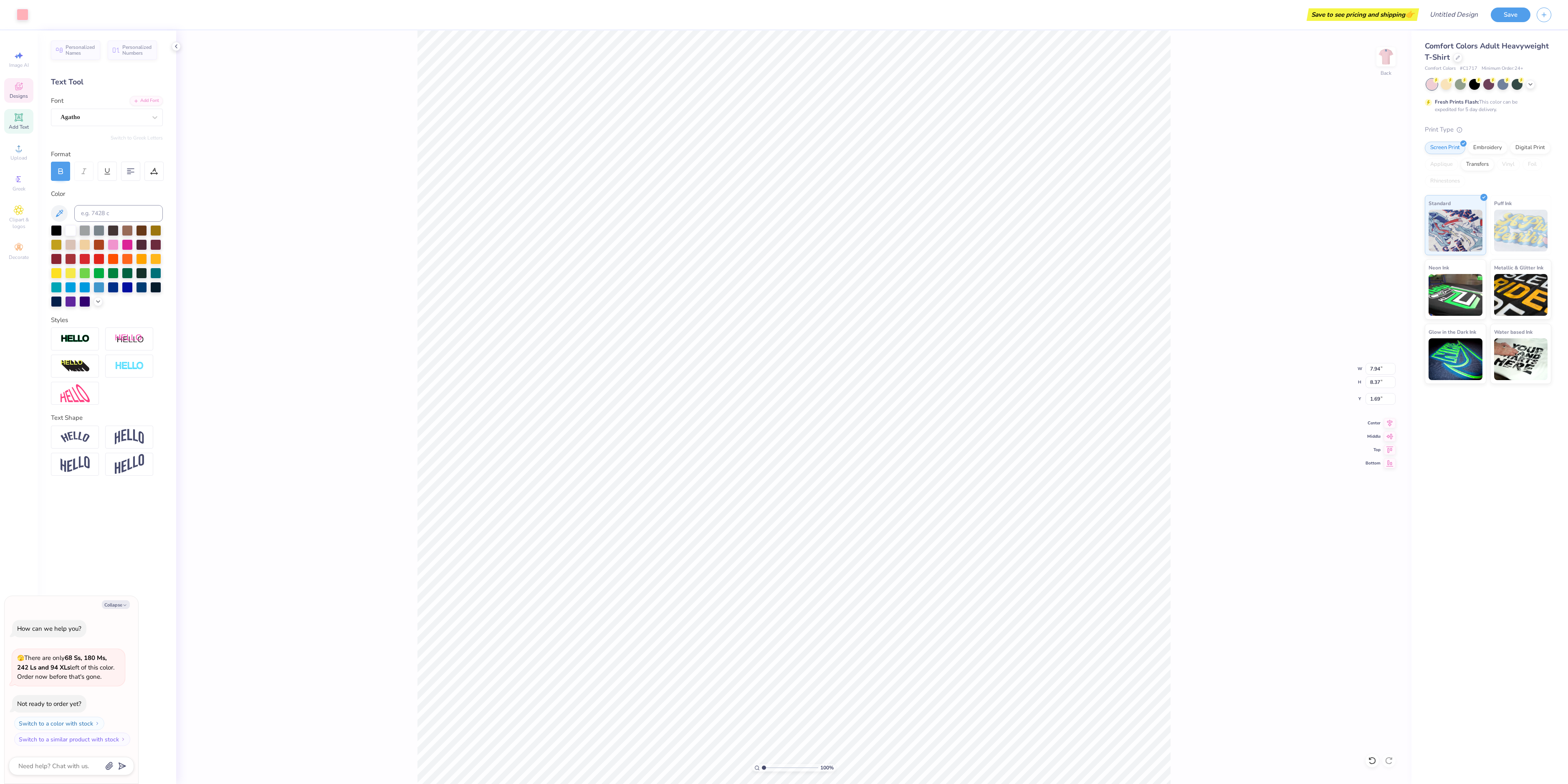
type textarea "x"
type input "8.38"
type input "1.68"
type textarea "x"
type input "7.81"
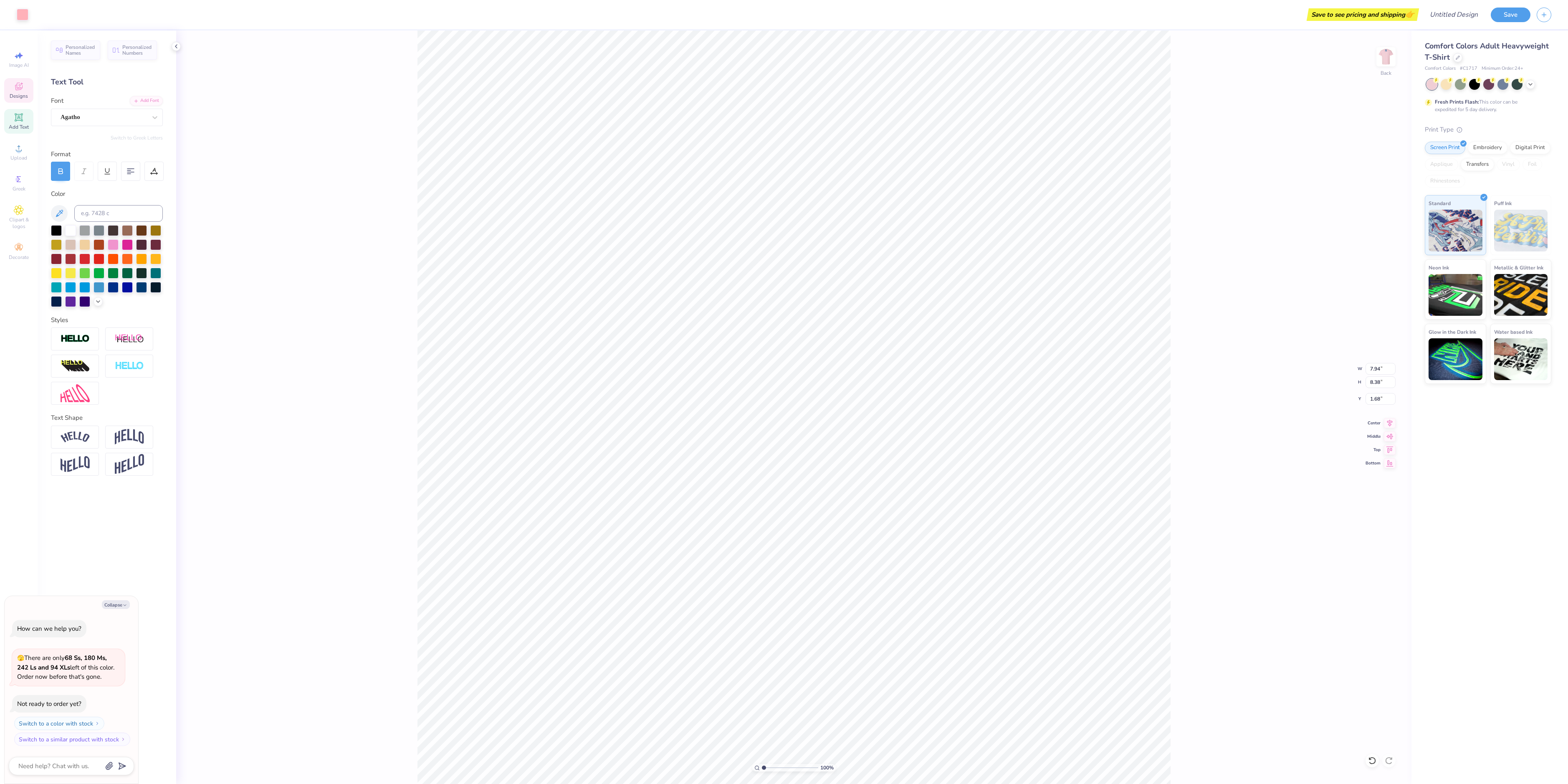
type input "8.24"
type input "1.82"
type textarea "x"
type input "8.37"
type input "8.58"
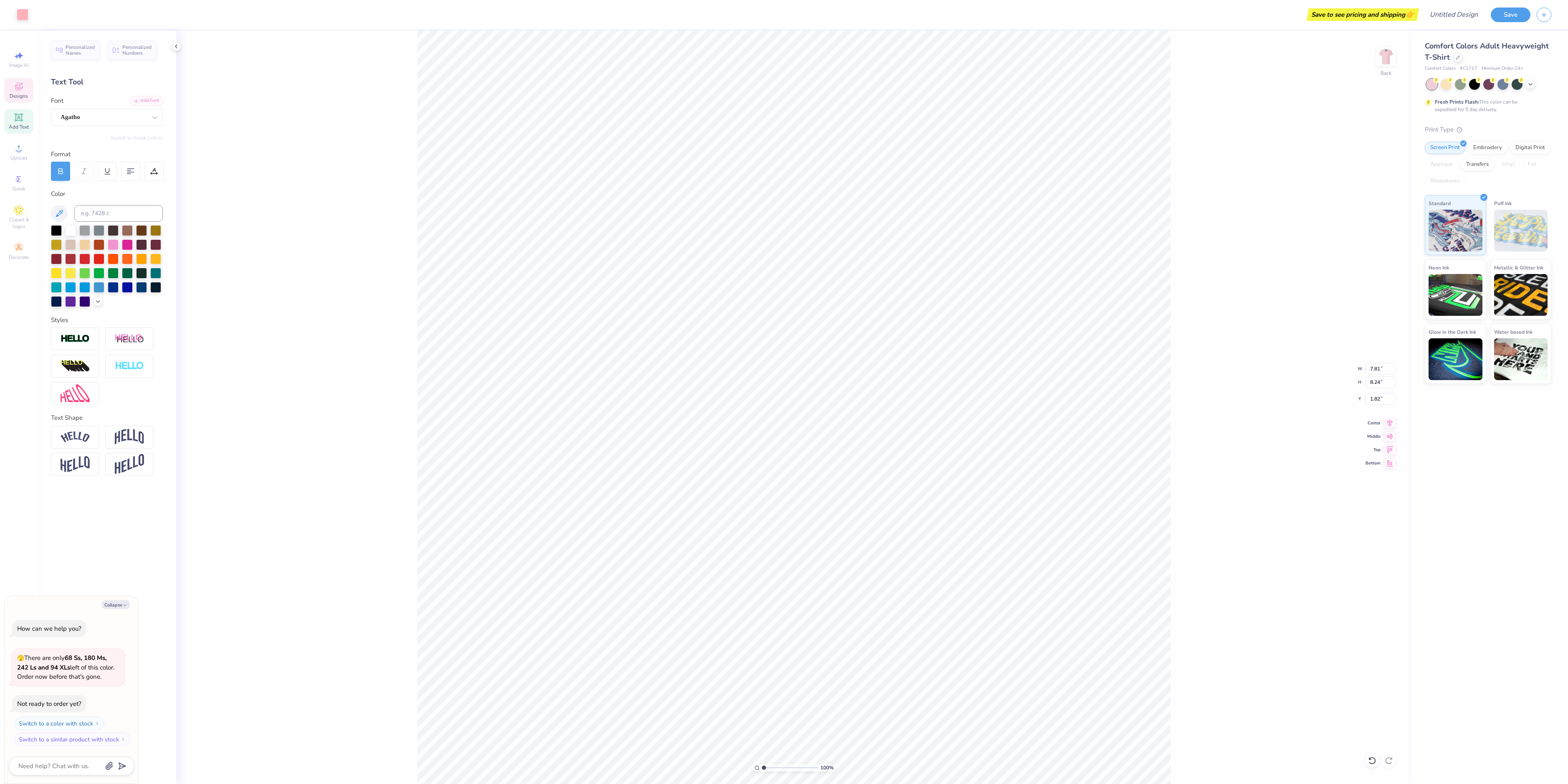
type input "1.58"
type textarea "x"
type input "8.33"
type input "8.53"
type input "1.62"
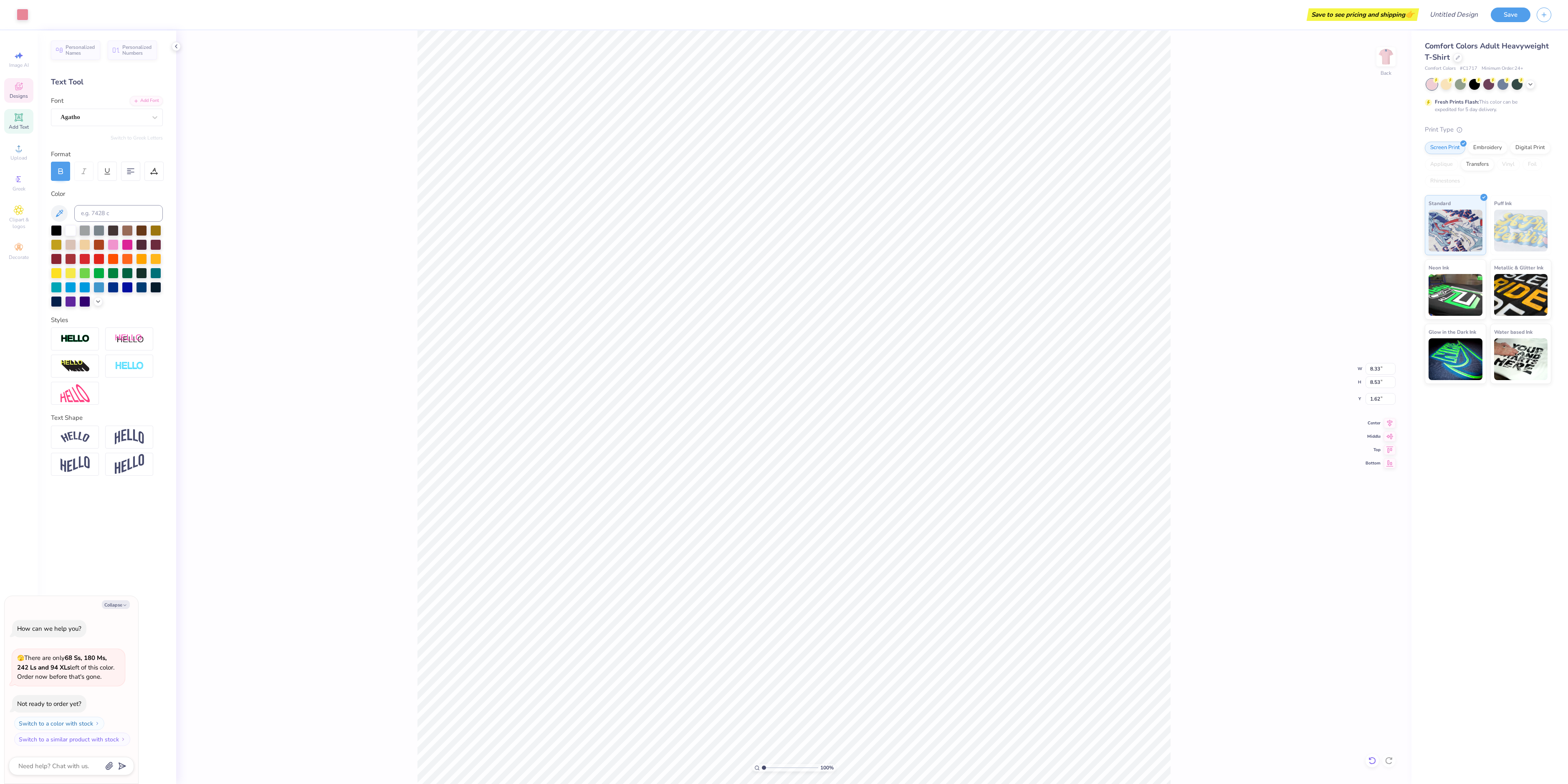
click at [1373, 762] on icon at bounding box center [1372, 761] width 9 height 9
type textarea "x"
type input "8.37"
type input "8.58"
click at [1373, 762] on icon at bounding box center [1372, 761] width 9 height 9
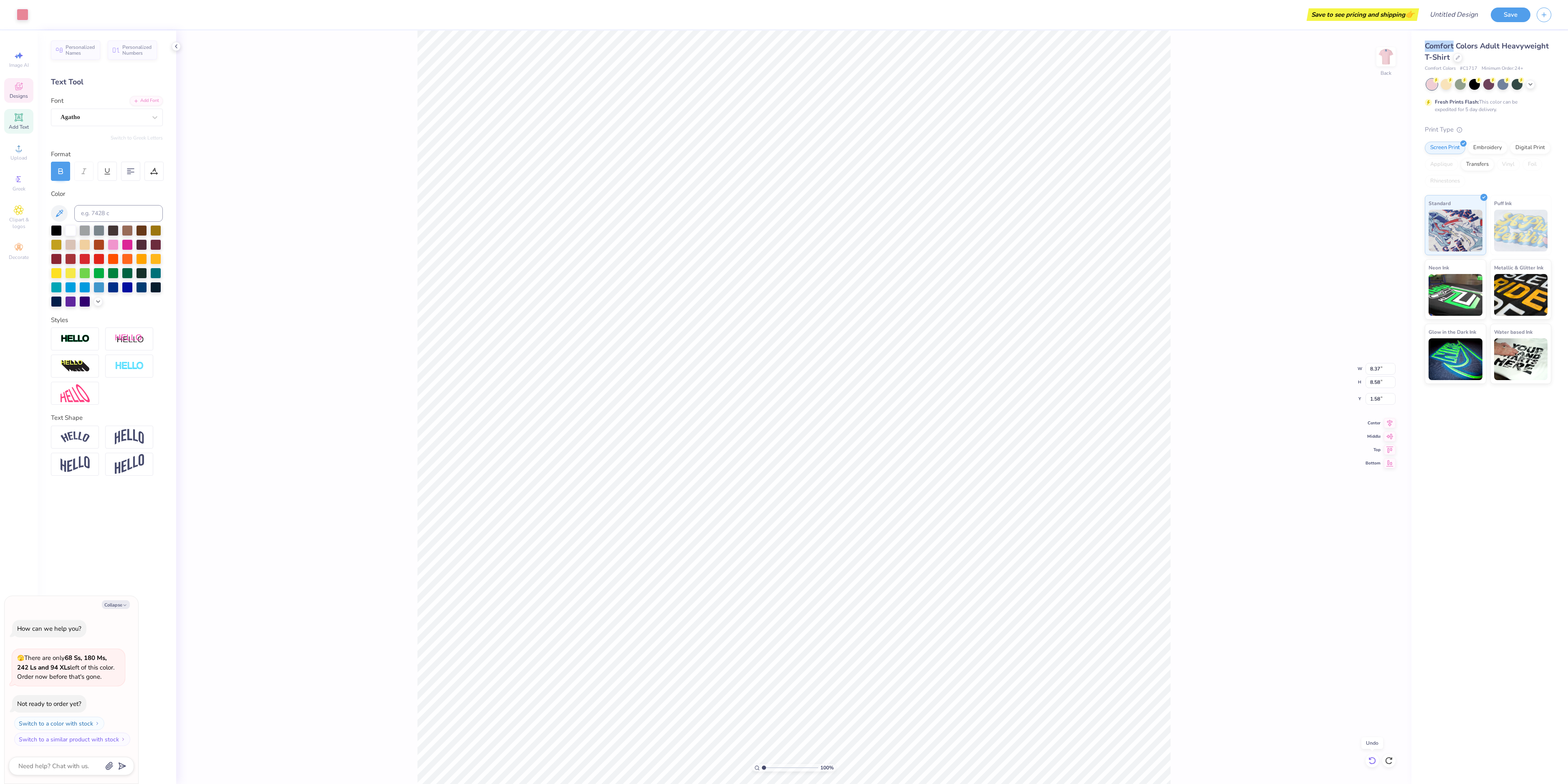
click at [1373, 762] on icon at bounding box center [1372, 761] width 9 height 9
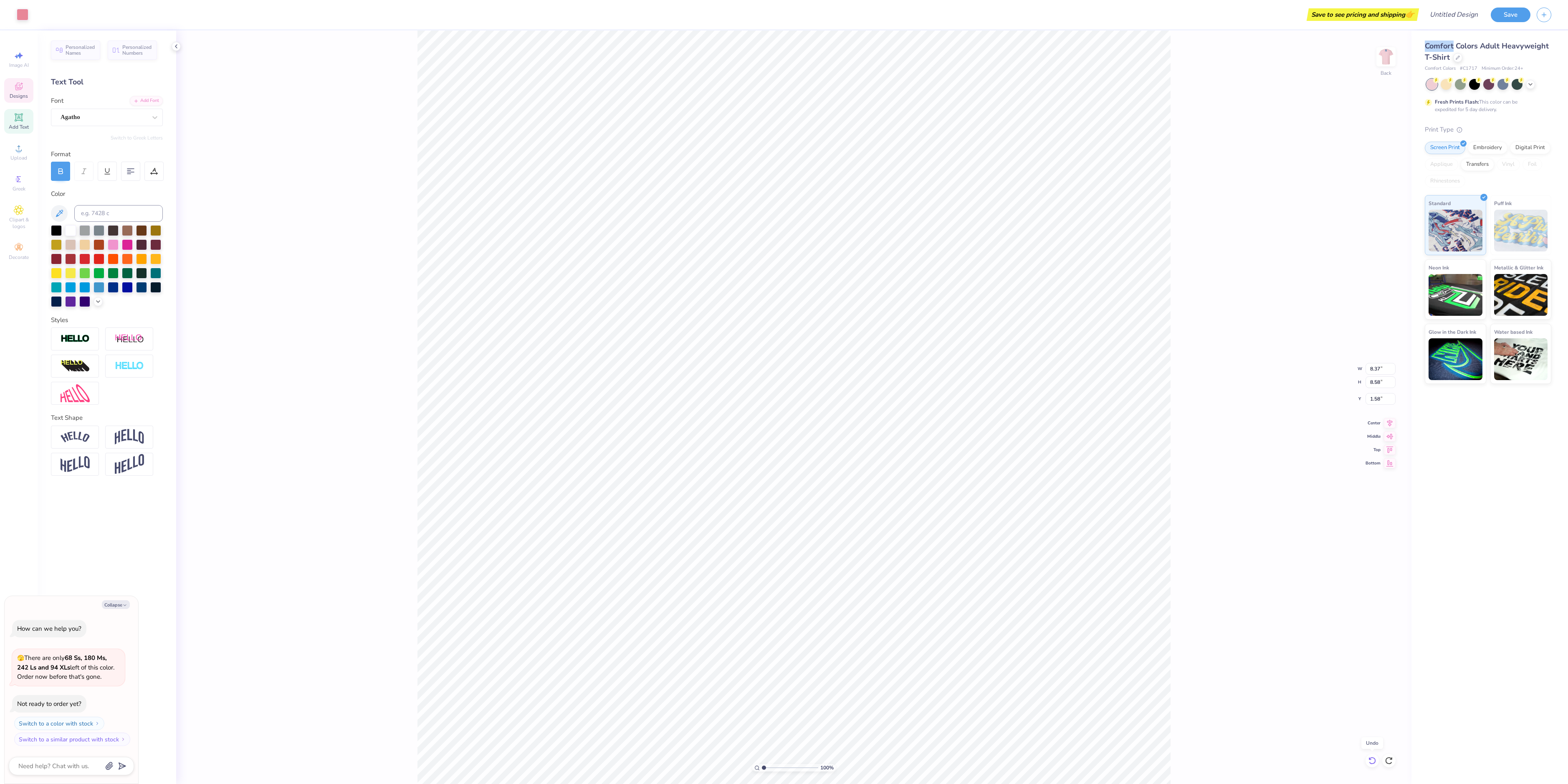
click at [1373, 762] on icon at bounding box center [1372, 761] width 9 height 9
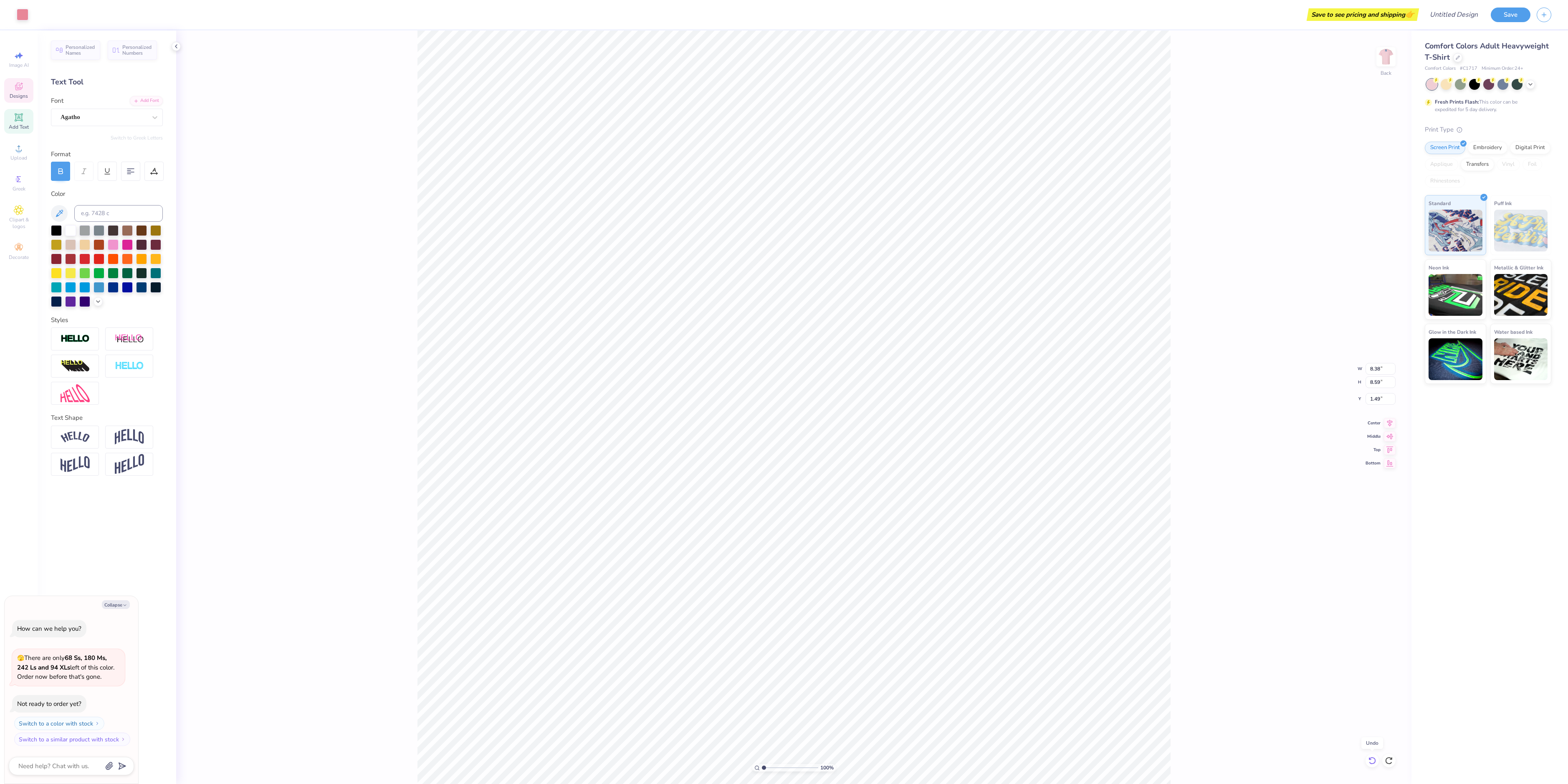
click at [1373, 762] on icon at bounding box center [1372, 761] width 9 height 9
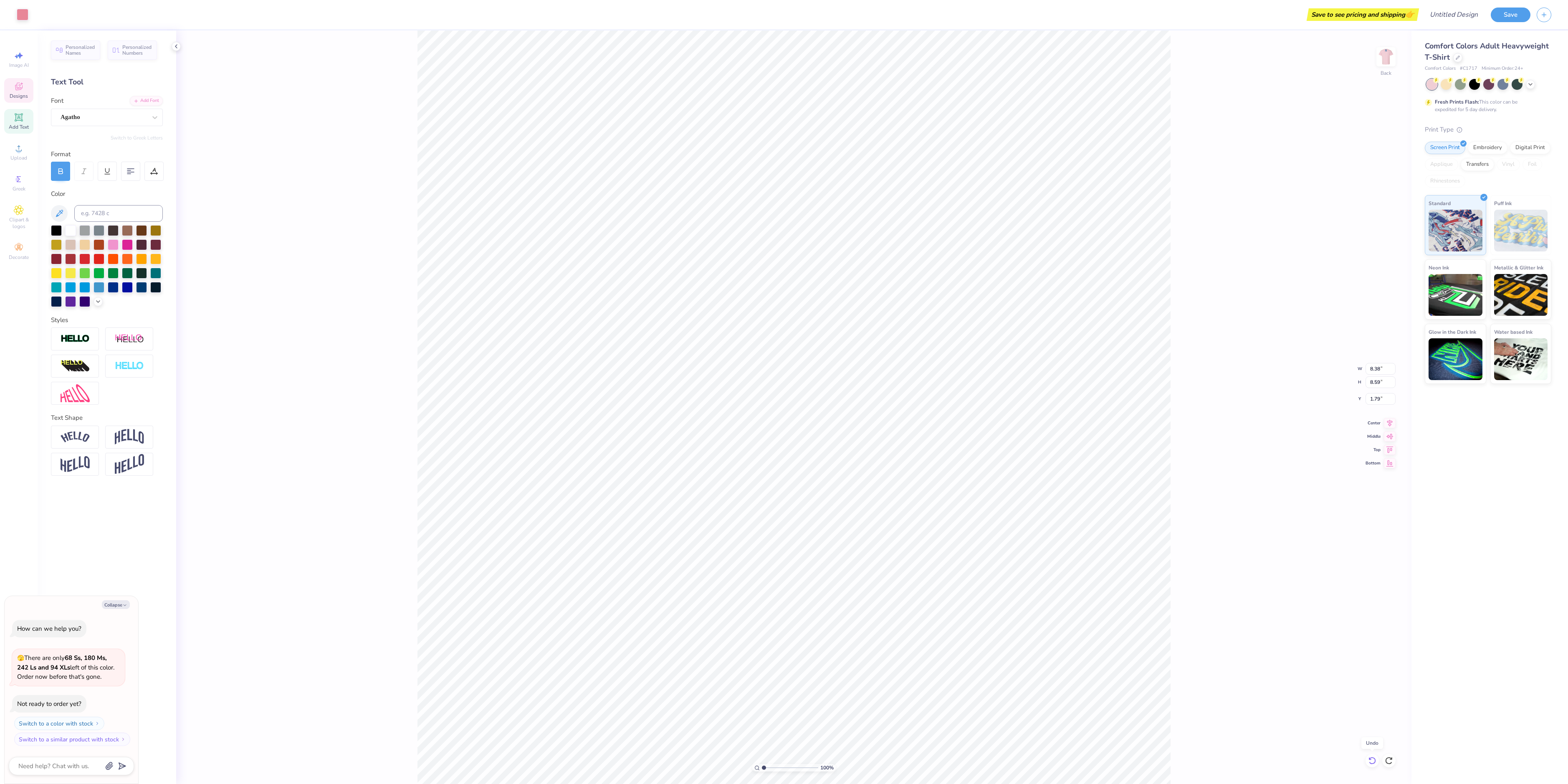
click at [1373, 762] on icon at bounding box center [1372, 761] width 9 height 9
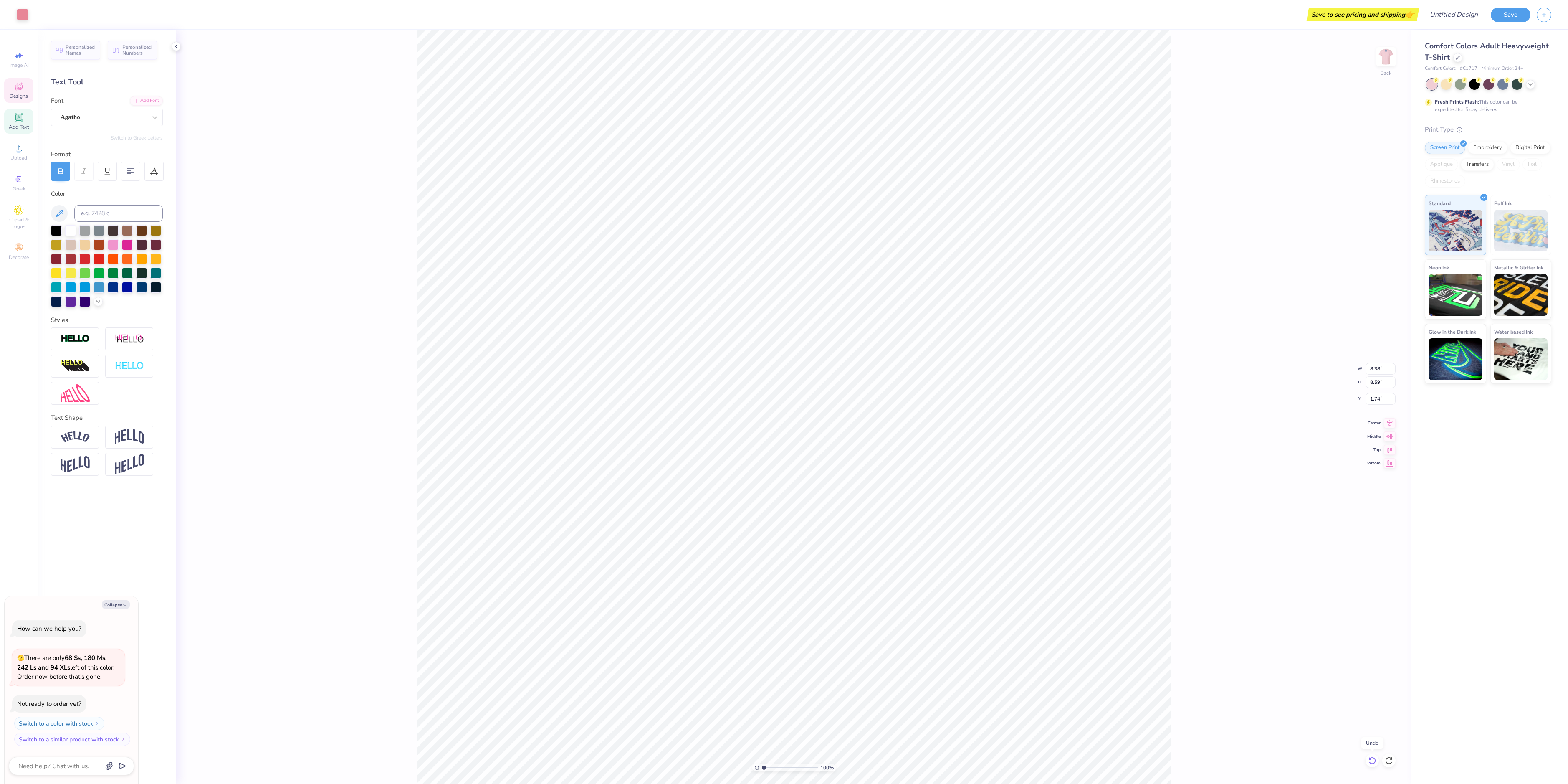
click at [1373, 762] on icon at bounding box center [1372, 761] width 9 height 9
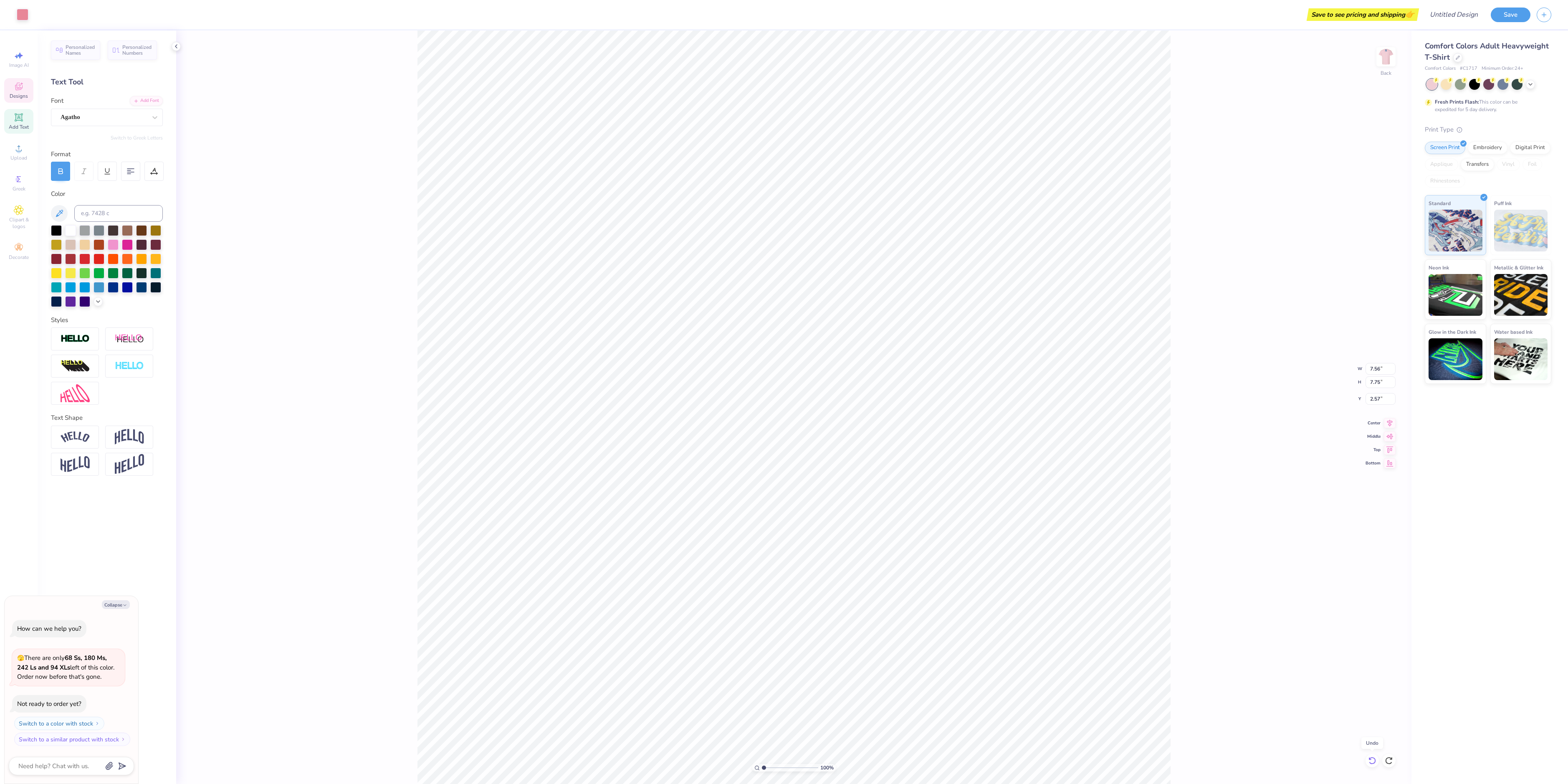
click at [1373, 762] on icon at bounding box center [1372, 761] width 9 height 9
click at [1389, 761] on icon at bounding box center [1388, 761] width 9 height 9
click at [16, 213] on icon at bounding box center [19, 210] width 10 height 10
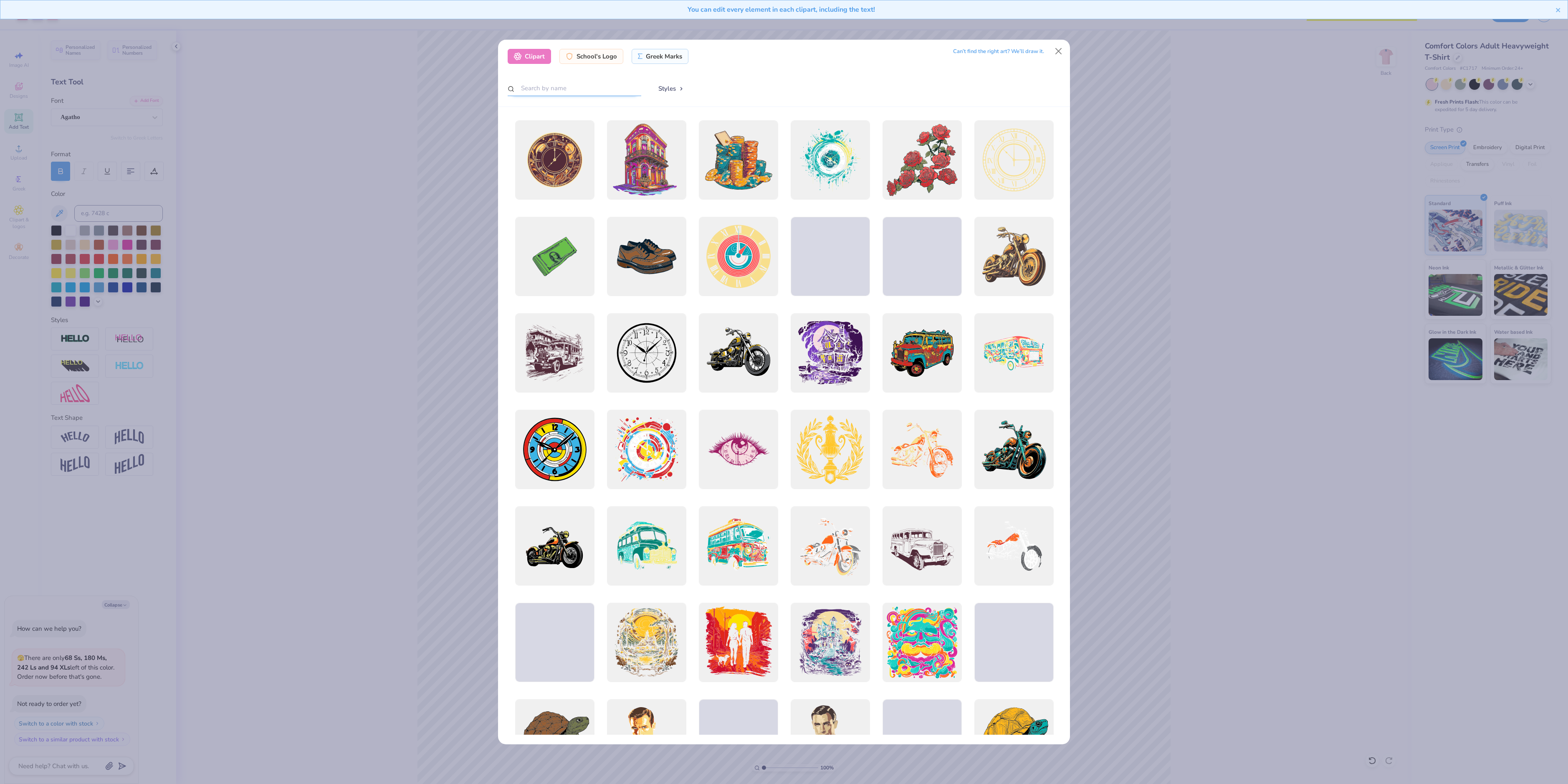
click at [550, 90] on input "text" at bounding box center [573, 88] width 134 height 16
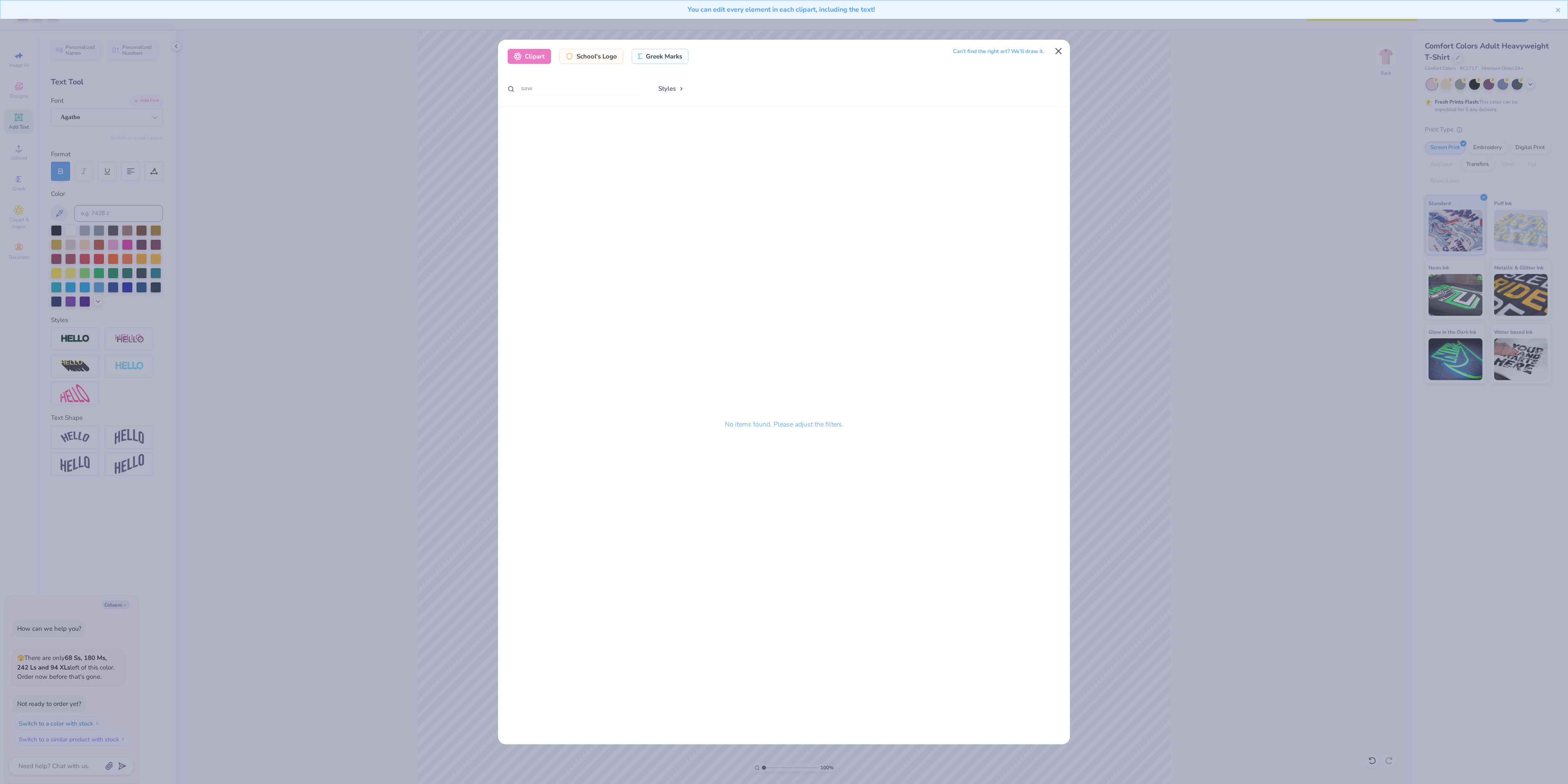
click at [1057, 54] on button "Close" at bounding box center [1058, 51] width 16 height 16
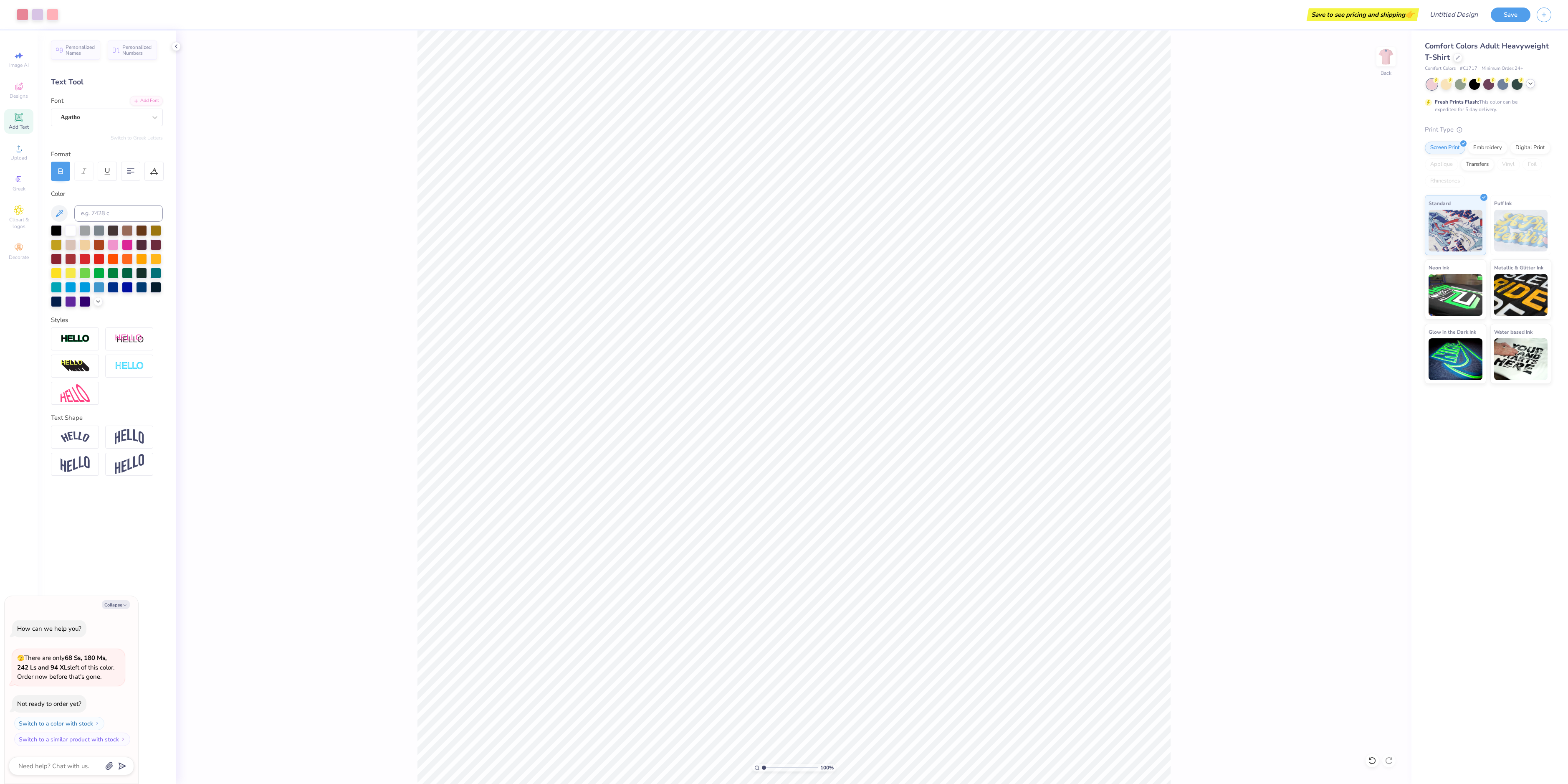
click at [1529, 86] on icon at bounding box center [1530, 83] width 7 height 7
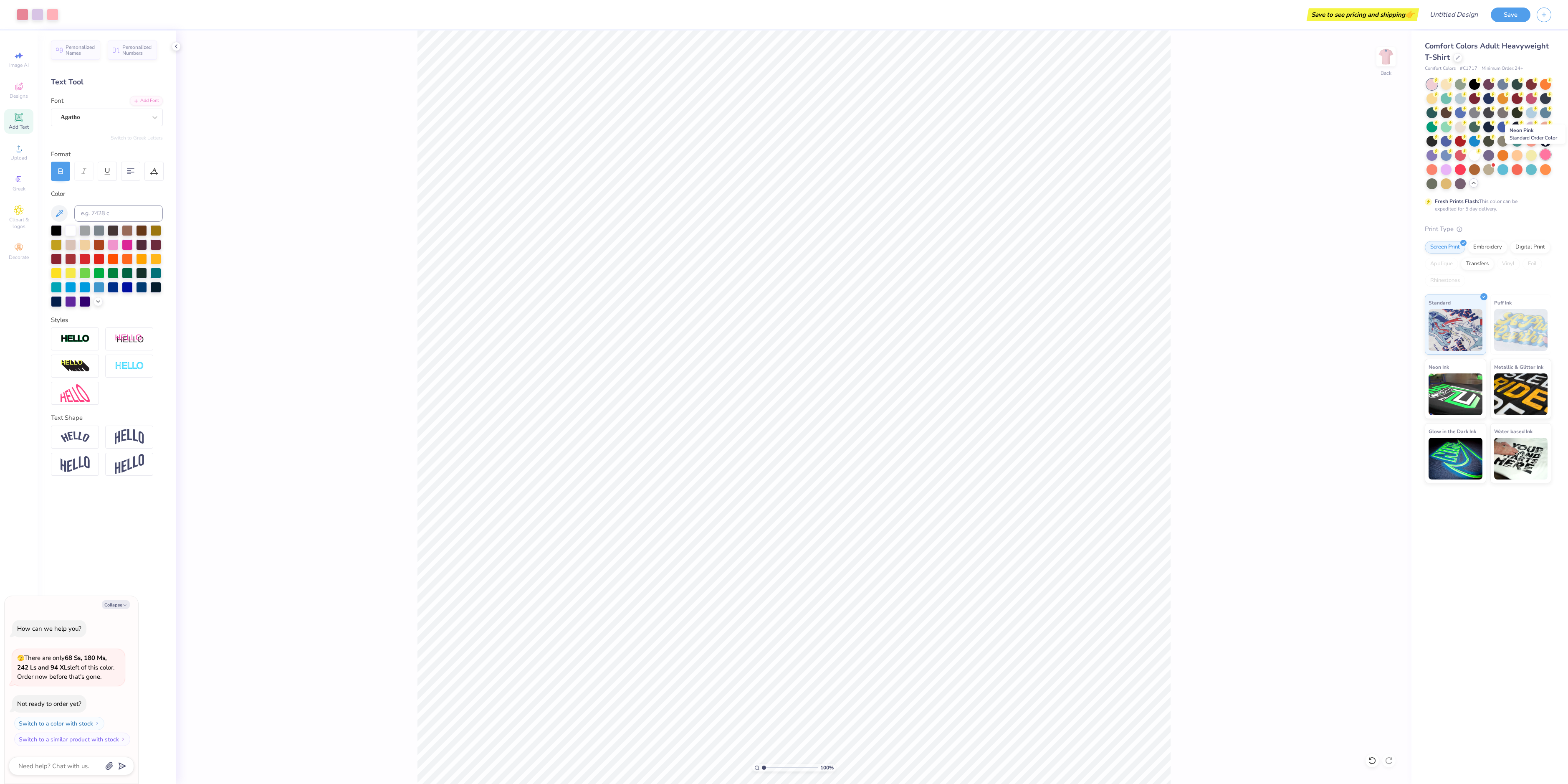
click at [1546, 155] on div at bounding box center [1545, 154] width 11 height 11
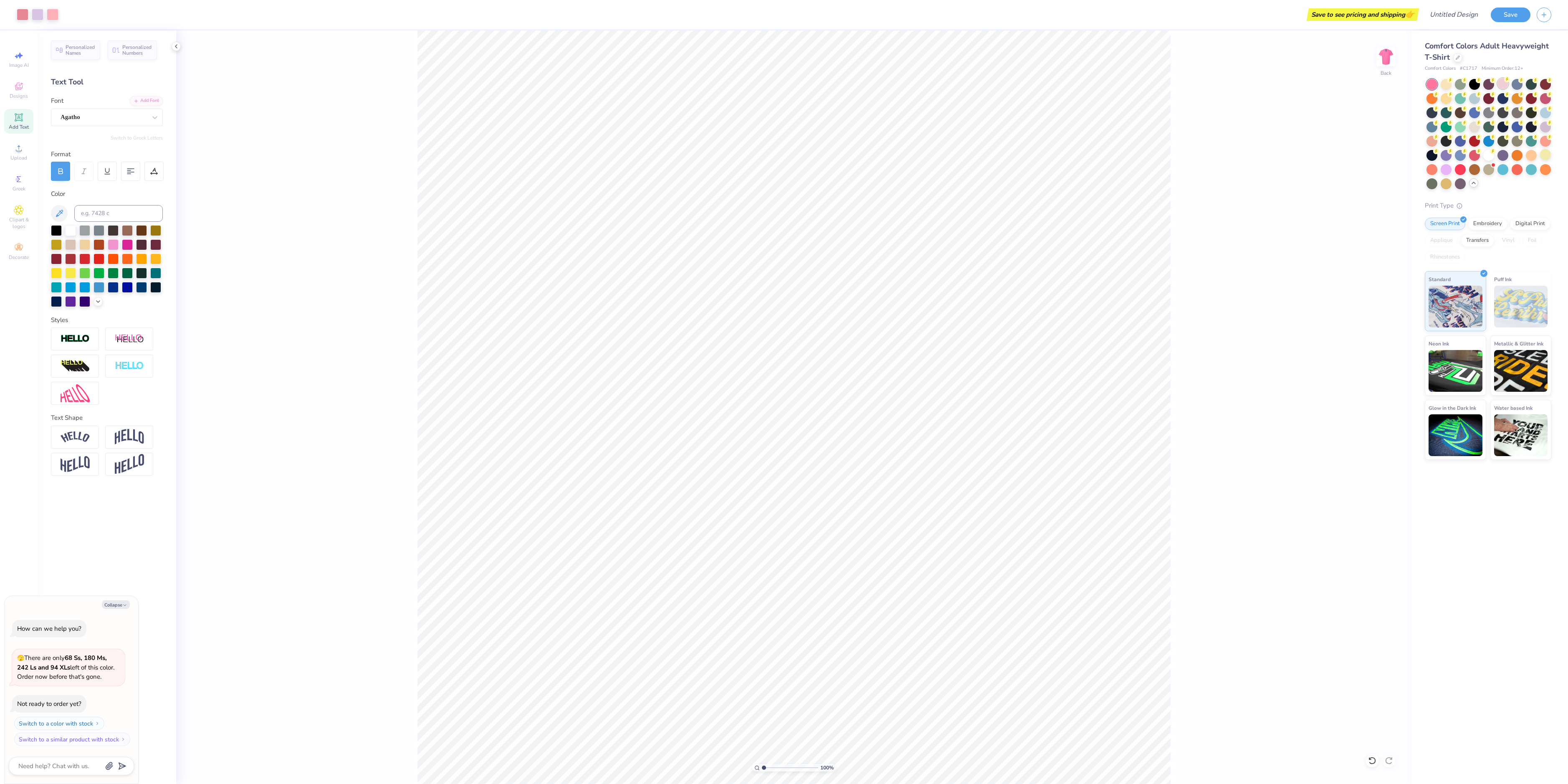
click at [1502, 86] on div at bounding box center [1502, 83] width 11 height 11
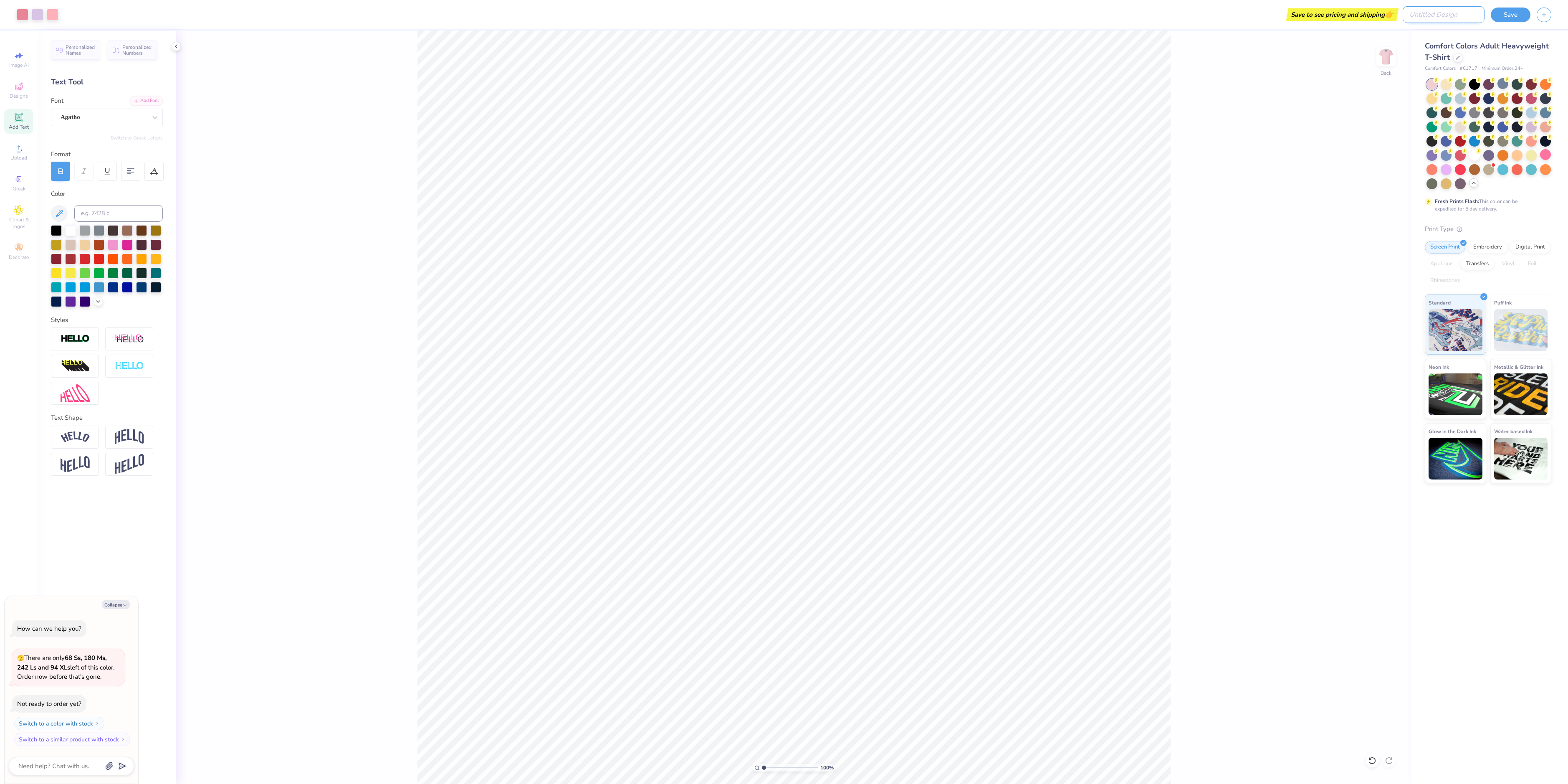
click at [1461, 14] on input "Design Title" at bounding box center [1443, 14] width 82 height 17
click at [1504, 14] on button "Save" at bounding box center [1510, 13] width 40 height 15
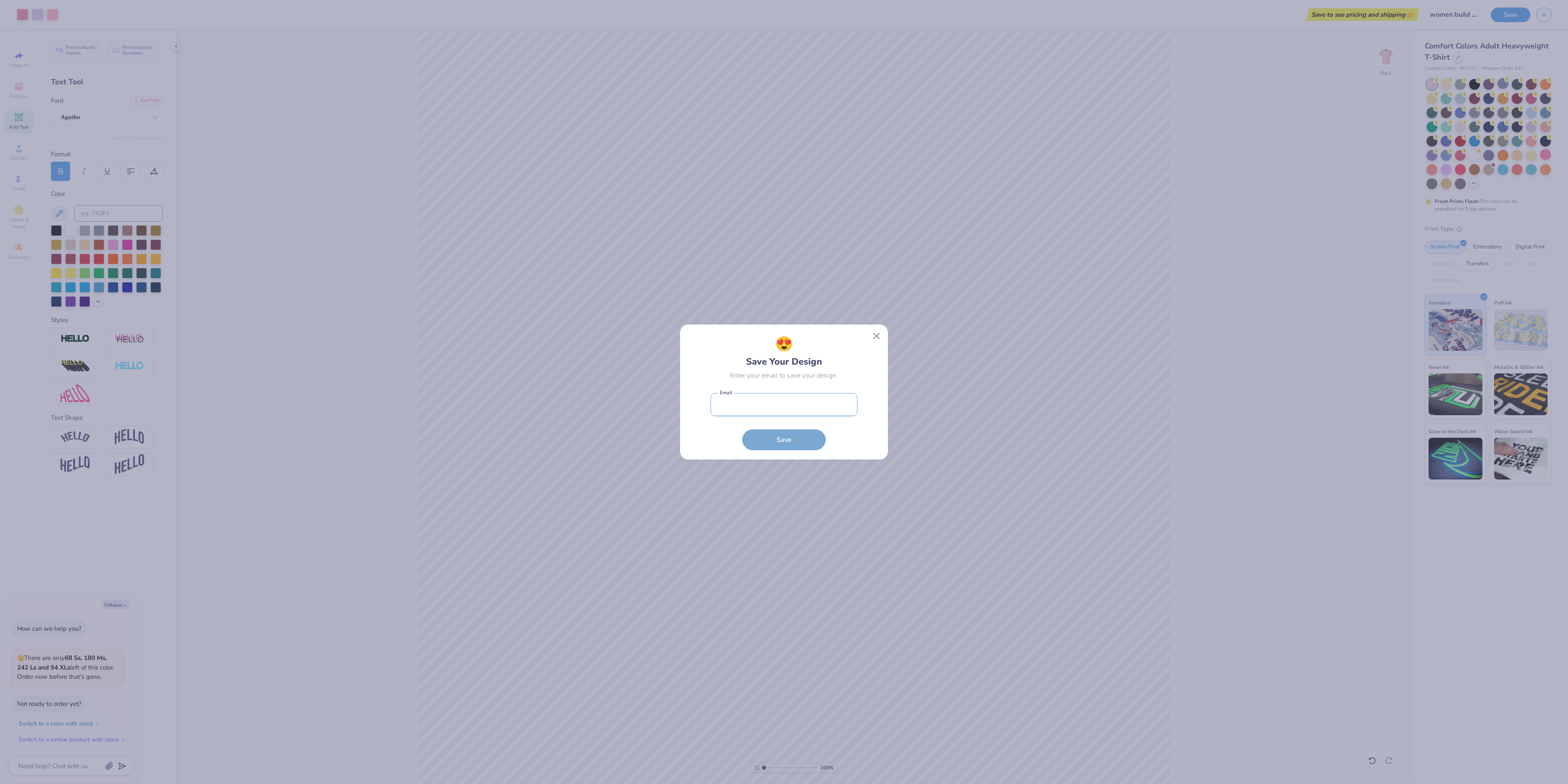
click at [765, 403] on input "email" at bounding box center [784, 404] width 147 height 22
click at [784, 439] on button "Save" at bounding box center [784, 439] width 83 height 21
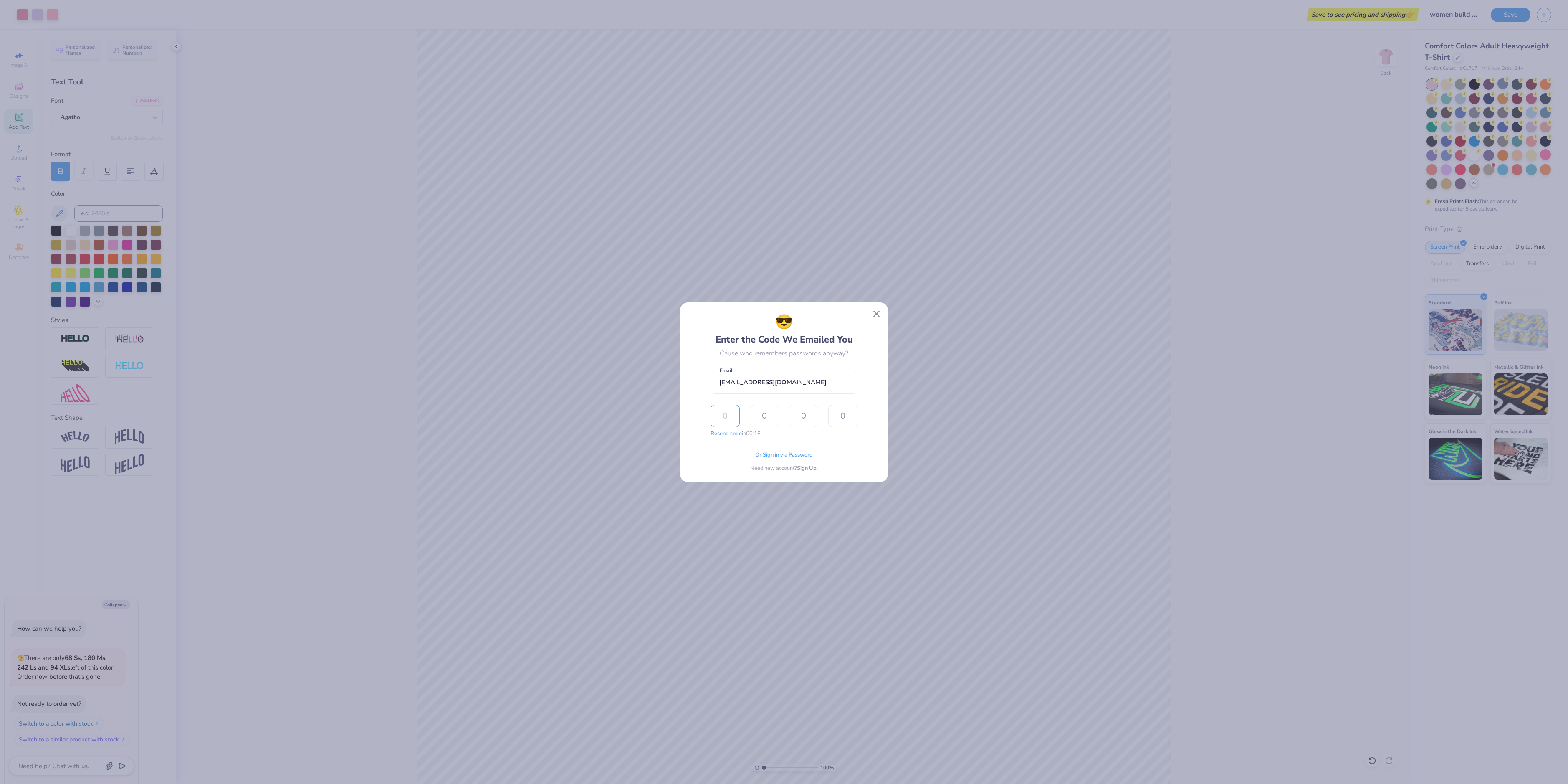
paste input "4356"
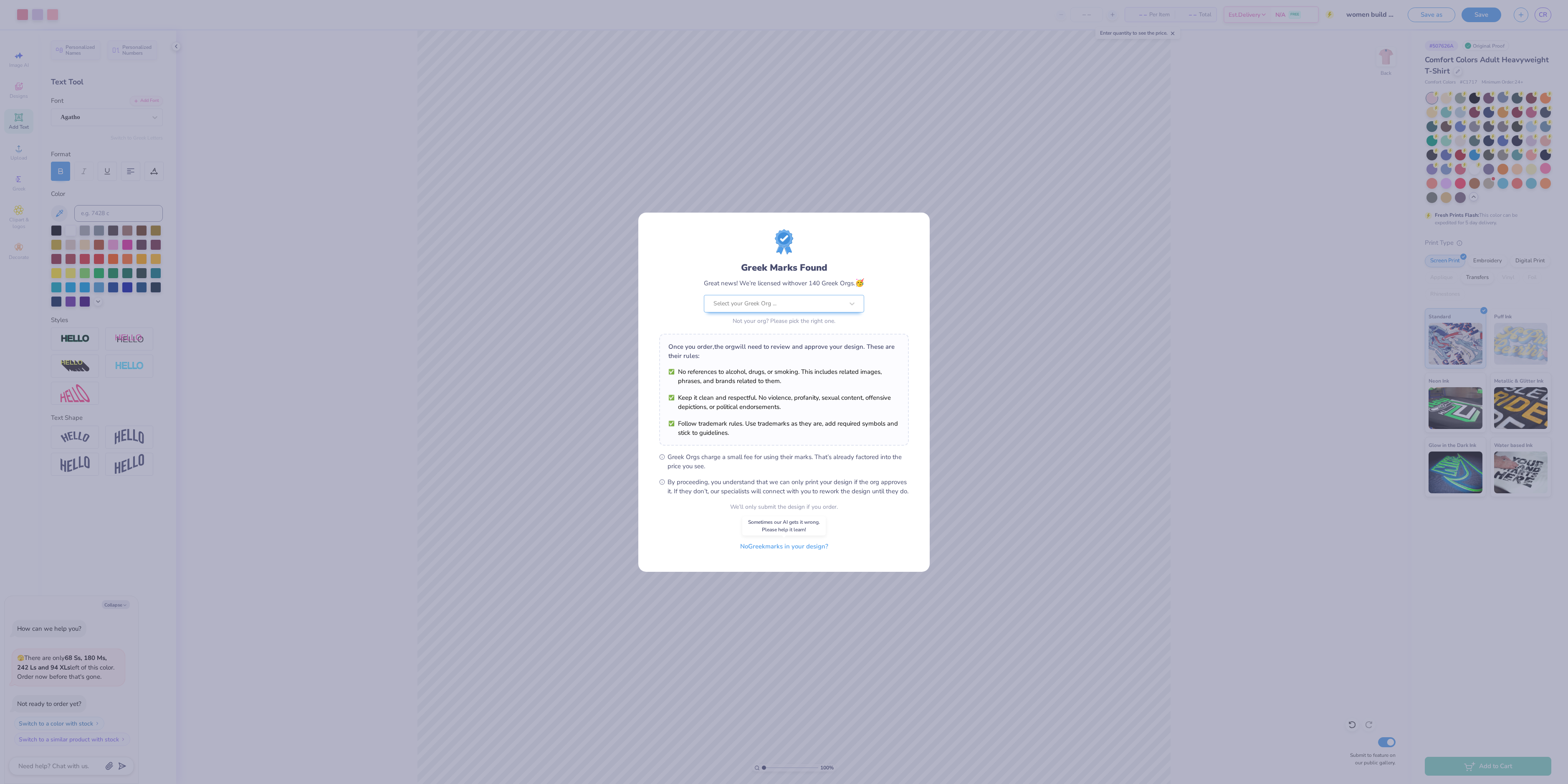
click at [787, 550] on button "No Greek marks in your design?" at bounding box center [784, 546] width 103 height 18
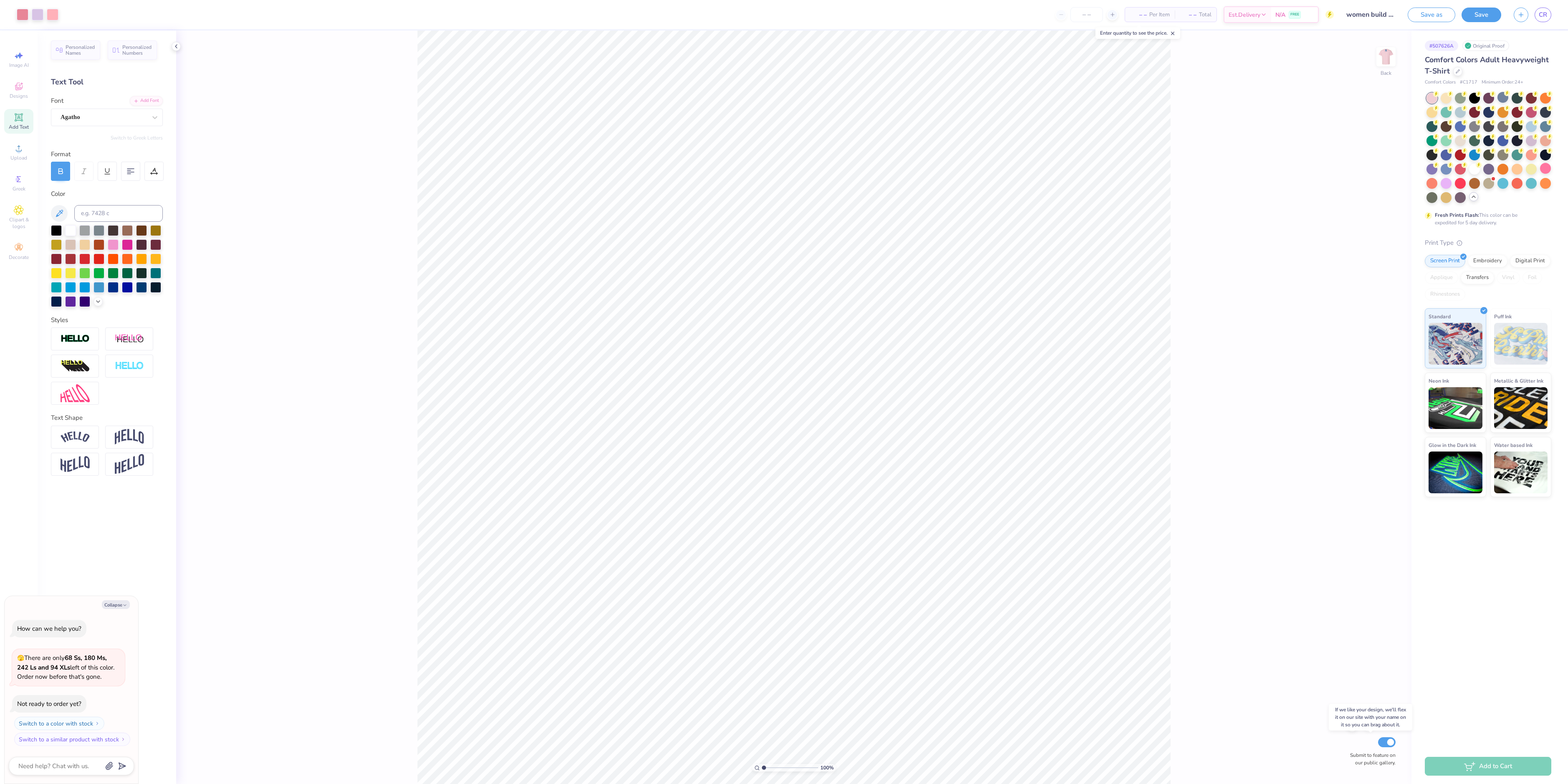
click at [1390, 746] on input "Submit to feature on our public gallery." at bounding box center [1386, 742] width 18 height 10
click at [1489, 16] on button "Save" at bounding box center [1481, 13] width 40 height 15
